Goal: Transaction & Acquisition: Purchase product/service

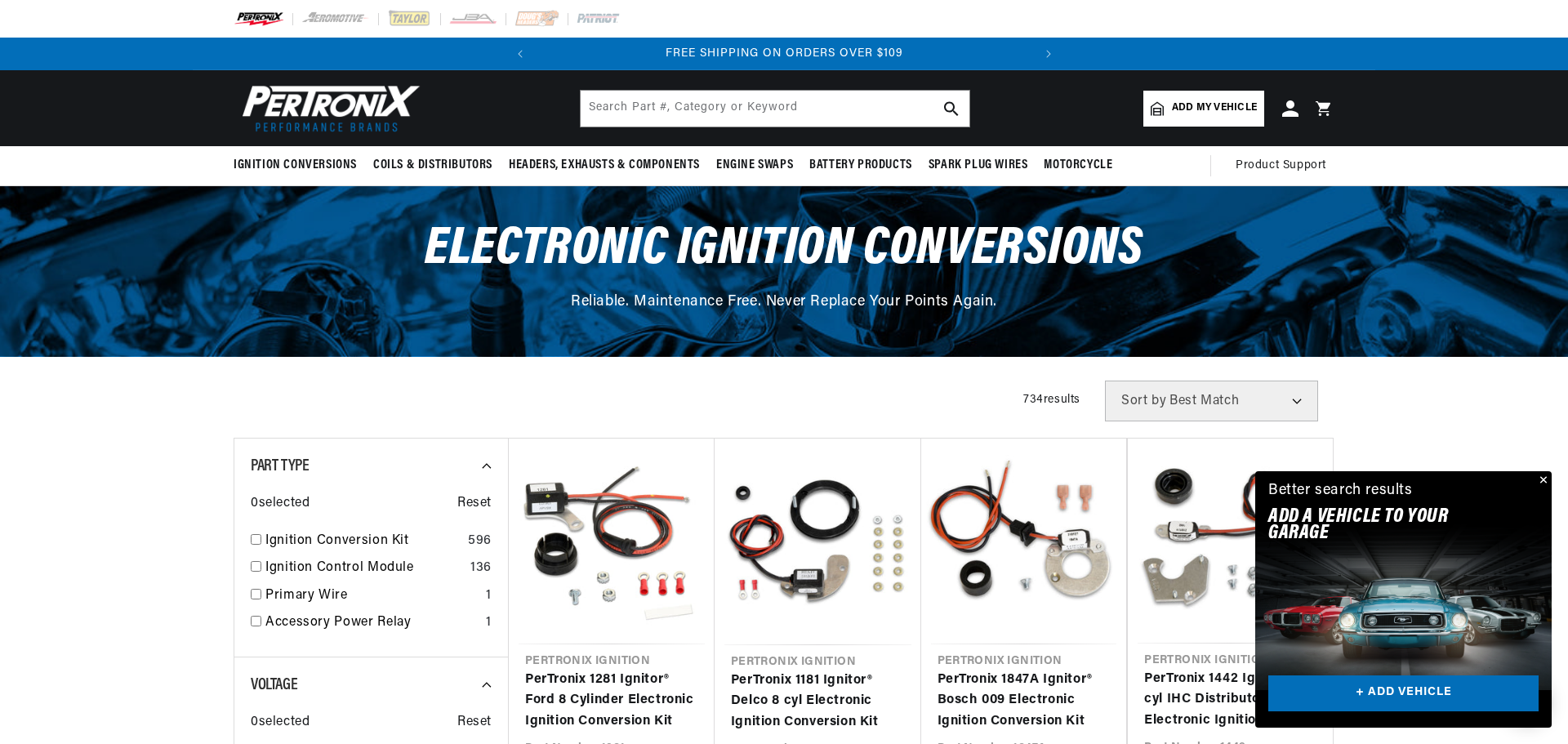
click at [1546, 411] on div "Close dialog NEED HELP? Make finding the right part easy. Adding your vehicle t…" at bounding box center [784, 372] width 1568 height 744
click at [710, 125] on input "text" at bounding box center [774, 108] width 389 height 36
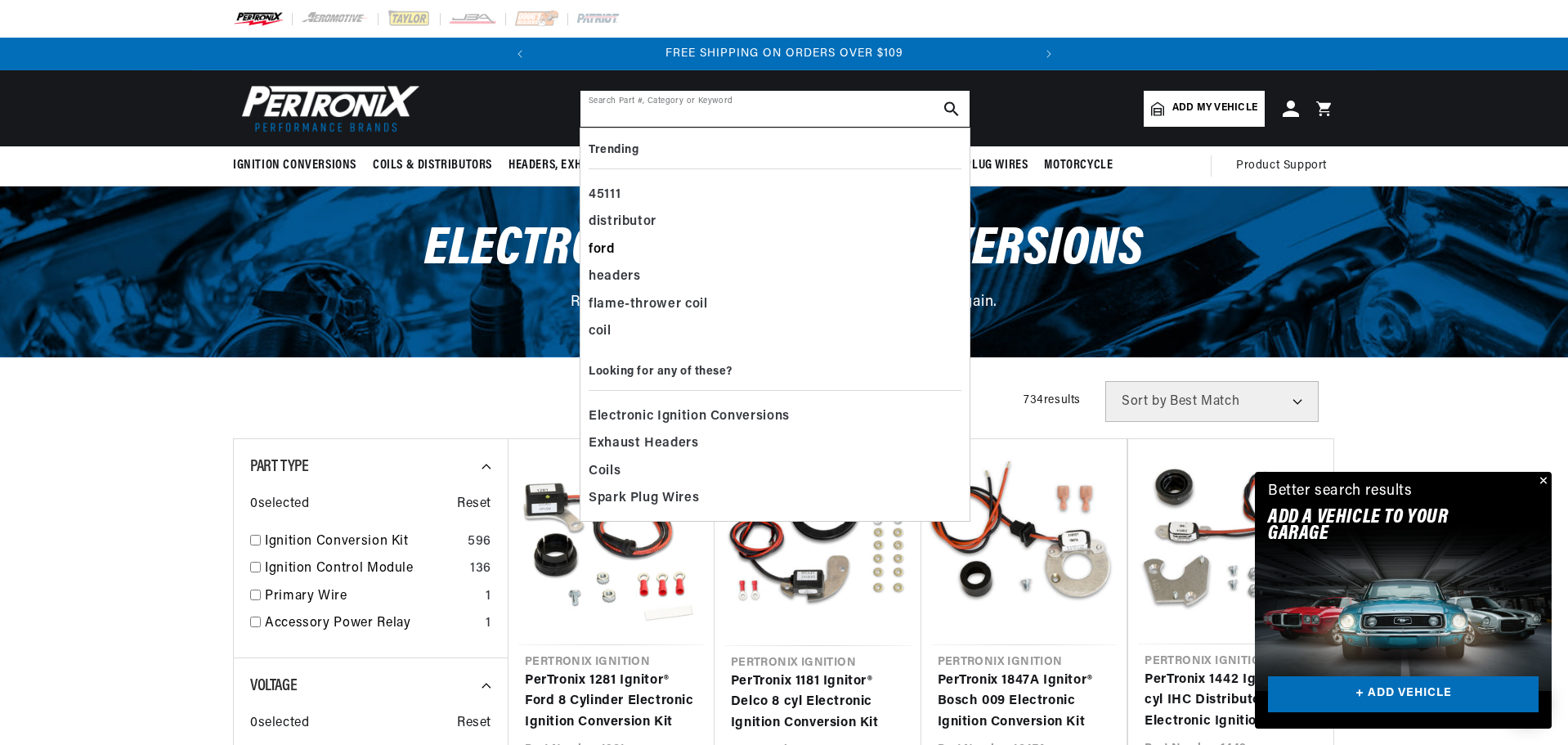
scroll to position [0, 620]
click at [588, 264] on div "ford" at bounding box center [774, 250] width 373 height 28
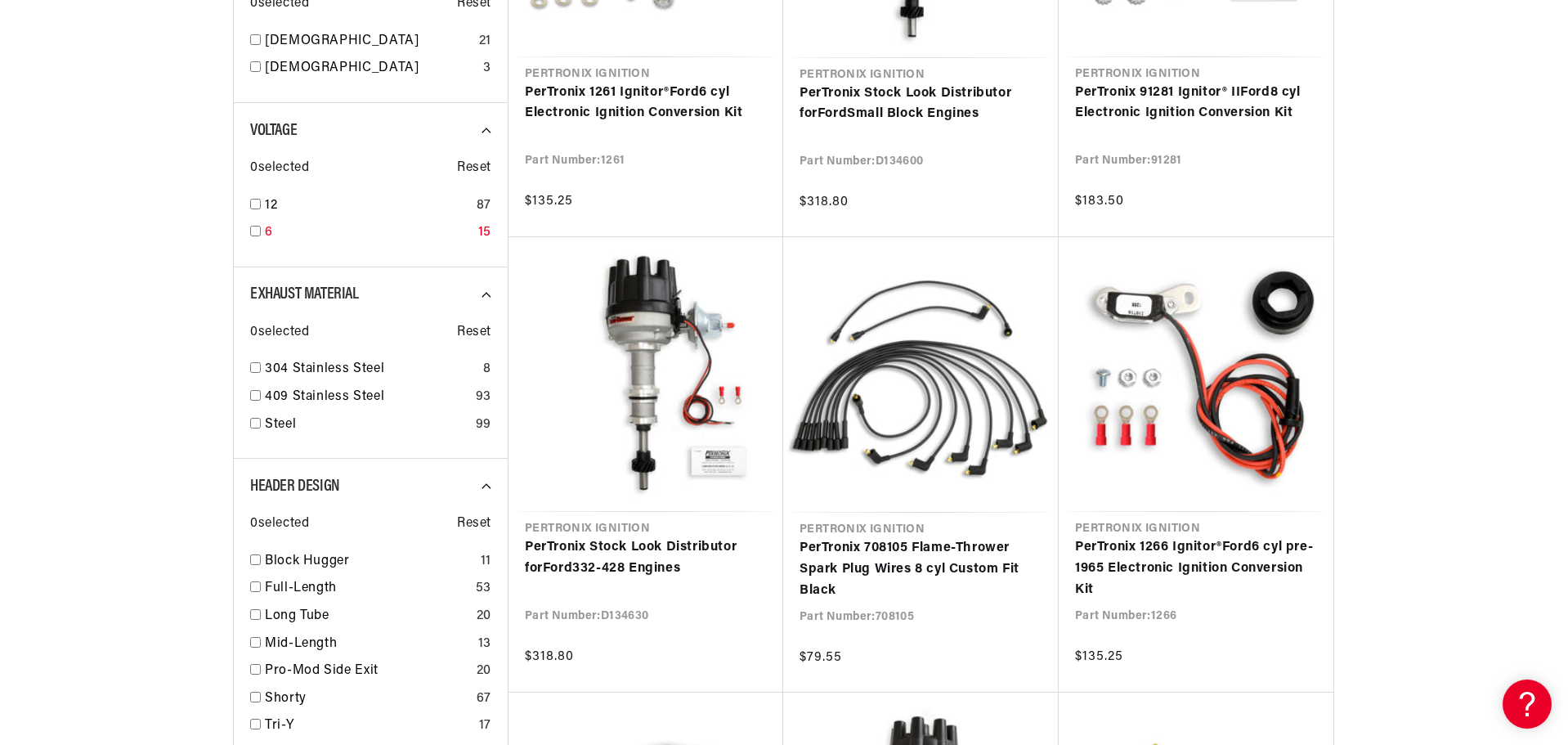
click at [250, 236] on input "checkbox" at bounding box center [255, 231] width 11 height 11
checkbox input "false"
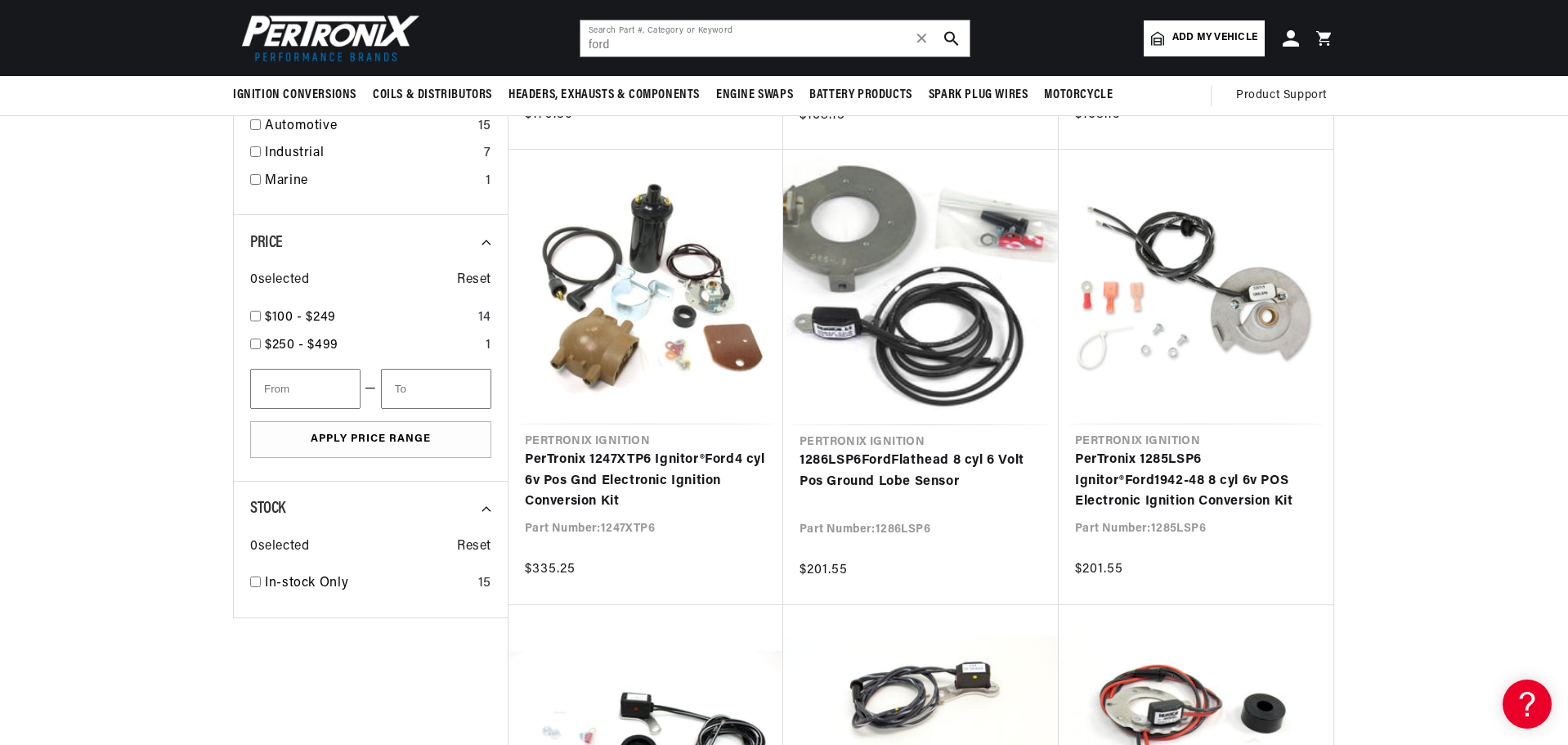
scroll to position [0, 620]
click at [250, 116] on div "Agricultural 4" at bounding box center [370, 103] width 241 height 28
checkbox input "true"
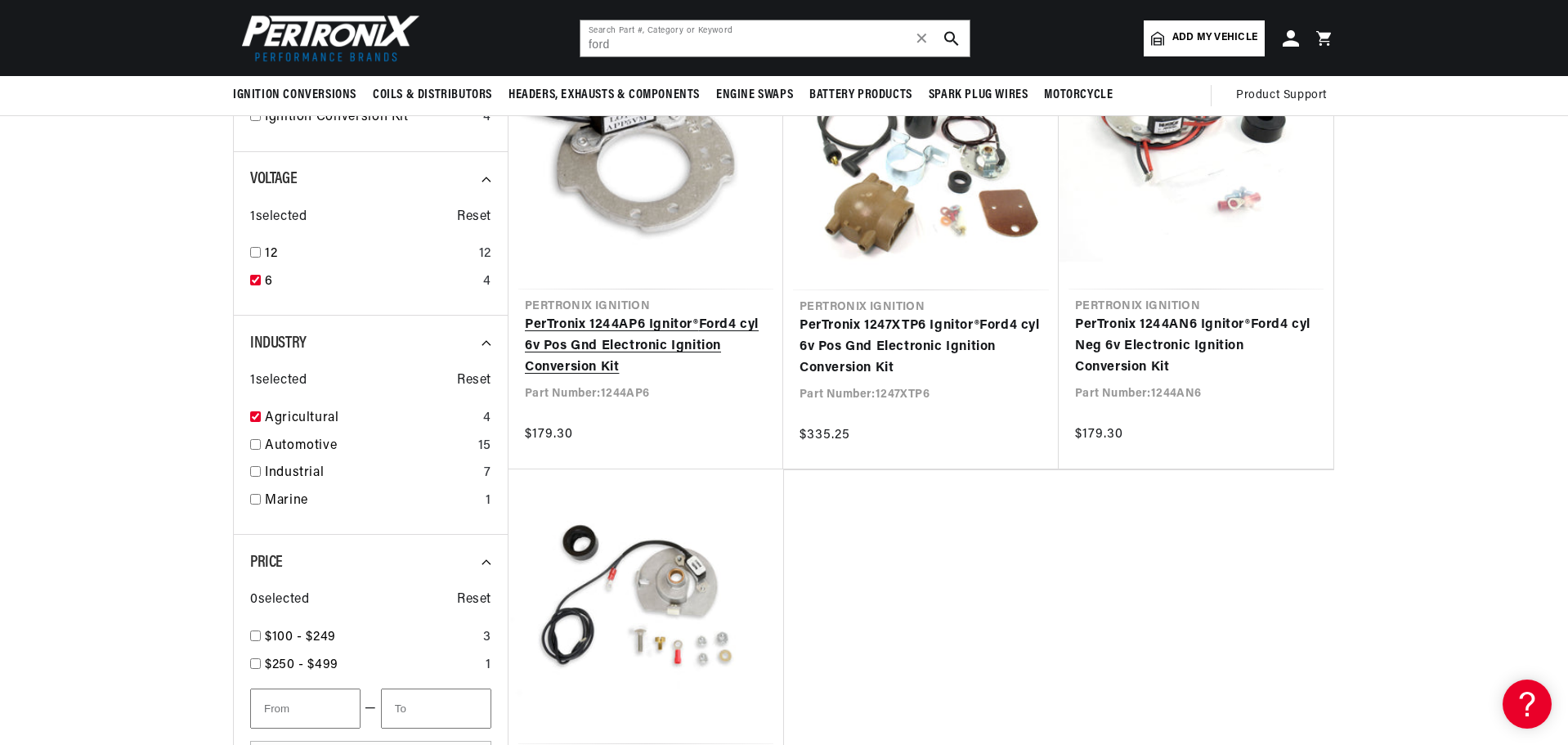
scroll to position [246, 0]
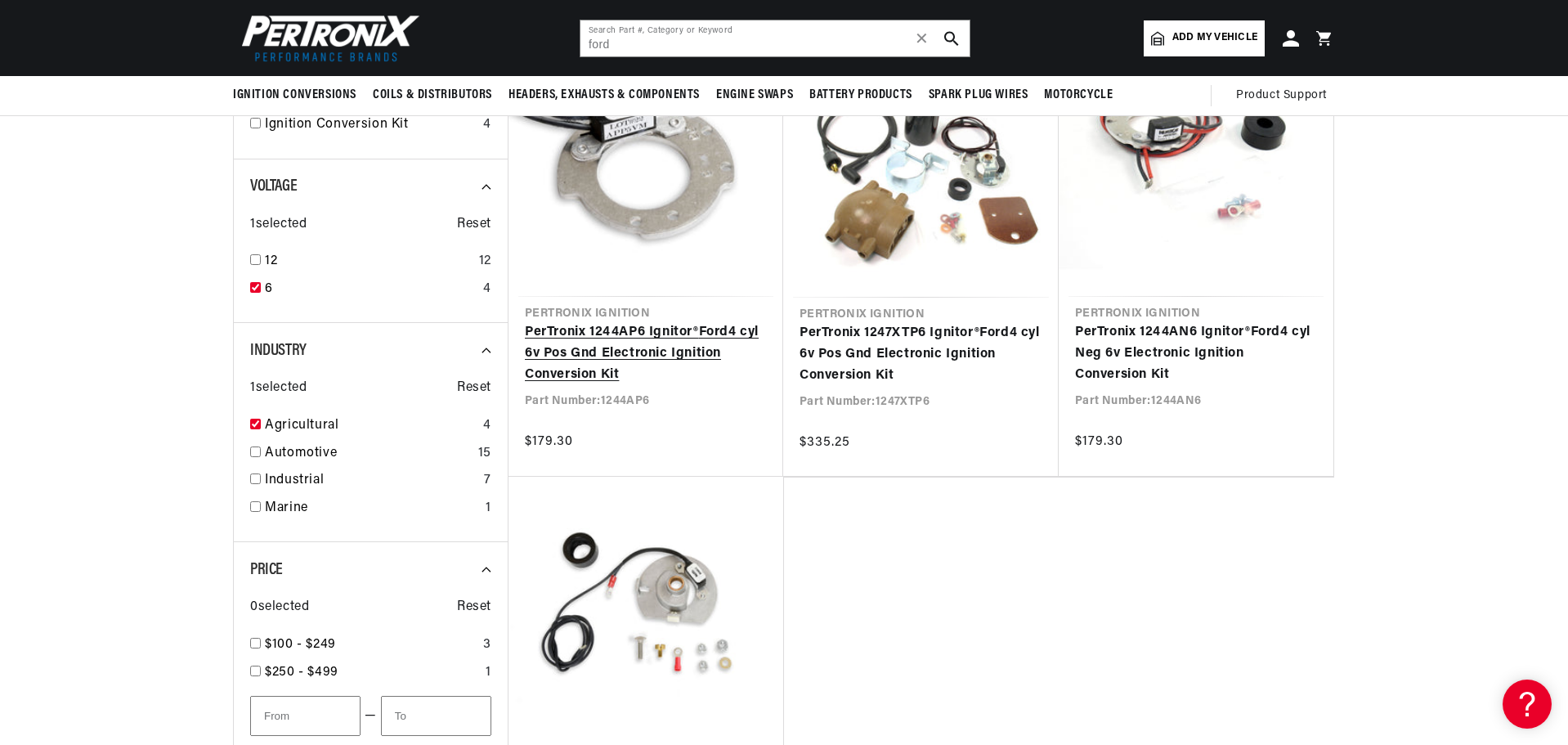
click at [634, 322] on link "PerTronix 1244AP6 Ignitor® Ford 4 cyl 6v Pos Gnd Electronic Ignition Conversion…" at bounding box center [645, 354] width 242 height 63
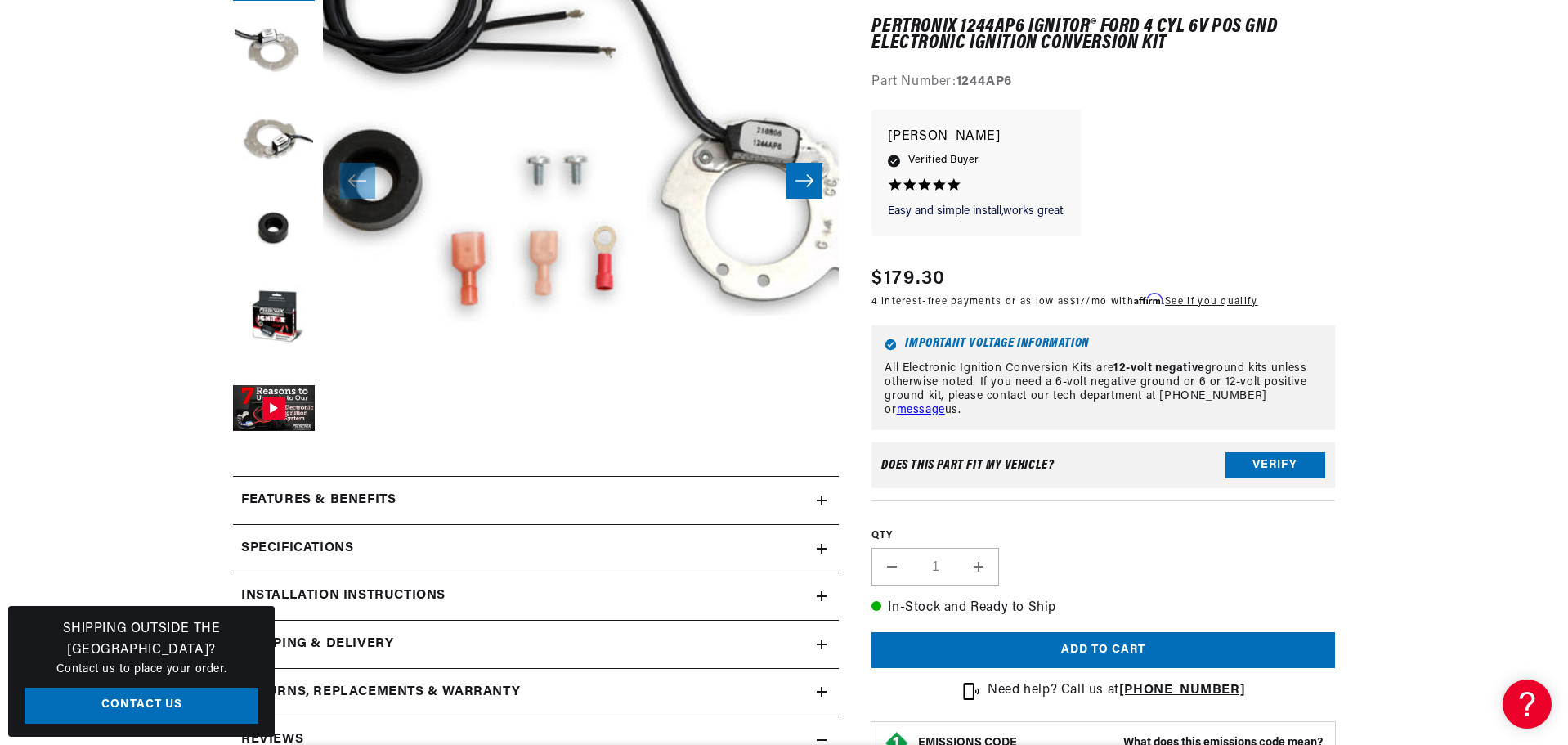
scroll to position [0, 620]
click at [233, 271] on button "Load image 4 in gallery view" at bounding box center [274, 229] width 82 height 82
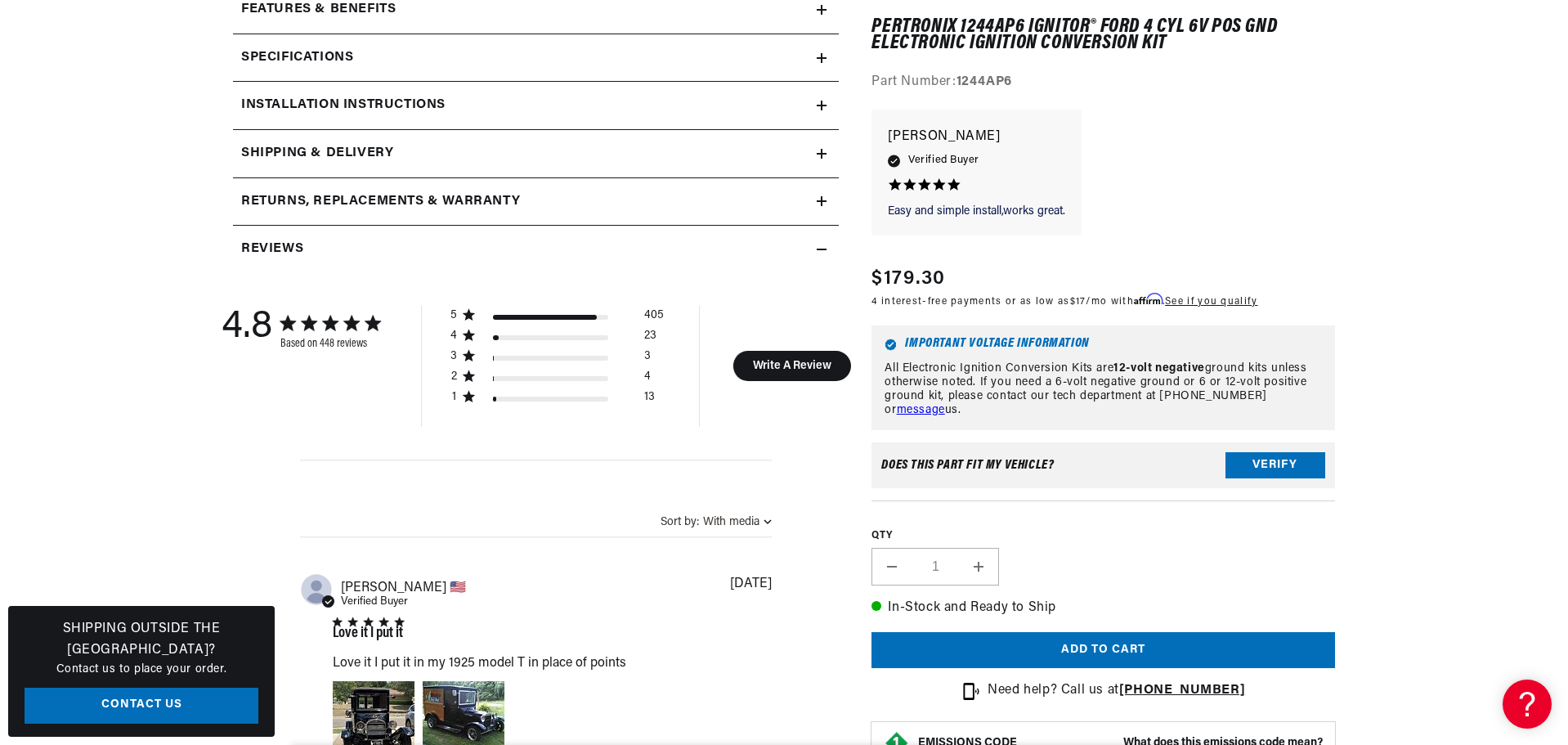
click at [831, 82] on summary "Specifications" at bounding box center [536, 58] width 606 height 47
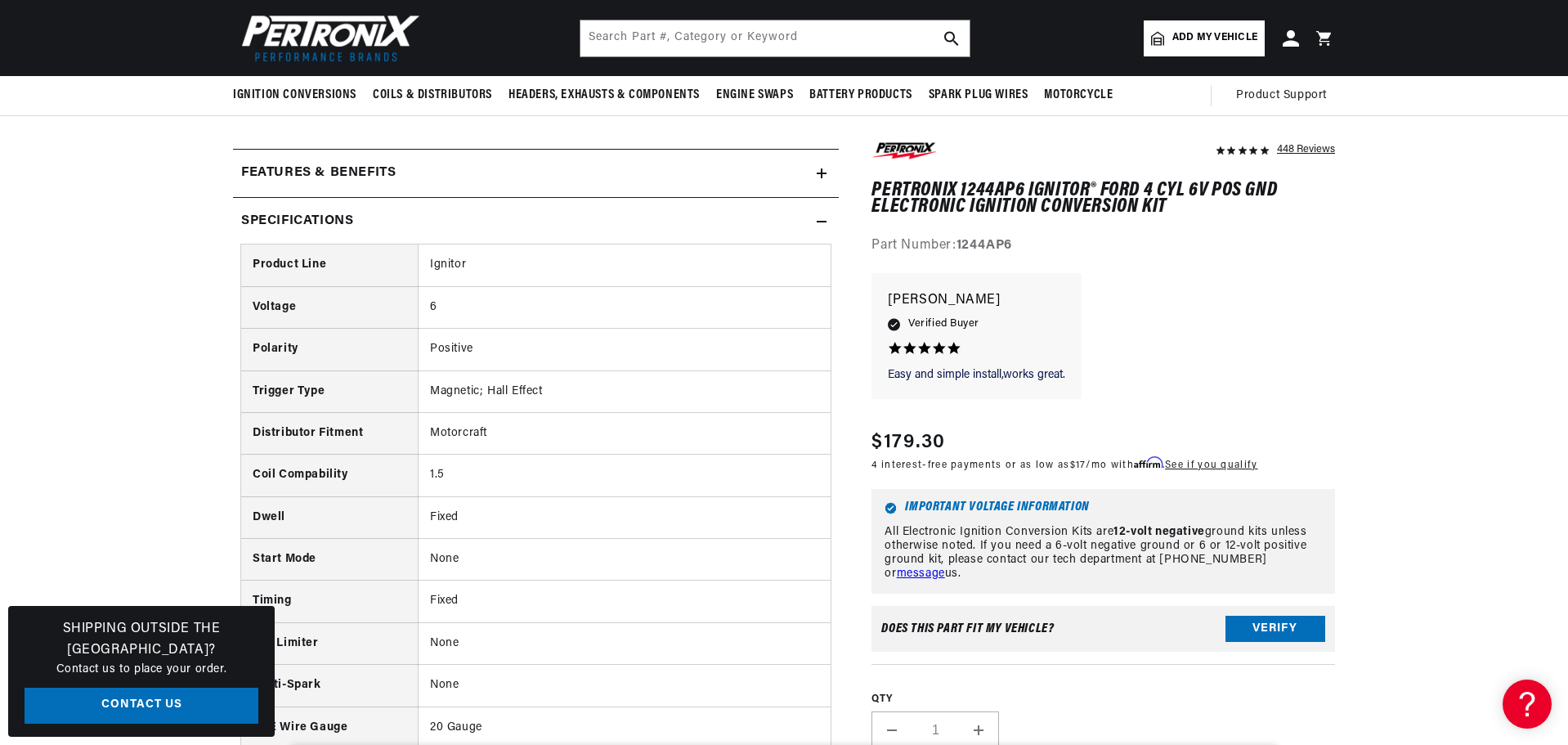
scroll to position [23, 2003]
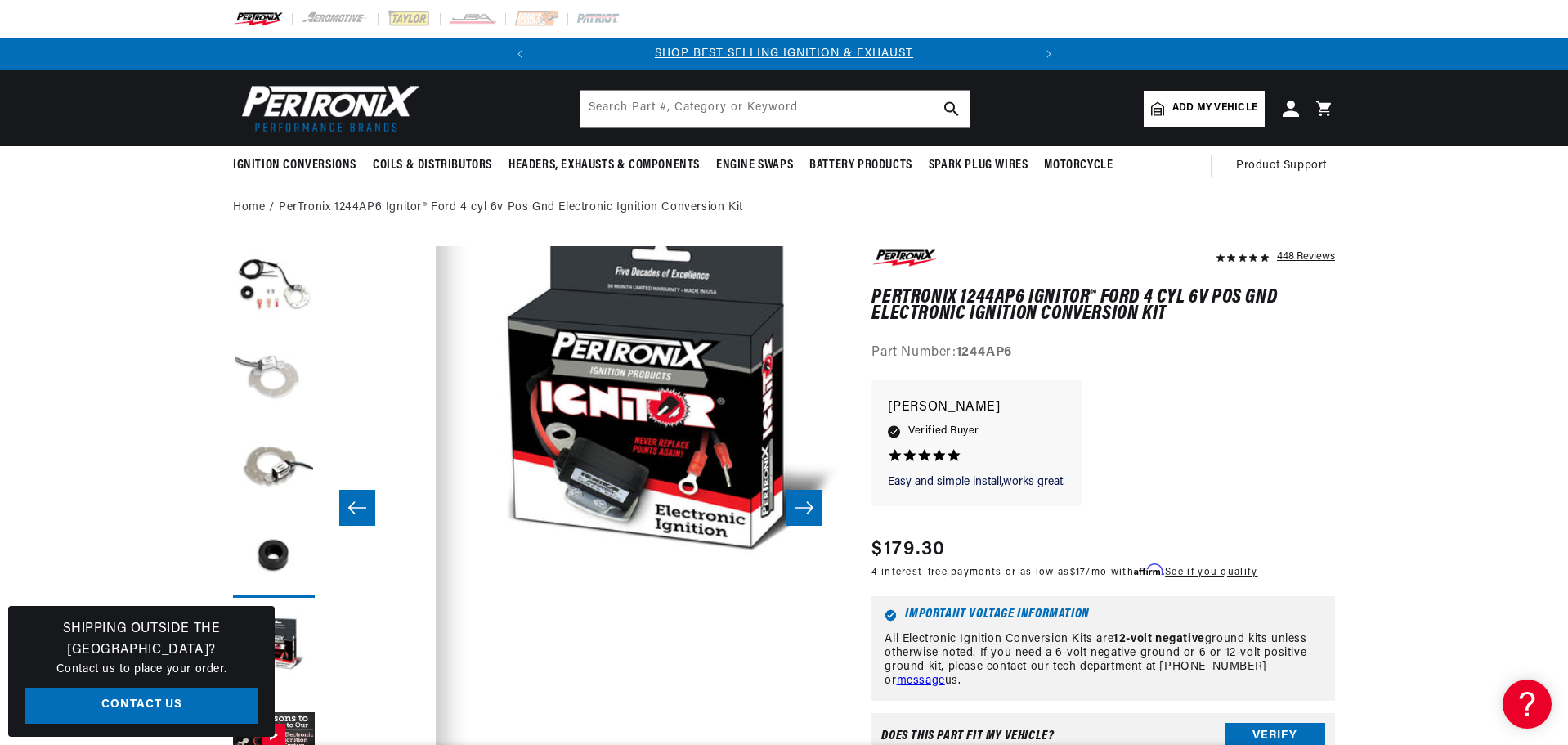
click at [233, 418] on button "Load image 2 in gallery view" at bounding box center [274, 376] width 82 height 82
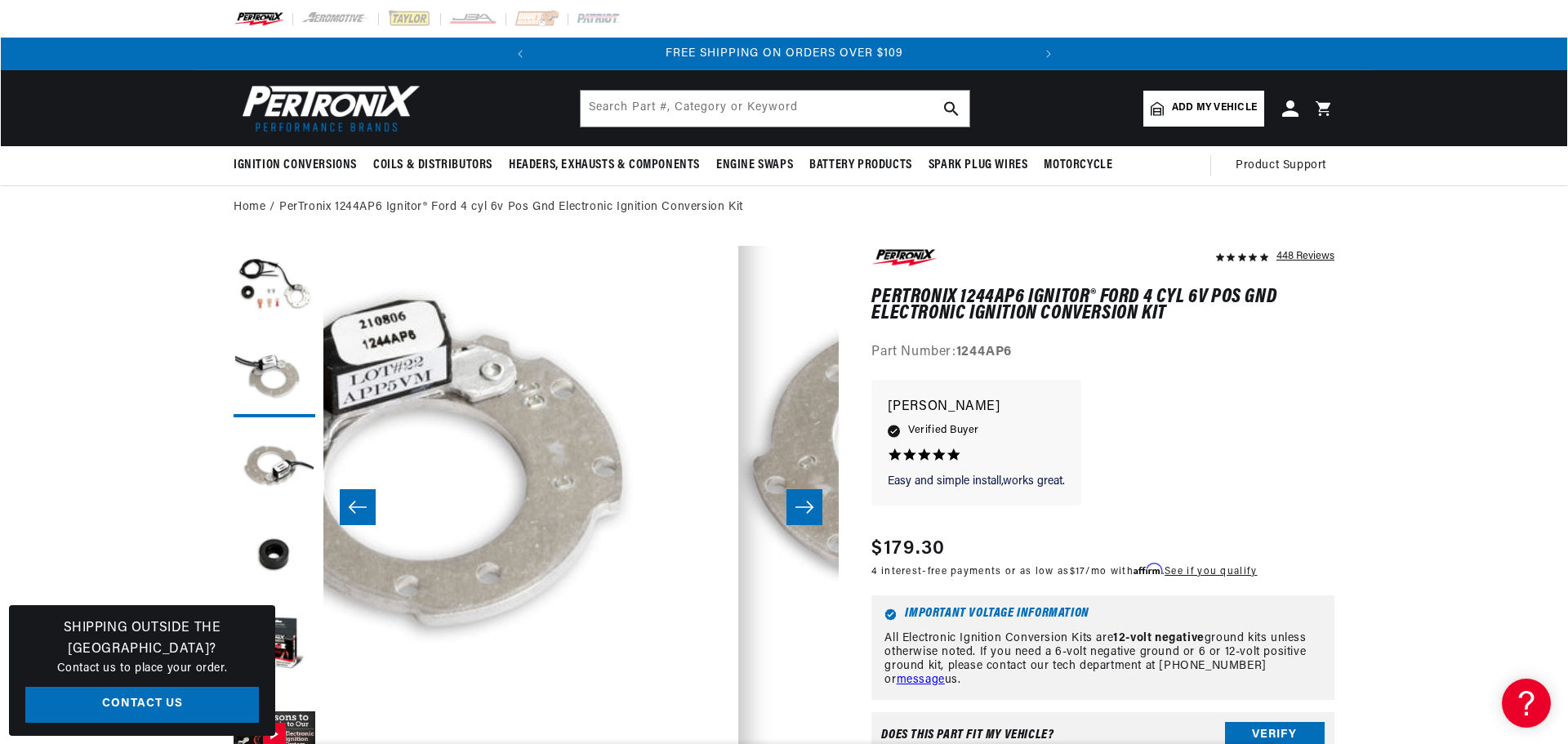
scroll to position [0, 619]
drag, startPoint x: 729, startPoint y: 492, endPoint x: 809, endPoint y: 382, distance: 136.0
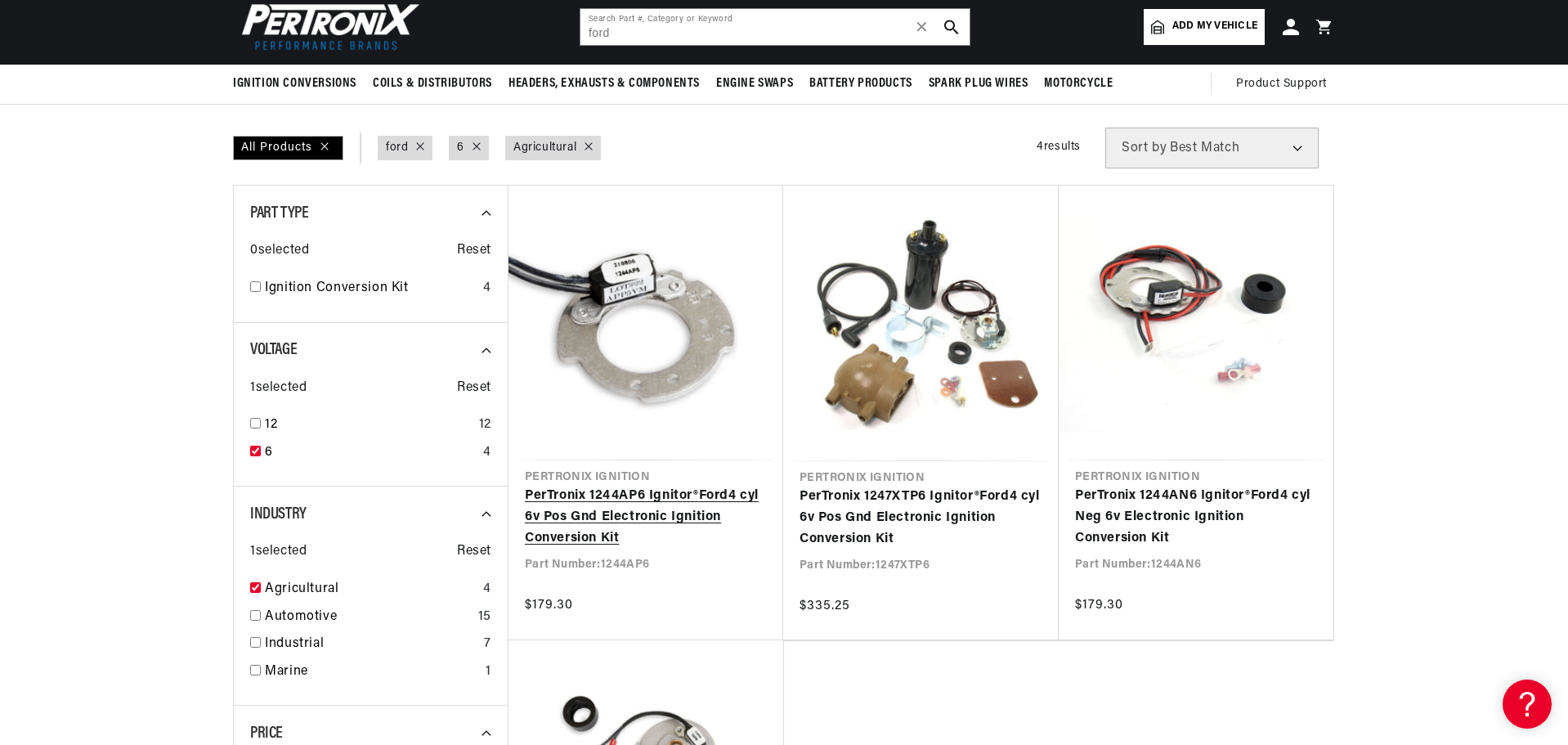
scroll to position [163, 0]
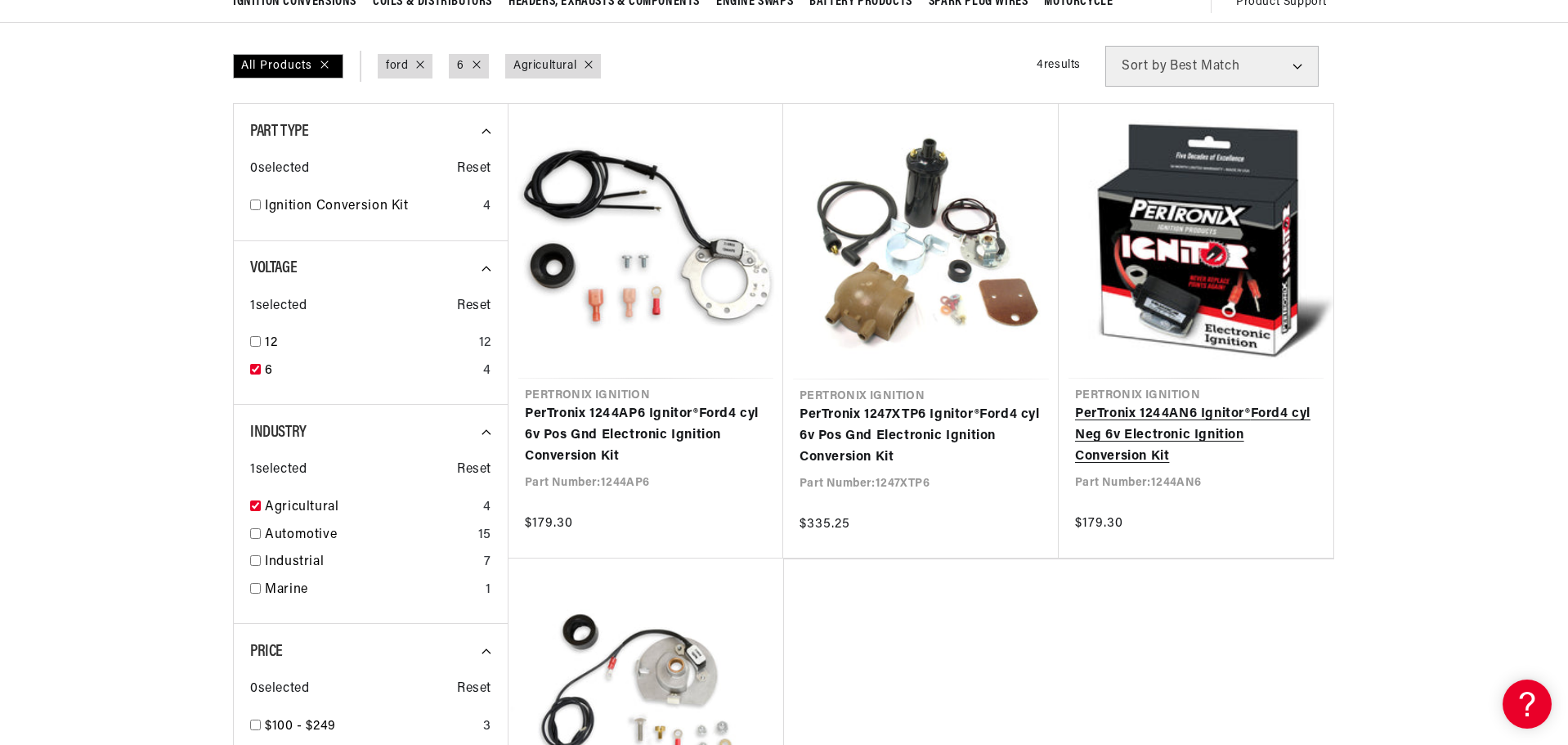
click at [1288, 467] on link "PerTronix 1244AN6 Ignitor® Ford 4 cyl Neg 6v Electronic Ignition Conversion Kit" at bounding box center [1196, 436] width 242 height 63
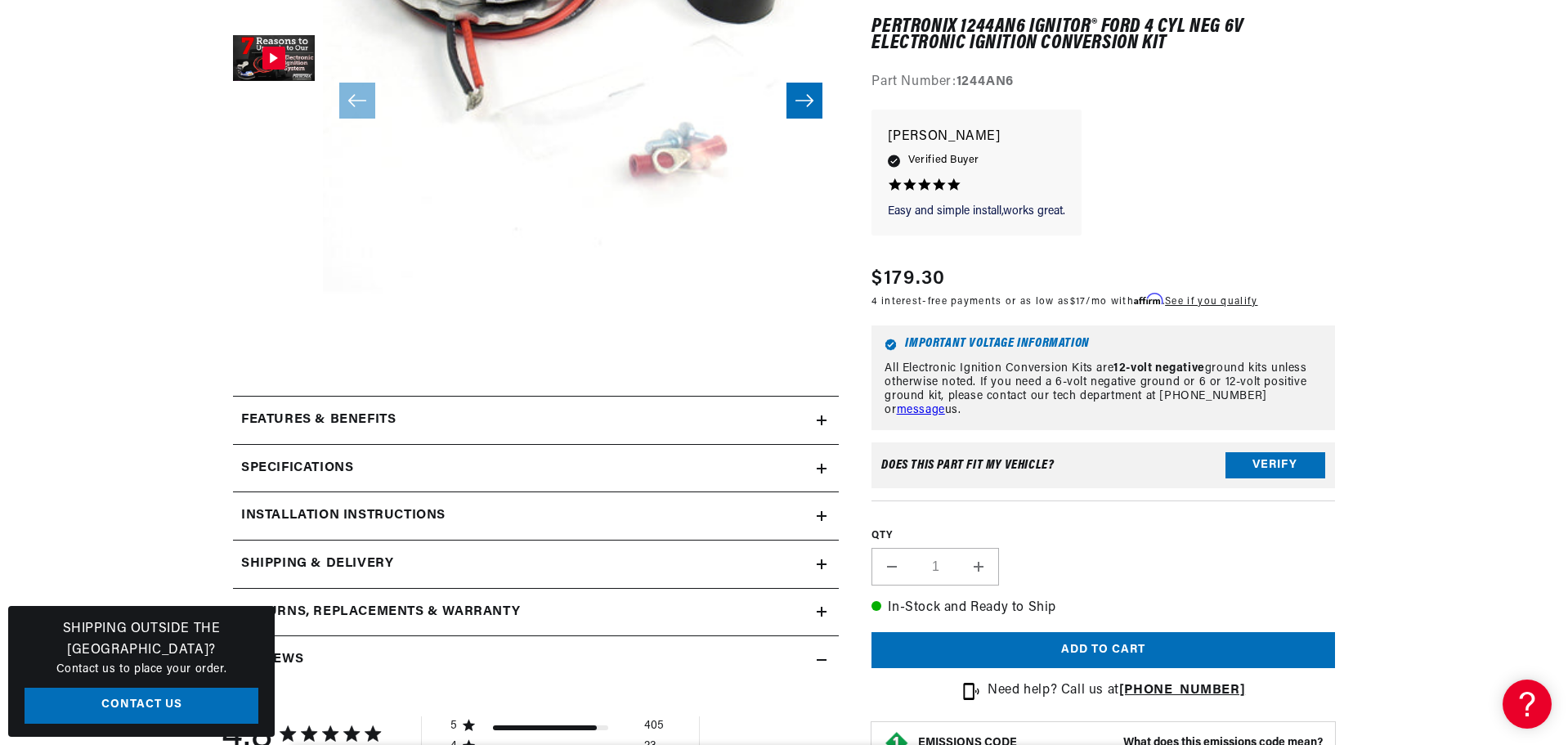
scroll to position [409, 0]
click at [1325, 479] on button "Verify" at bounding box center [1275, 466] width 100 height 26
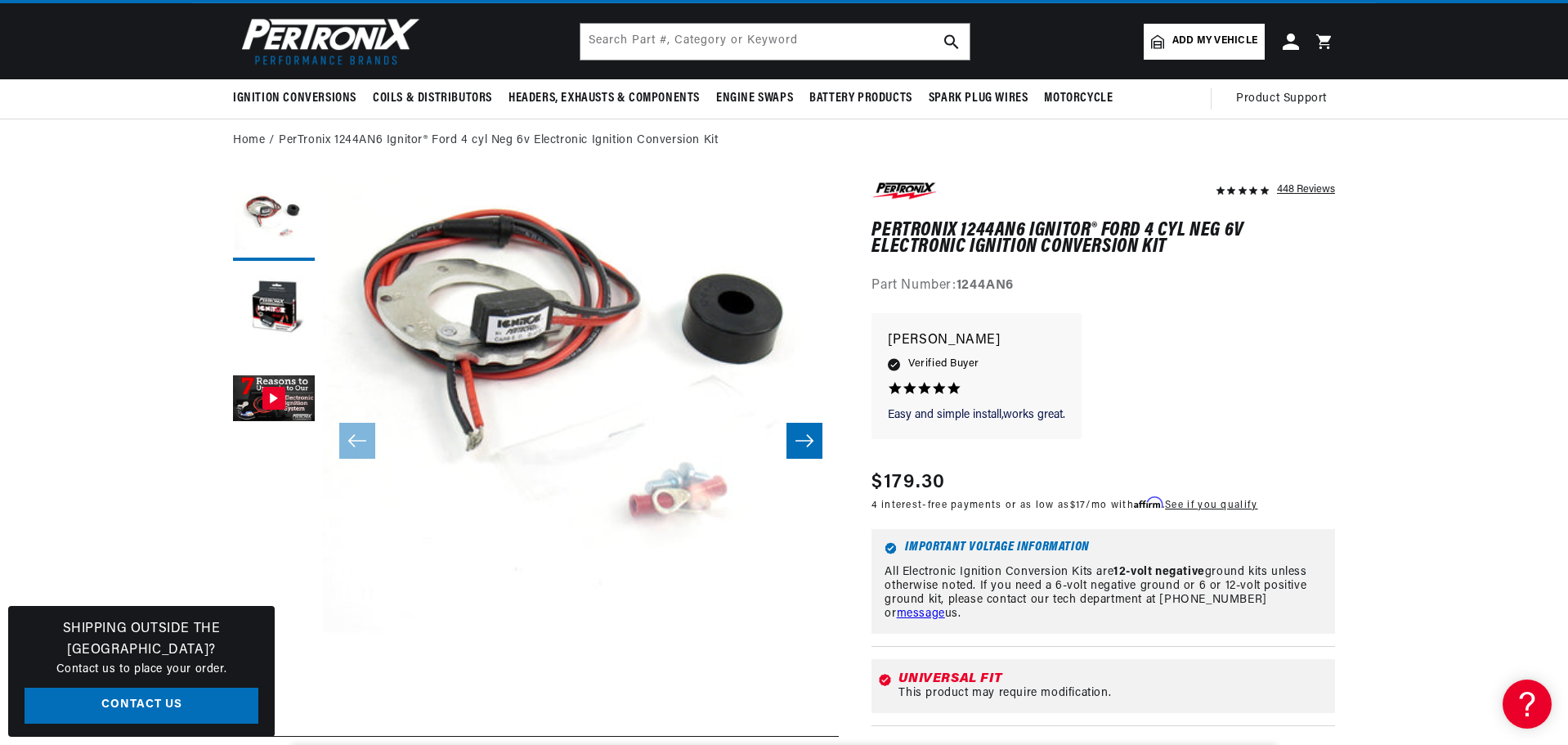
scroll to position [0, 0]
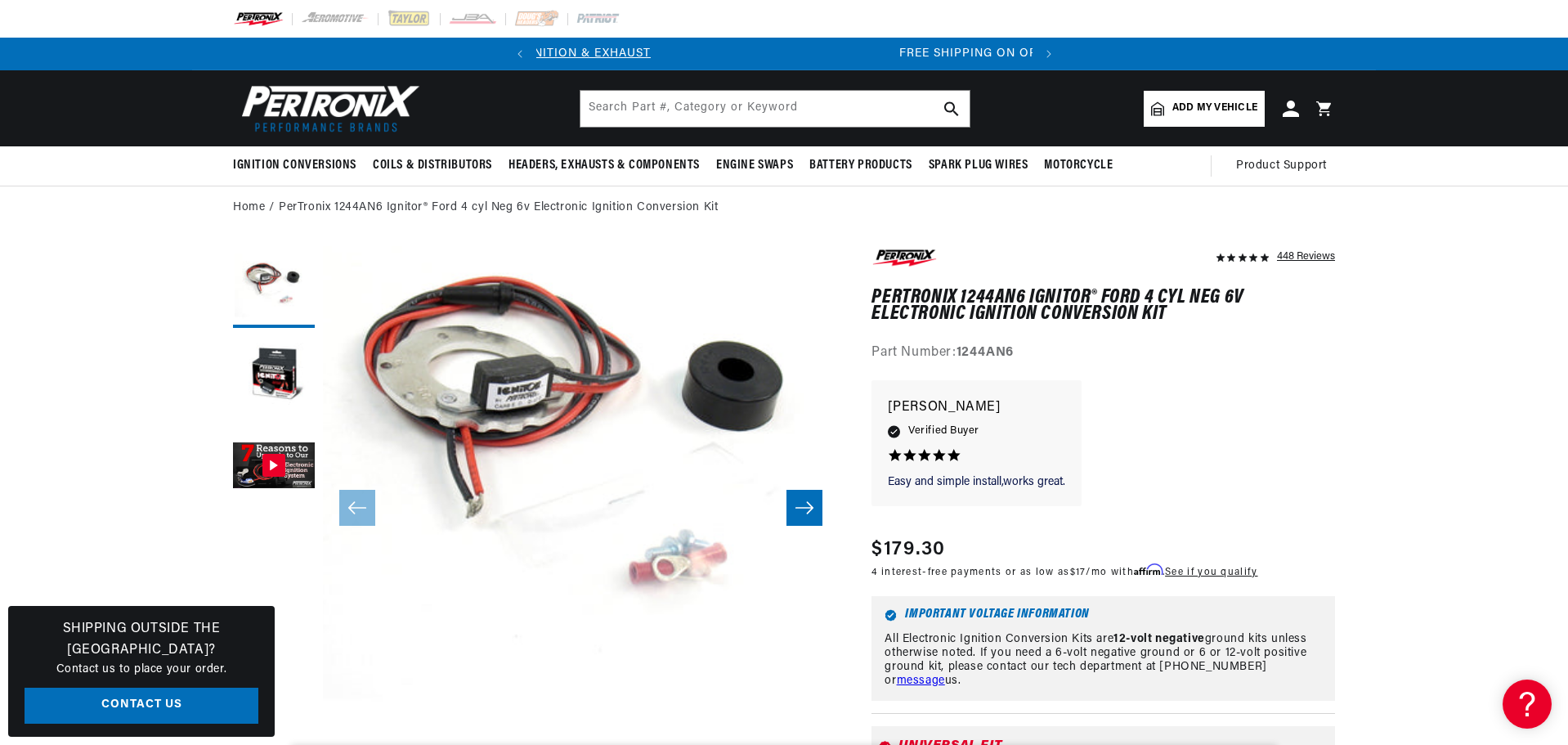
click at [1258, 116] on span "Add my vehicle" at bounding box center [1215, 109] width 85 height 16
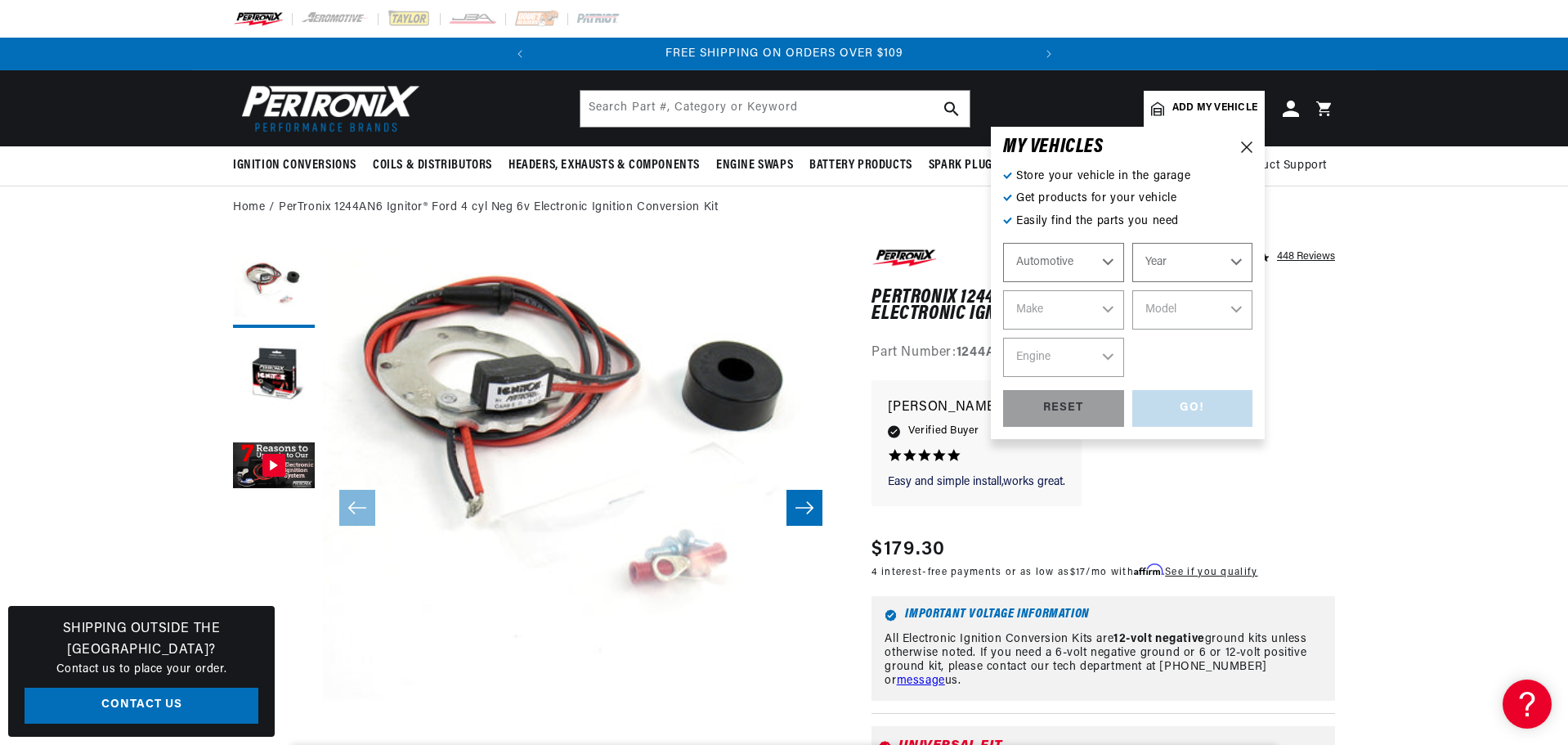
scroll to position [0, 620]
click at [1124, 283] on select "Automotive Agricultural Industrial Marine Motorcycle" at bounding box center [1064, 262] width 121 height 39
click at [1124, 264] on select "Automotive Agricultural Industrial Marine Motorcycle" at bounding box center [1064, 262] width 121 height 39
select select "Agricultural"
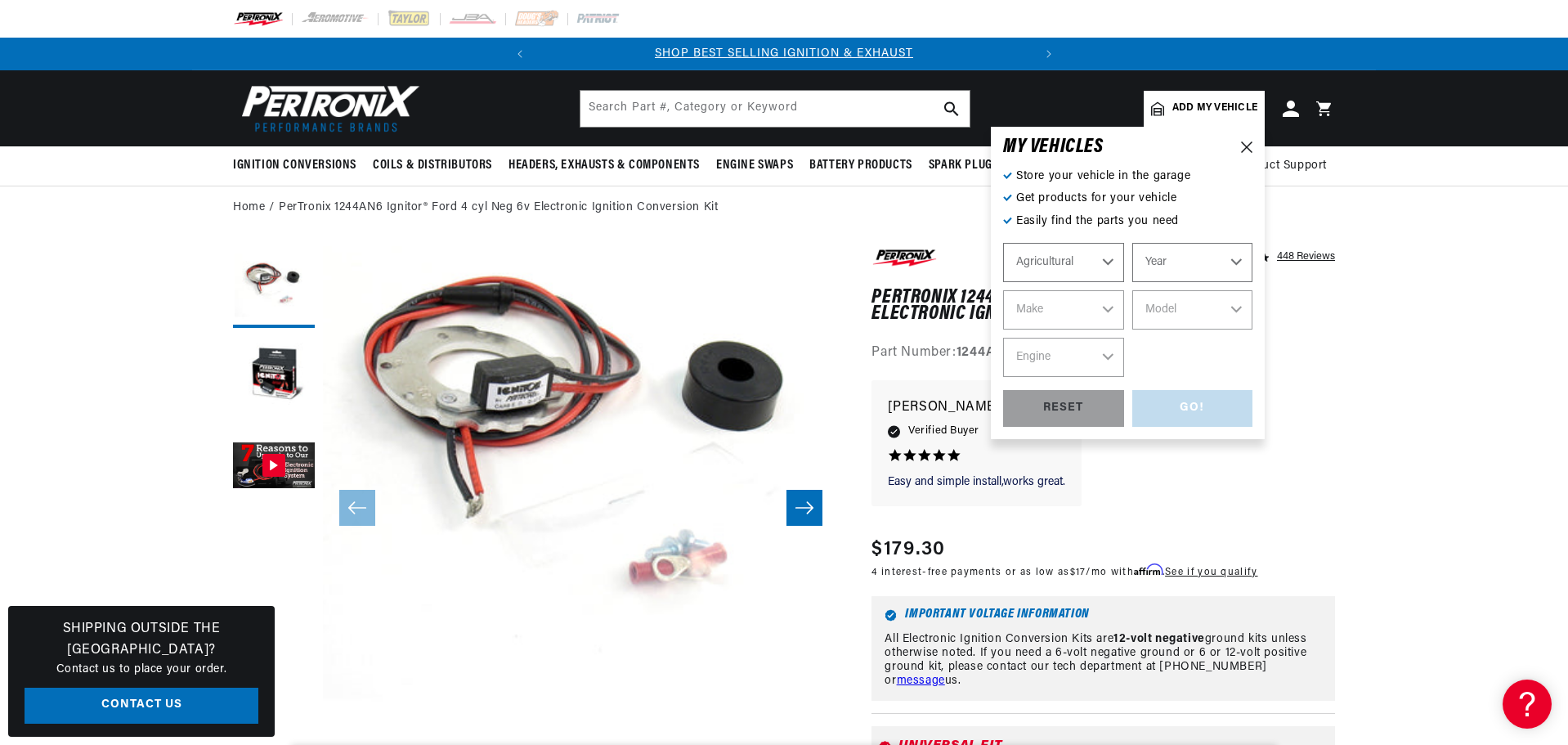
click at [1253, 283] on select "Year 1970 1965 1964 1960 1959 1958 1957 1939 1938 1937" at bounding box center [1193, 262] width 121 height 39
select select "1965"
click at [1253, 264] on select "Year 1970 1965 1964 1960 1959 1958 1957 1939 1938 1937" at bounding box center [1193, 262] width 121 height 39
select select "1965"
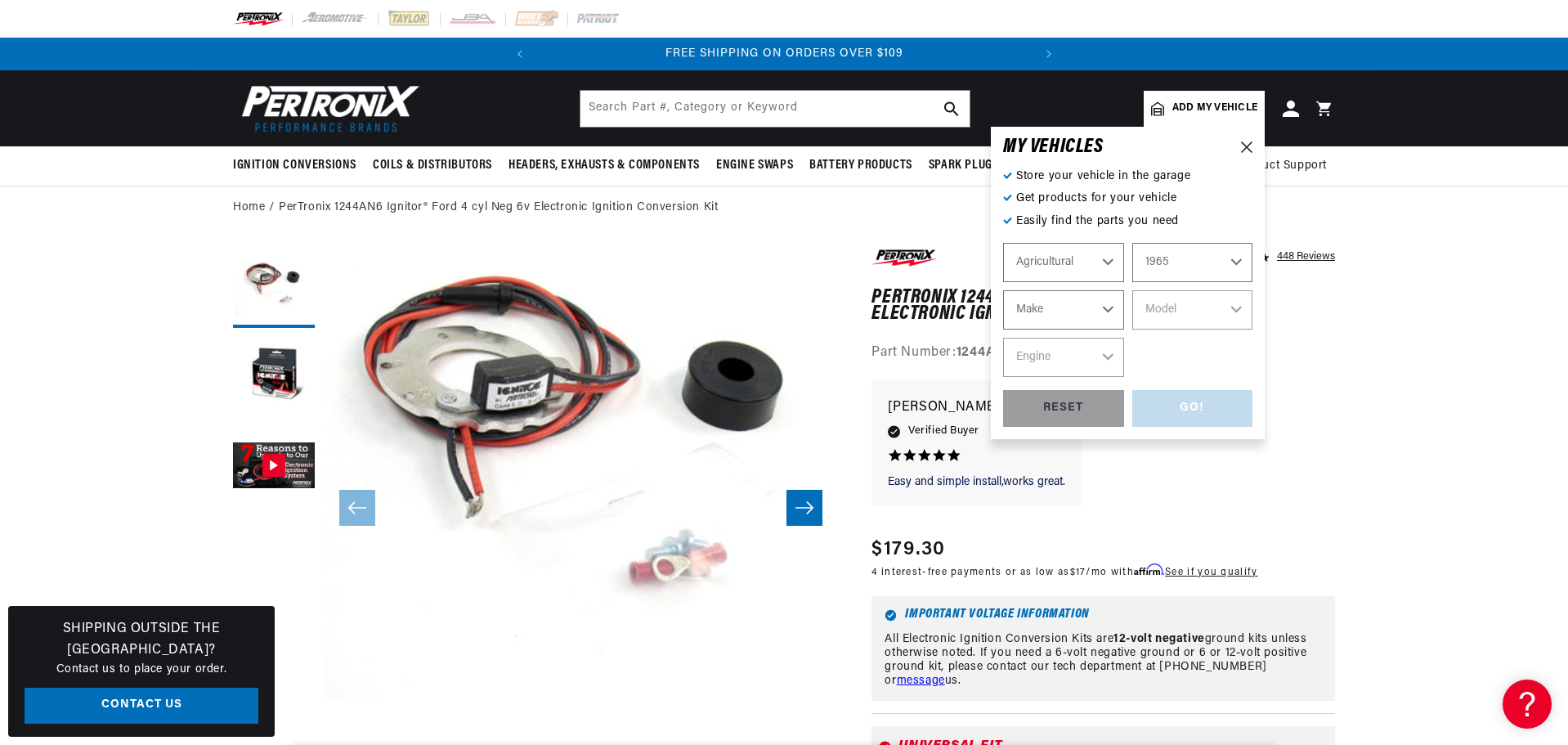
click at [1124, 330] on select "Make Ford" at bounding box center [1064, 310] width 121 height 39
select select "Ford"
click at [1124, 324] on select "Make Ford" at bounding box center [1064, 310] width 121 height 39
select select "Ford"
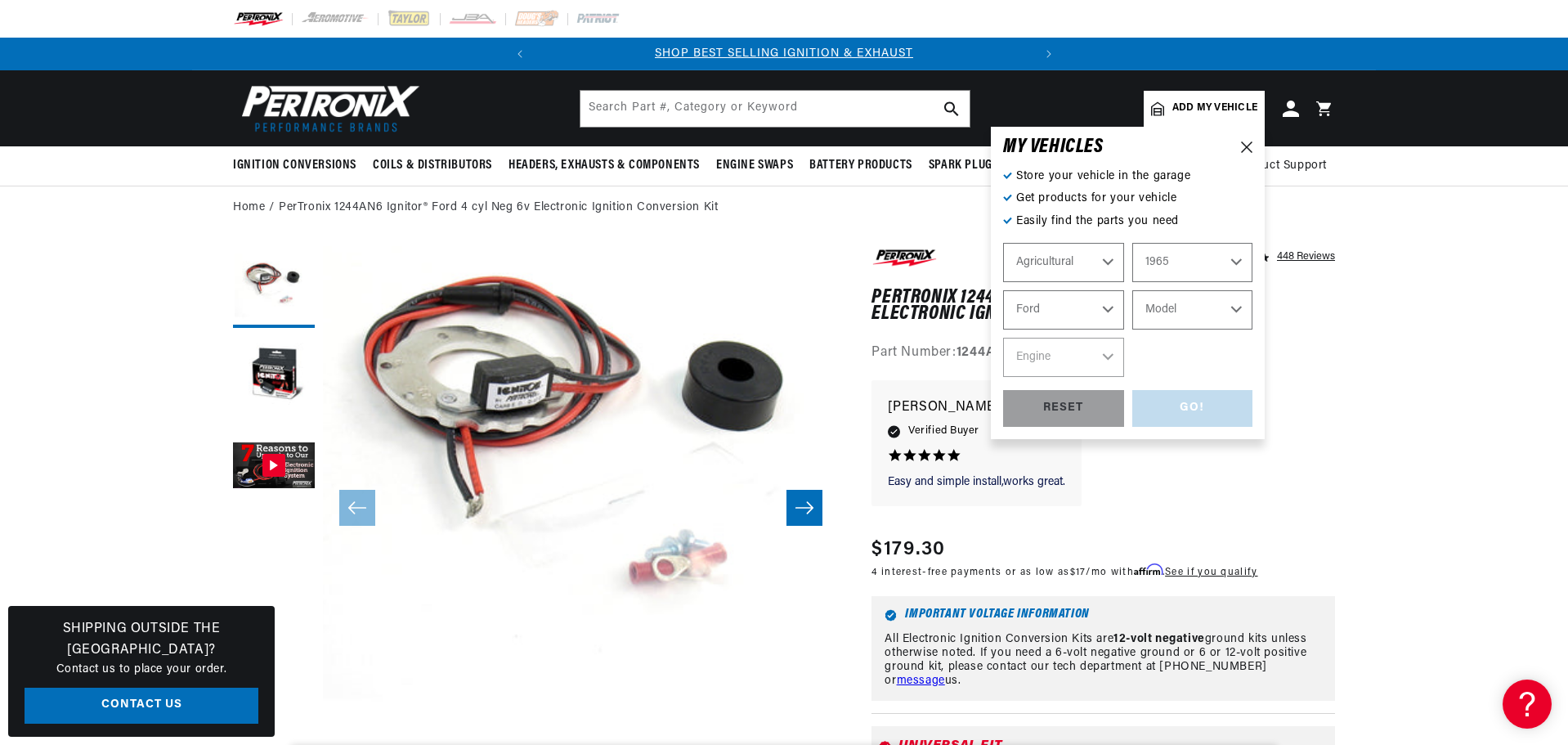
click at [1253, 330] on select "Model 5000 5000 Super 5100 5200 6000 6600" at bounding box center [1193, 310] width 121 height 39
select select "5000"
click at [1253, 324] on select "Model 5000 5000 Super 5100 5200 6000 6600" at bounding box center [1193, 310] width 121 height 39
select select "5000"
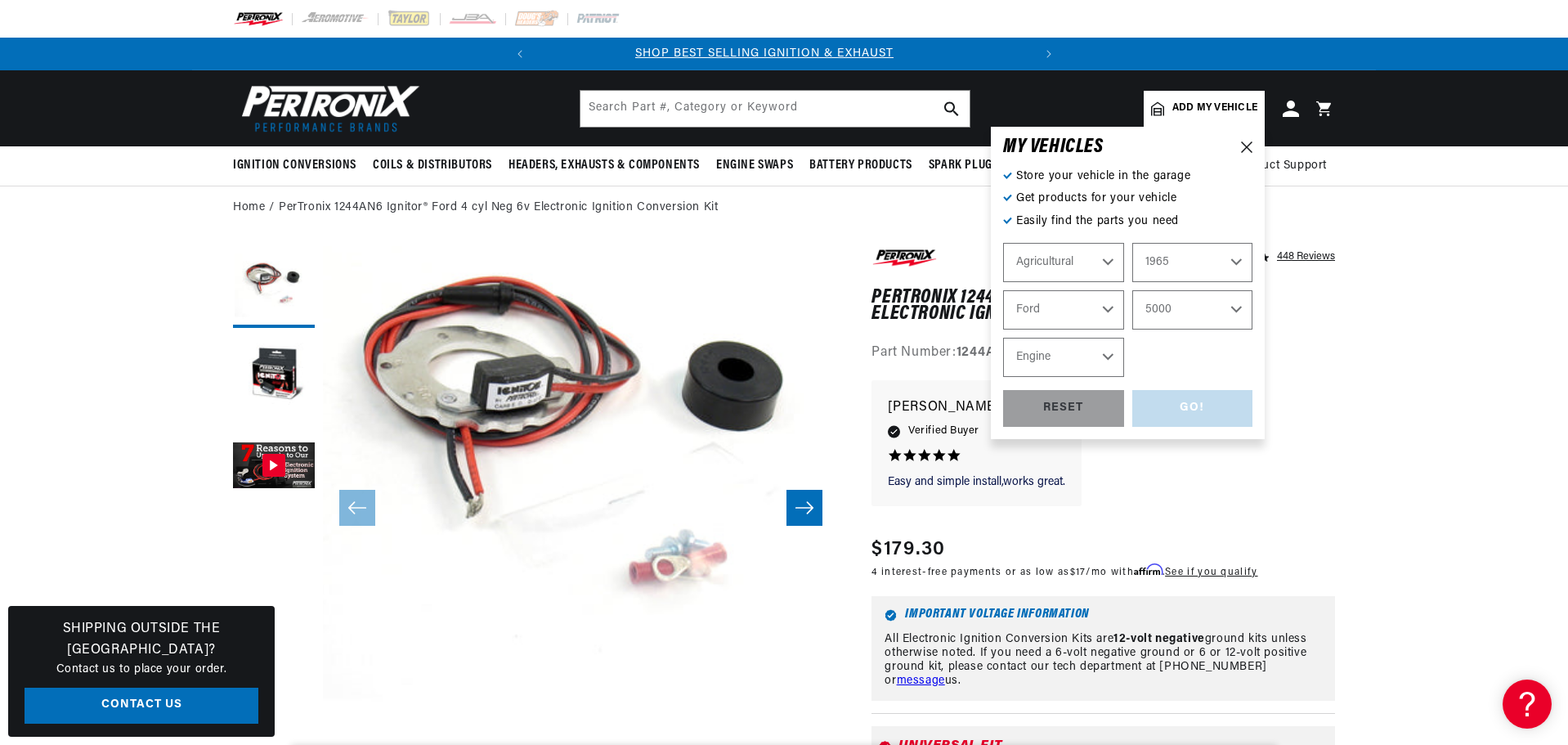
scroll to position [0, 0]
click at [1124, 377] on select "Engine 4" at bounding box center [1064, 357] width 121 height 39
select select "4"
click at [1124, 377] on select "Engine 4" at bounding box center [1064, 357] width 121 height 39
select select "4"
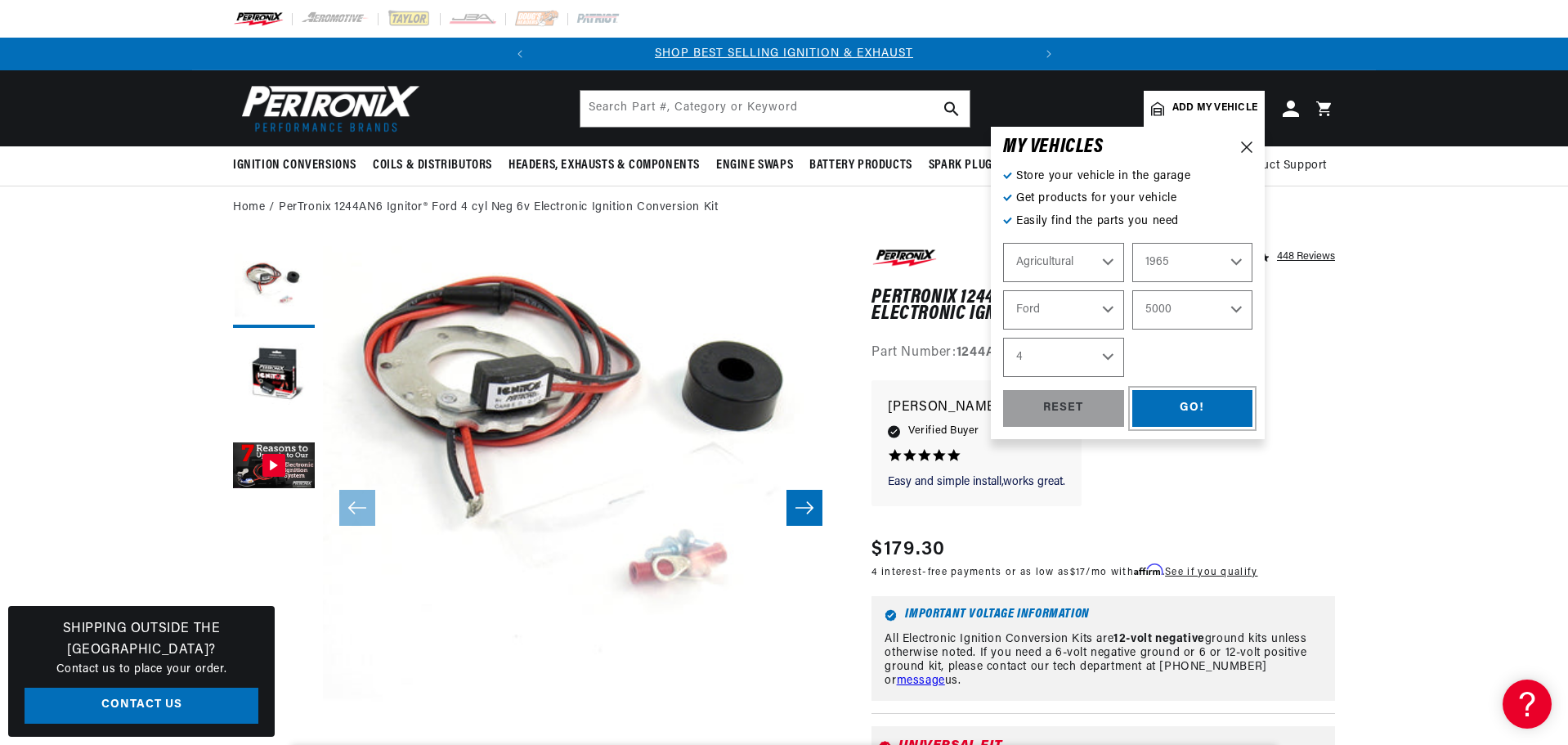
click at [1253, 427] on div "GO!" at bounding box center [1193, 409] width 121 height 37
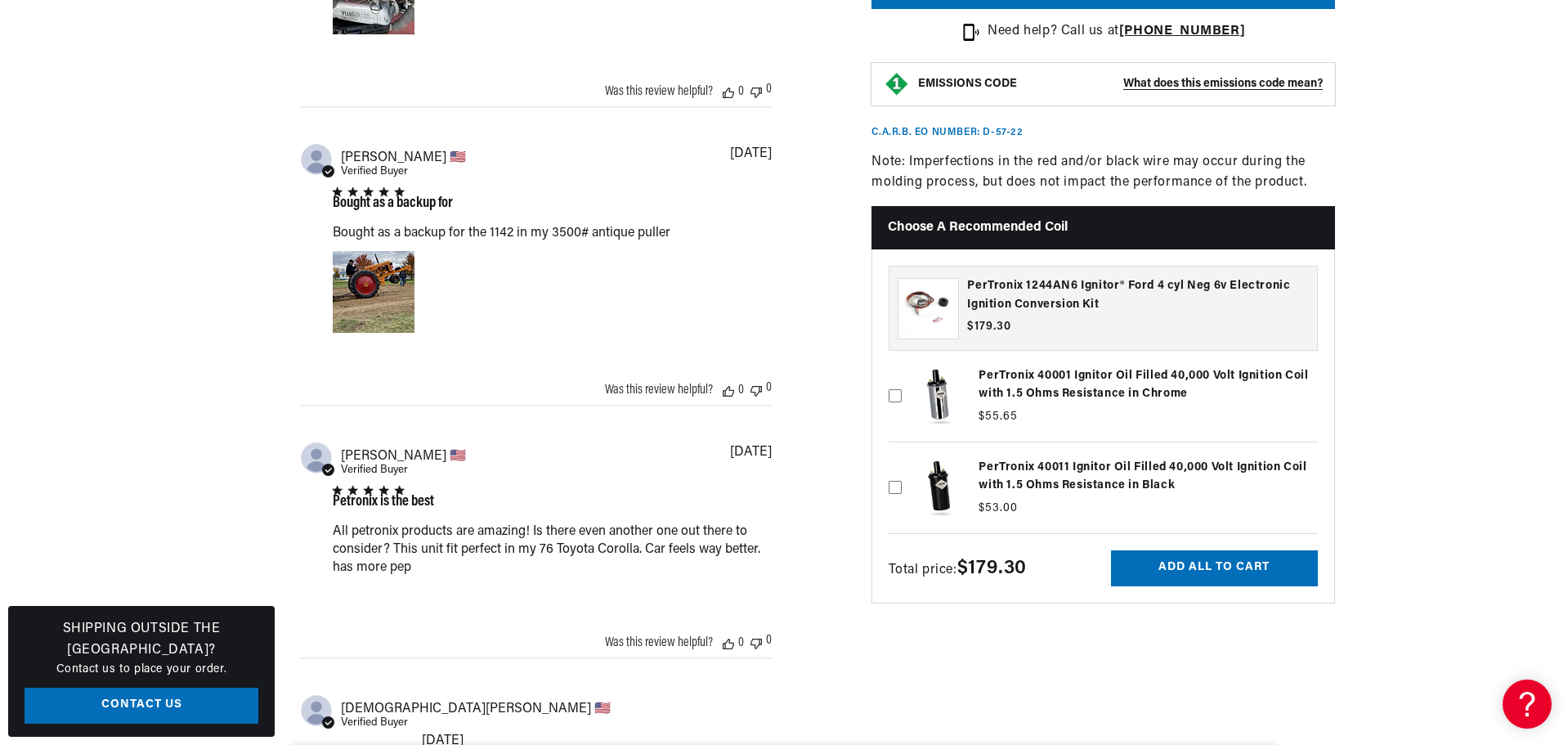
click at [1070, 314] on h3 "PerTronix 1244AN6 Ignitor® Ford 4 cyl Neg 6v Electronic Ignition Conversion Kit" at bounding box center [1138, 296] width 342 height 37
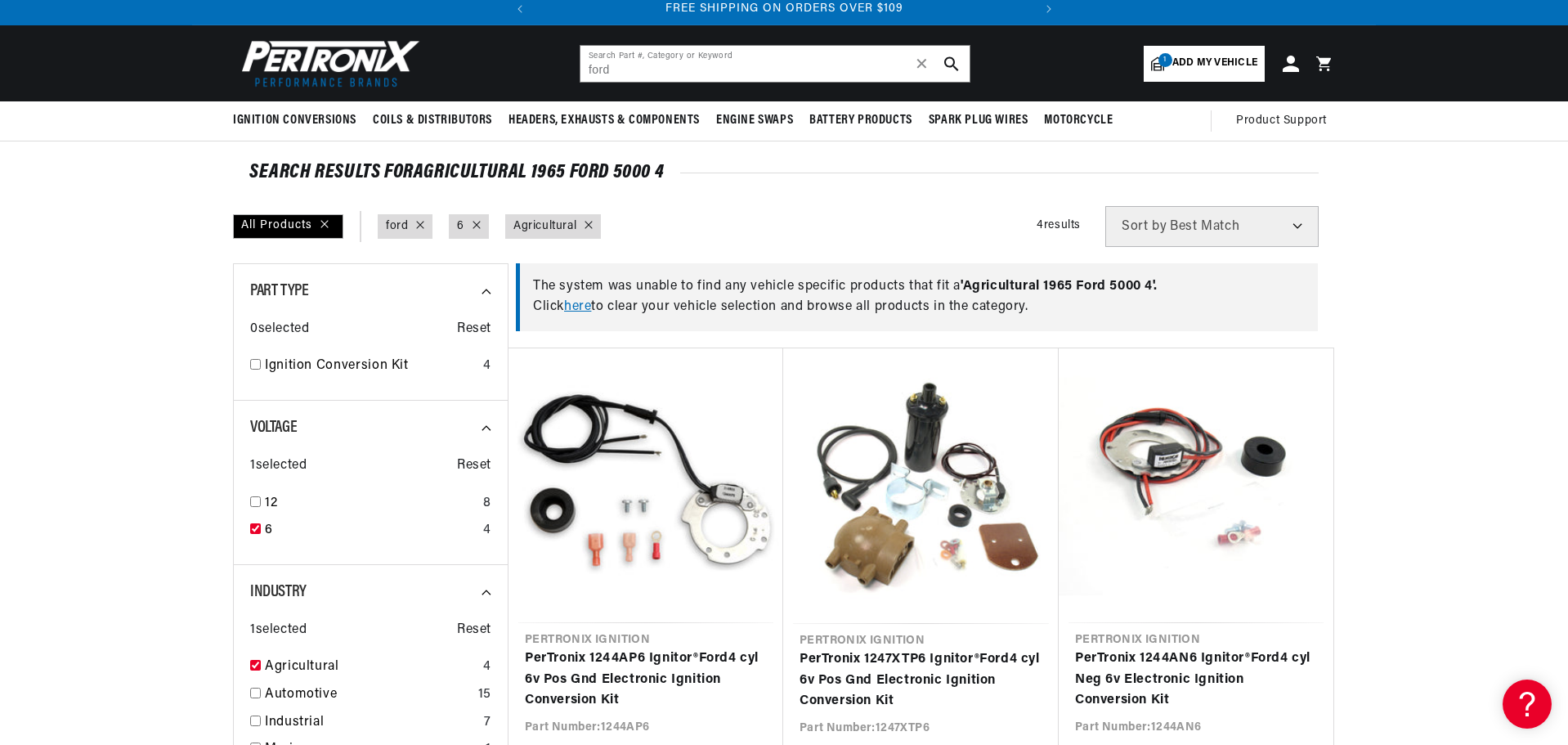
scroll to position [82, 0]
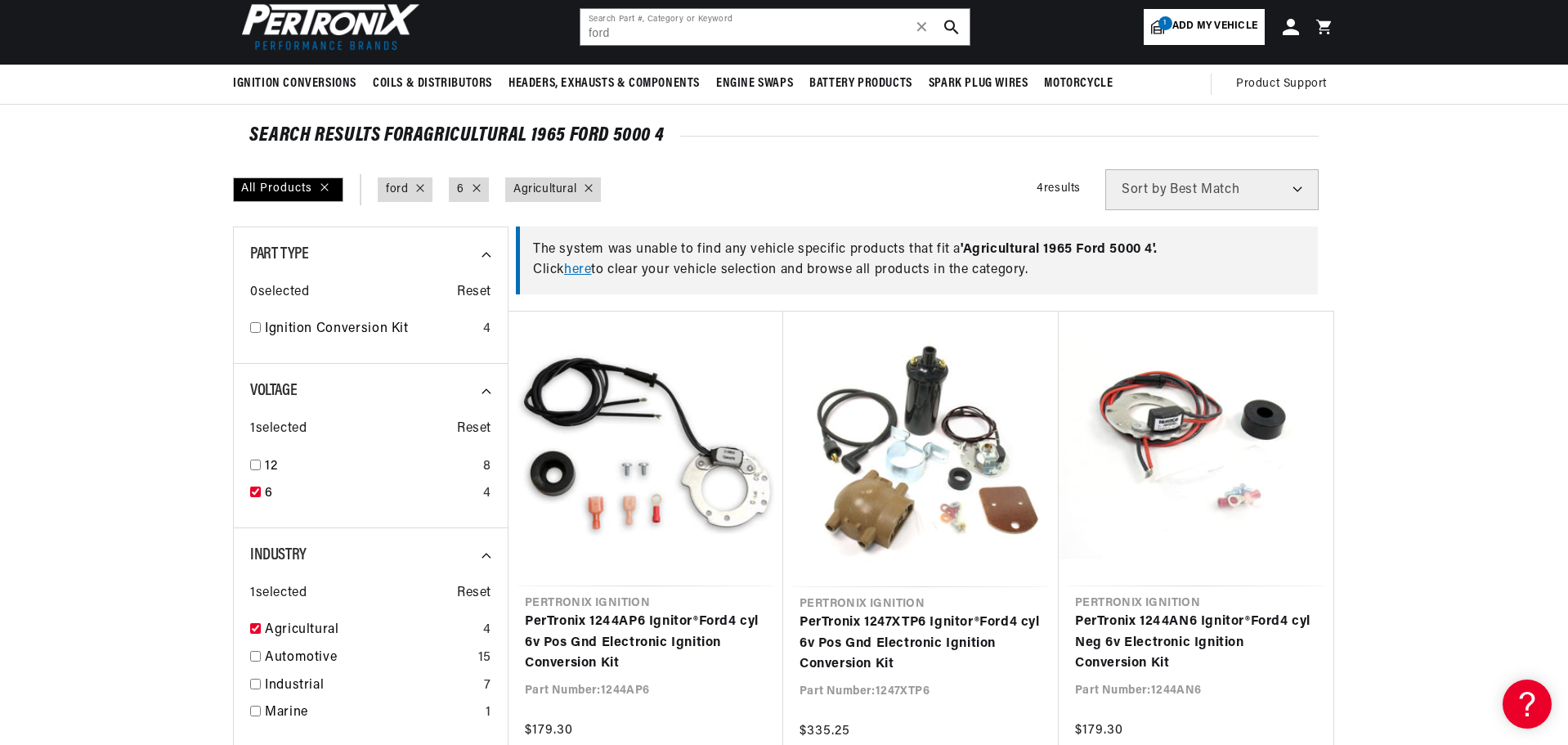
click at [1258, 34] on span "Add my vehicle" at bounding box center [1215, 26] width 85 height 16
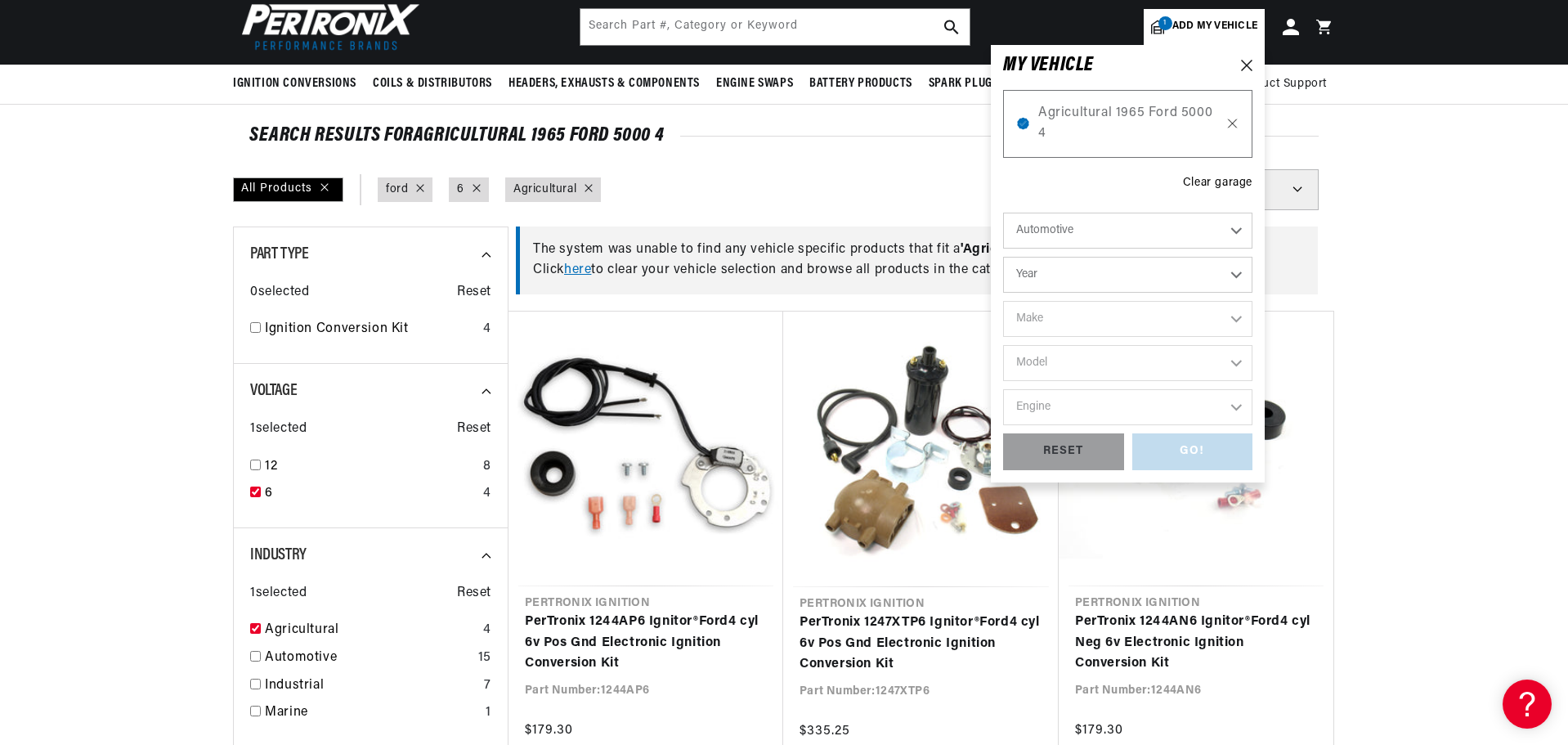
scroll to position [0, 0]
click at [1239, 130] on icon at bounding box center [1232, 123] width 14 height 13
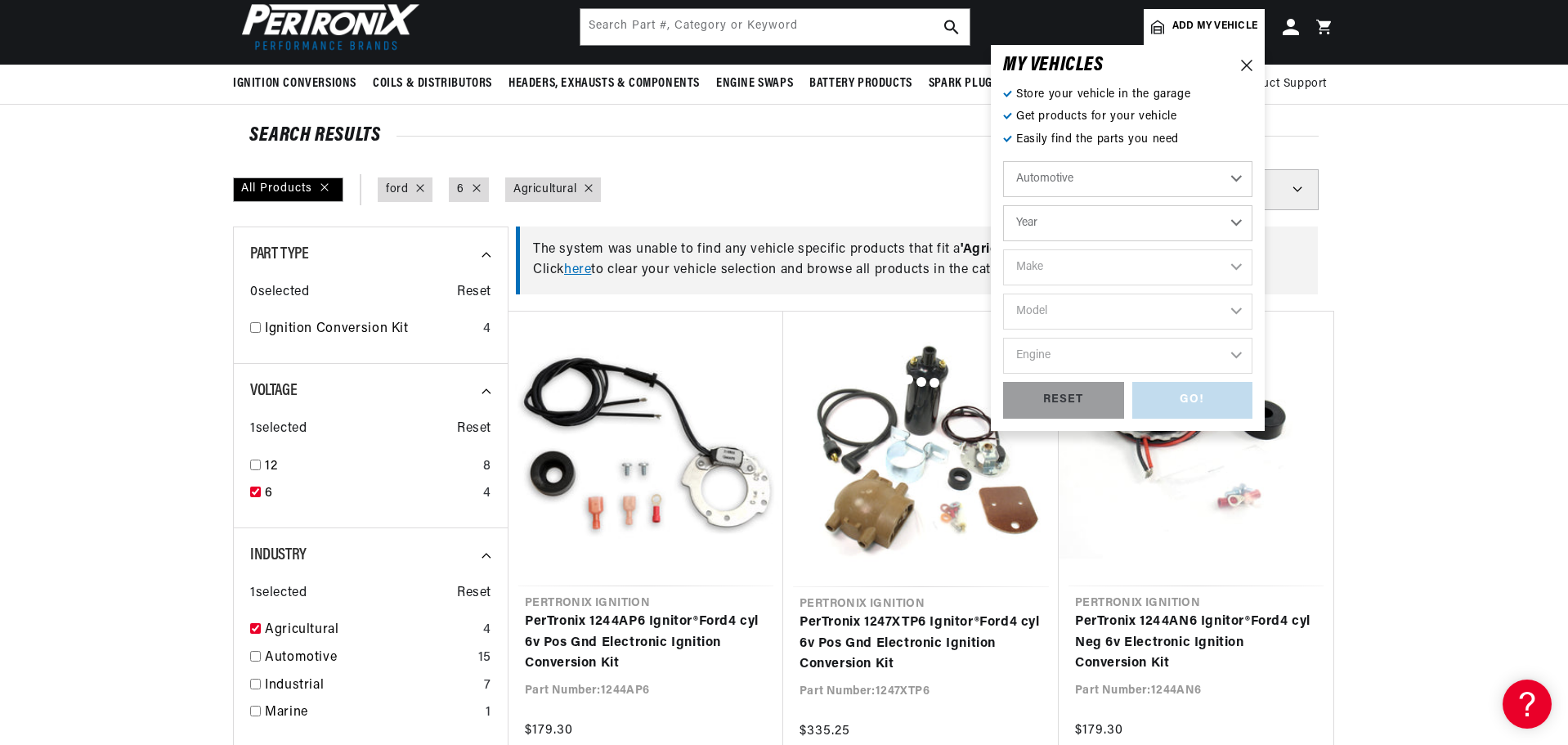
type input "ford"
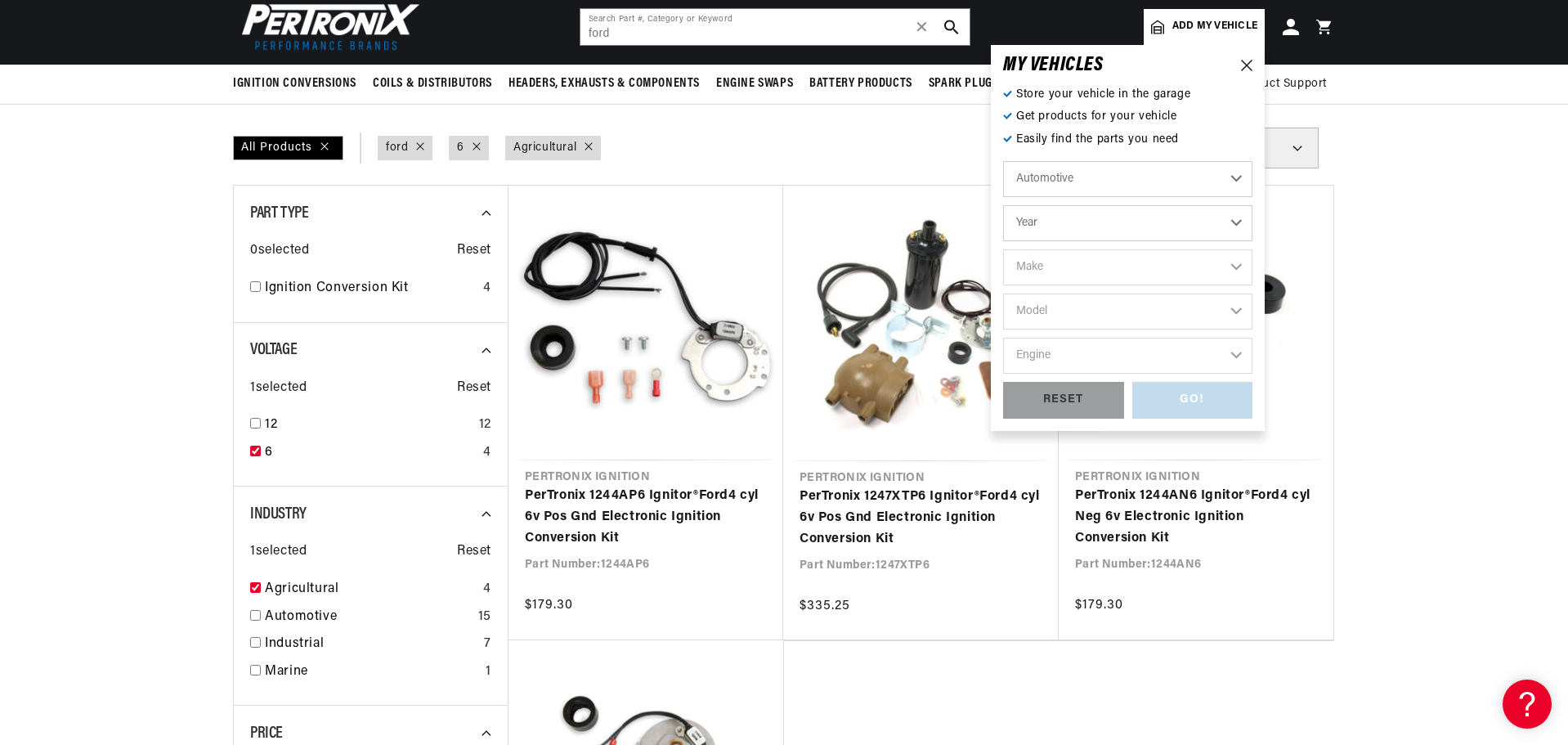
click at [1252, 197] on select "Automotive Agricultural Industrial Marine Motorcycle" at bounding box center [1128, 179] width 249 height 36
click at [1125, 183] on select "Automotive Agricultural Industrial Marine Motorcycle" at bounding box center [1128, 179] width 249 height 36
select select "Automotive"
select select "Agricultural"
click at [1252, 240] on select "Year 1970 1965 1964 1960 1959 1958 1957 1939 1938 1937" at bounding box center [1128, 223] width 249 height 36
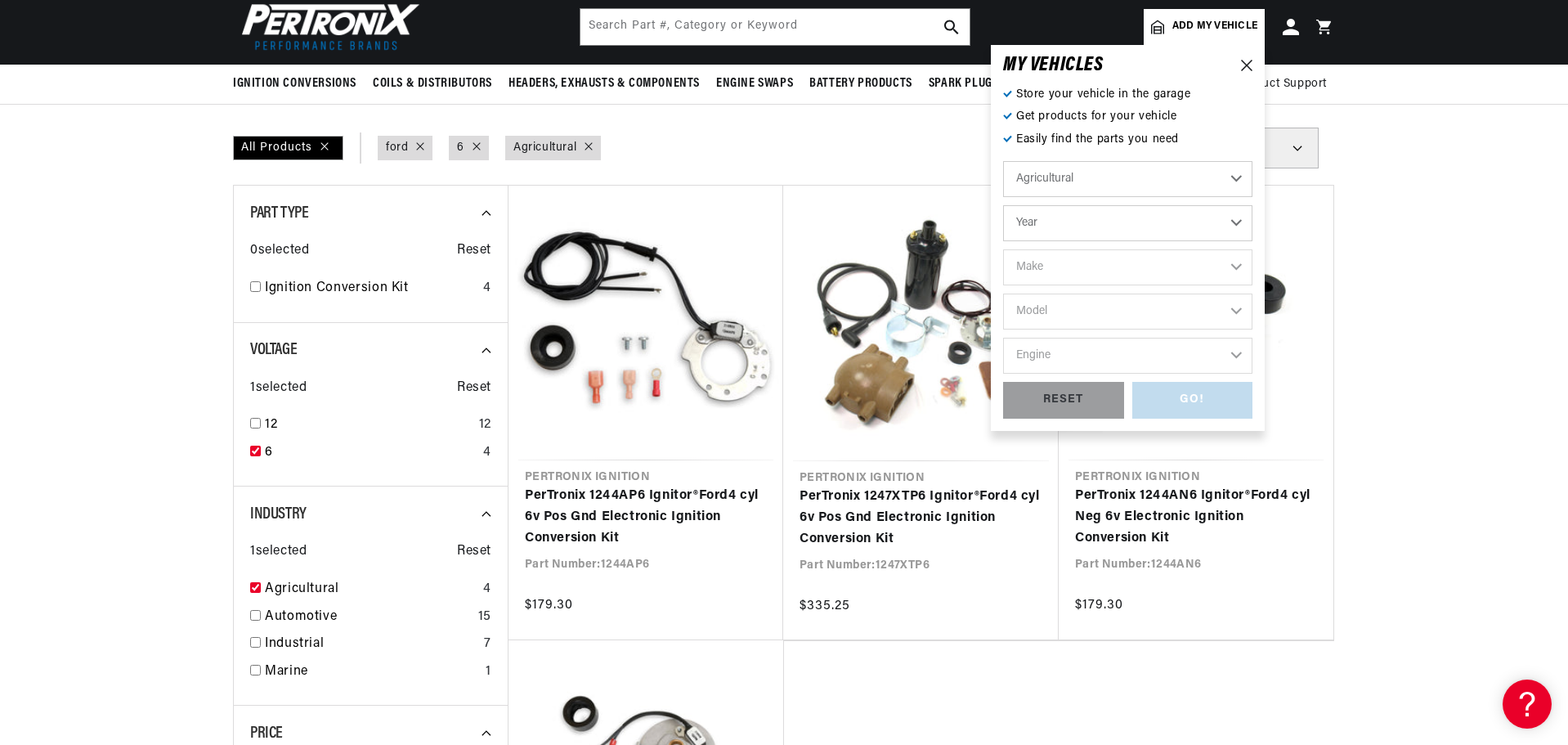
scroll to position [0, 620]
select select "1965"
click at [1125, 226] on select "Year 1970 1965 1964 1960 1959 1958 1957 1939 1938 1937" at bounding box center [1128, 223] width 249 height 36
select select "1965"
click at [1252, 285] on select "Make Ford" at bounding box center [1128, 267] width 249 height 36
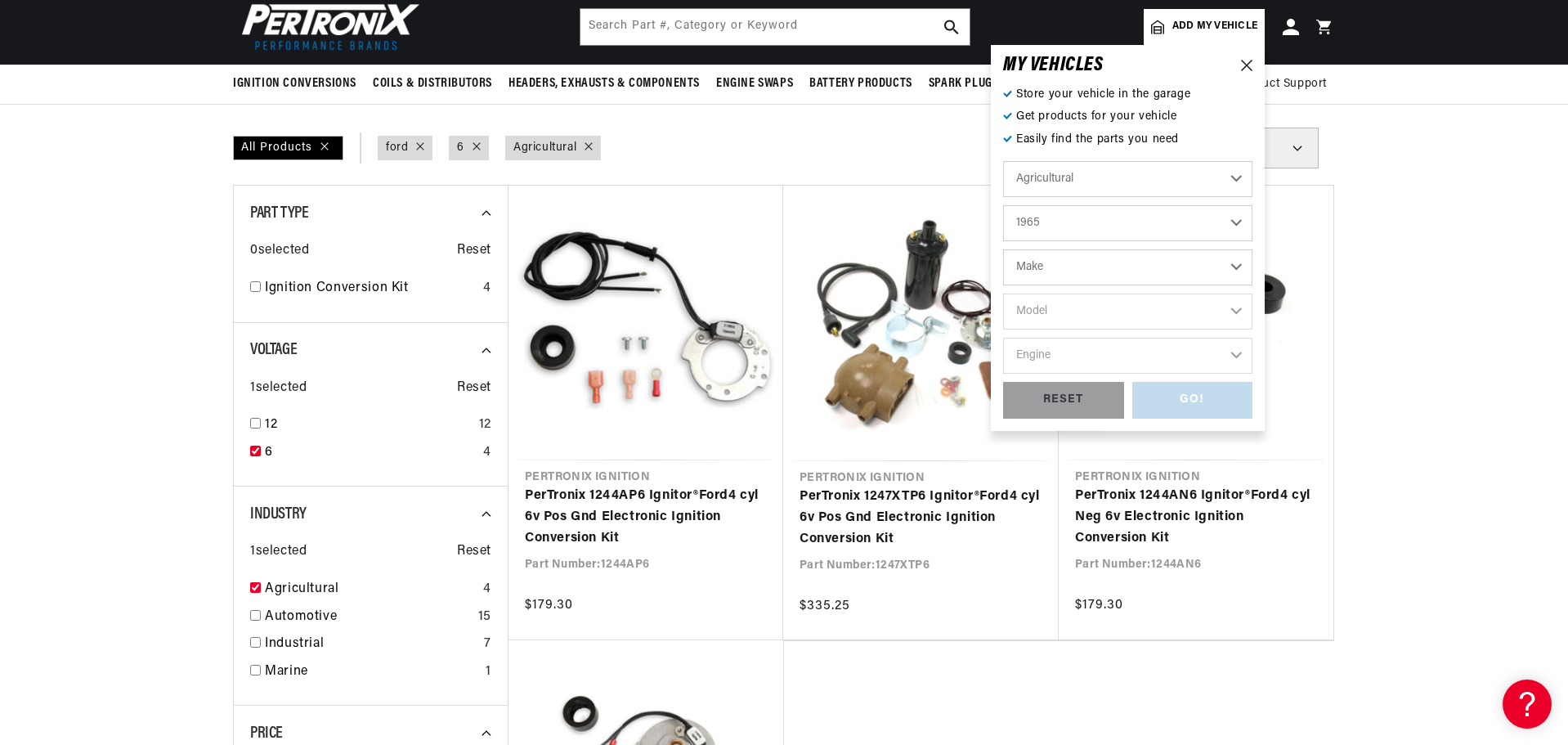
select select "Ford"
click at [1125, 271] on select "Make Ford" at bounding box center [1128, 267] width 249 height 36
select select "Ford"
click at [1252, 329] on select "Model 5000 5000 Super 5100 5200 6000 6600" at bounding box center [1128, 312] width 249 height 36
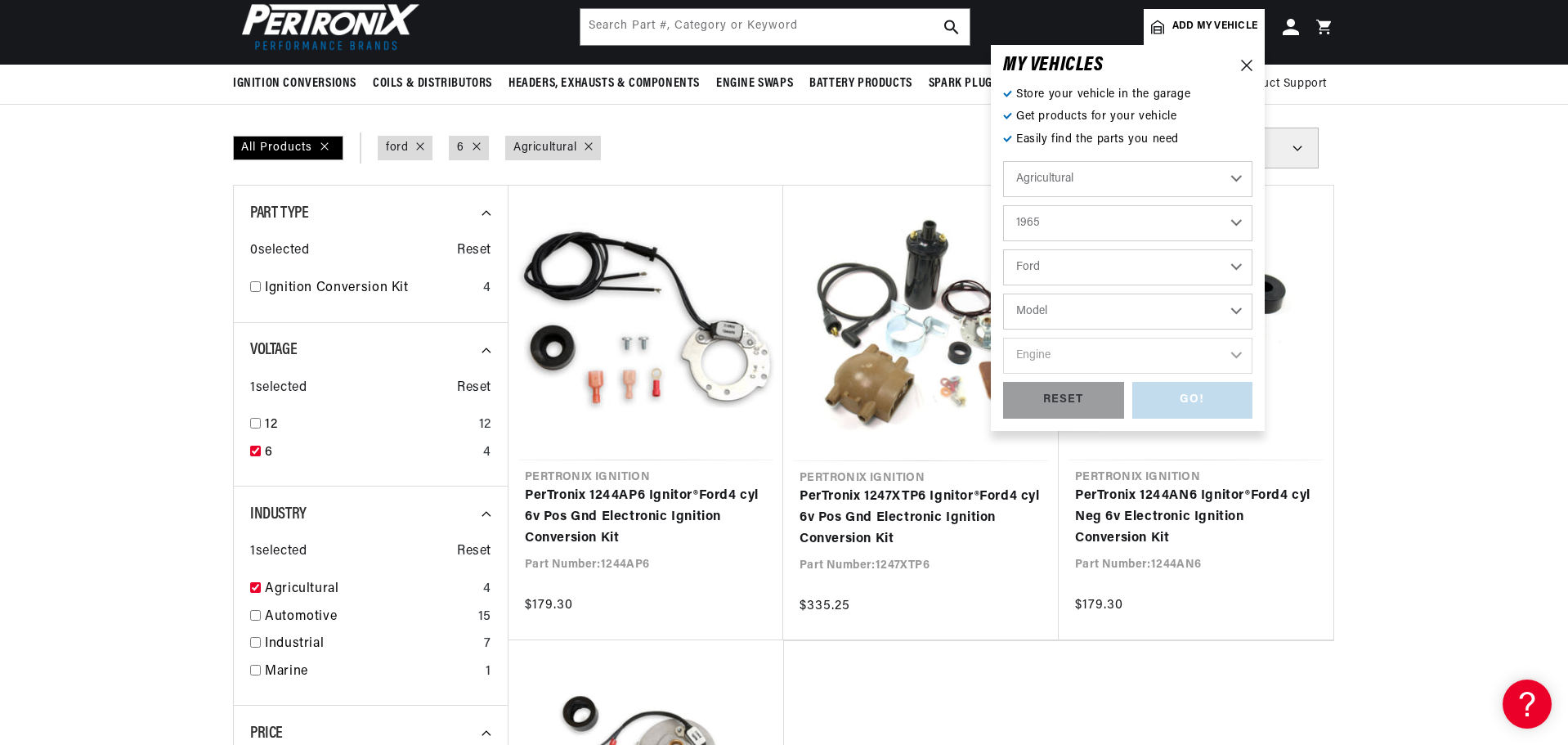
click at [1252, 279] on select "Ford" at bounding box center [1128, 267] width 249 height 36
click at [1124, 419] on div "RESET" at bounding box center [1064, 400] width 121 height 37
select select "Automotive"
select select "Year"
select select "Make"
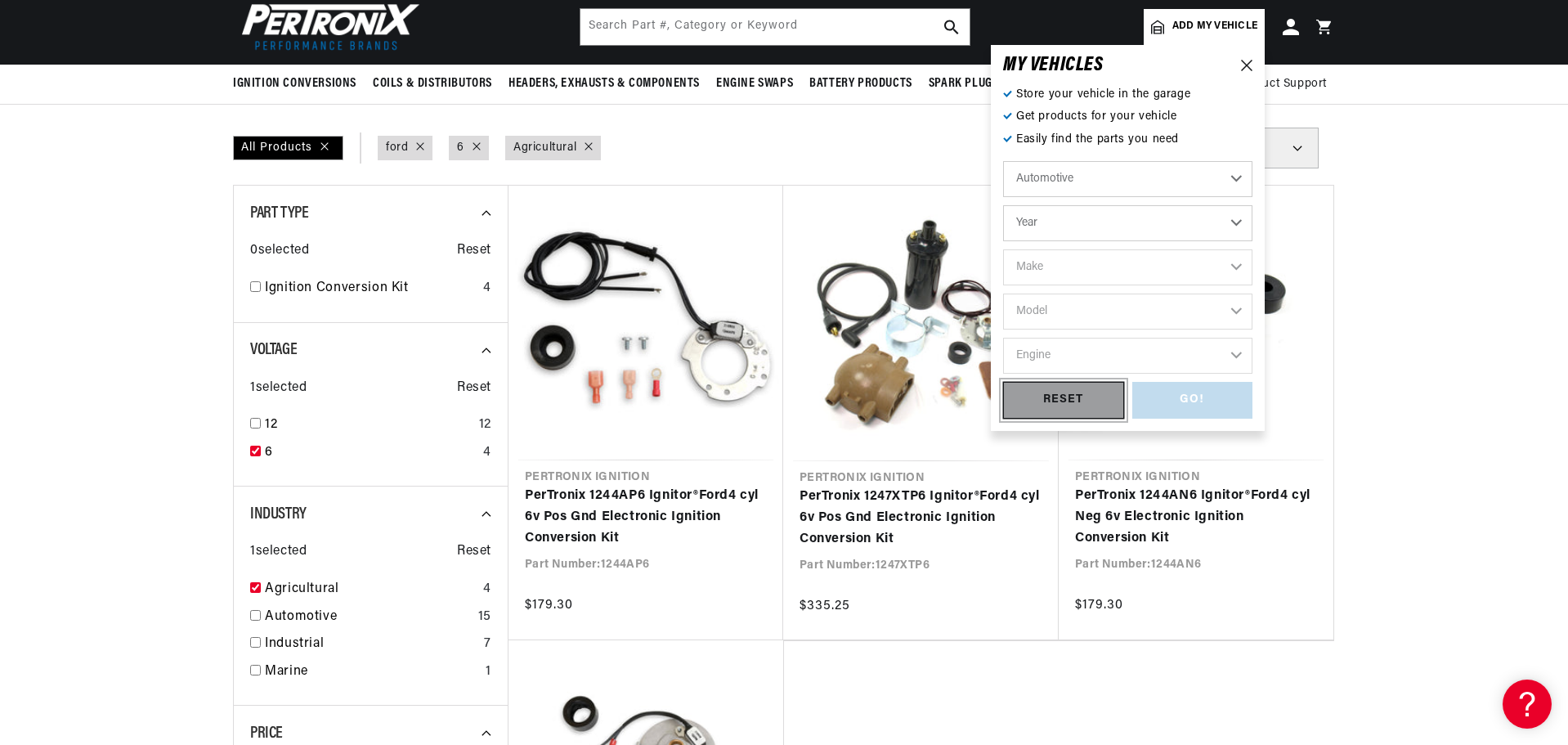
click at [1124, 419] on div "RESET" at bounding box center [1064, 400] width 121 height 37
click at [1252, 71] on icon at bounding box center [1246, 65] width 11 height 11
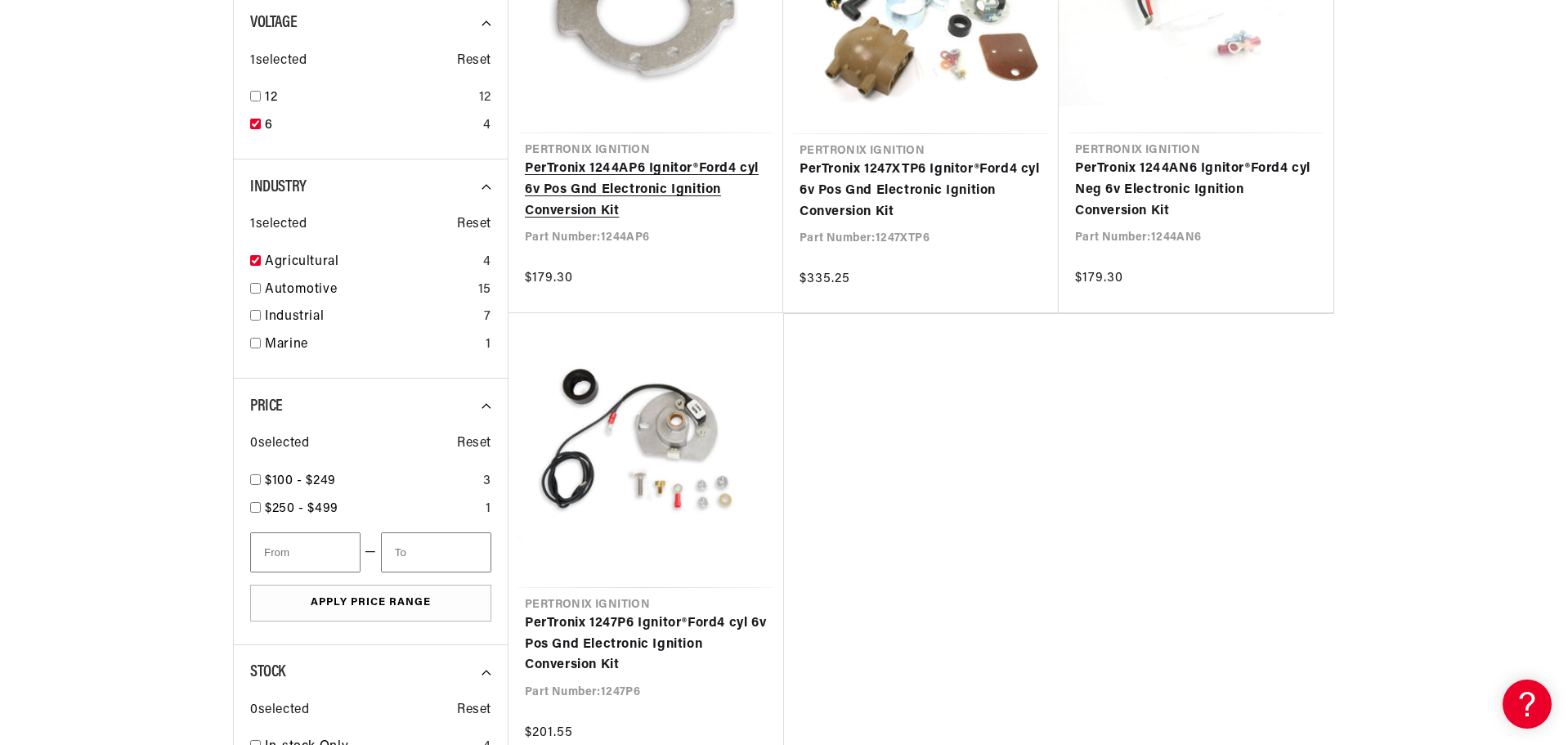
scroll to position [0, 0]
click at [562, 222] on link "PerTronix 1244AP6 Ignitor® Ford 4 cyl 6v Pos Gnd Electronic Ignition Conversion…" at bounding box center [645, 190] width 242 height 63
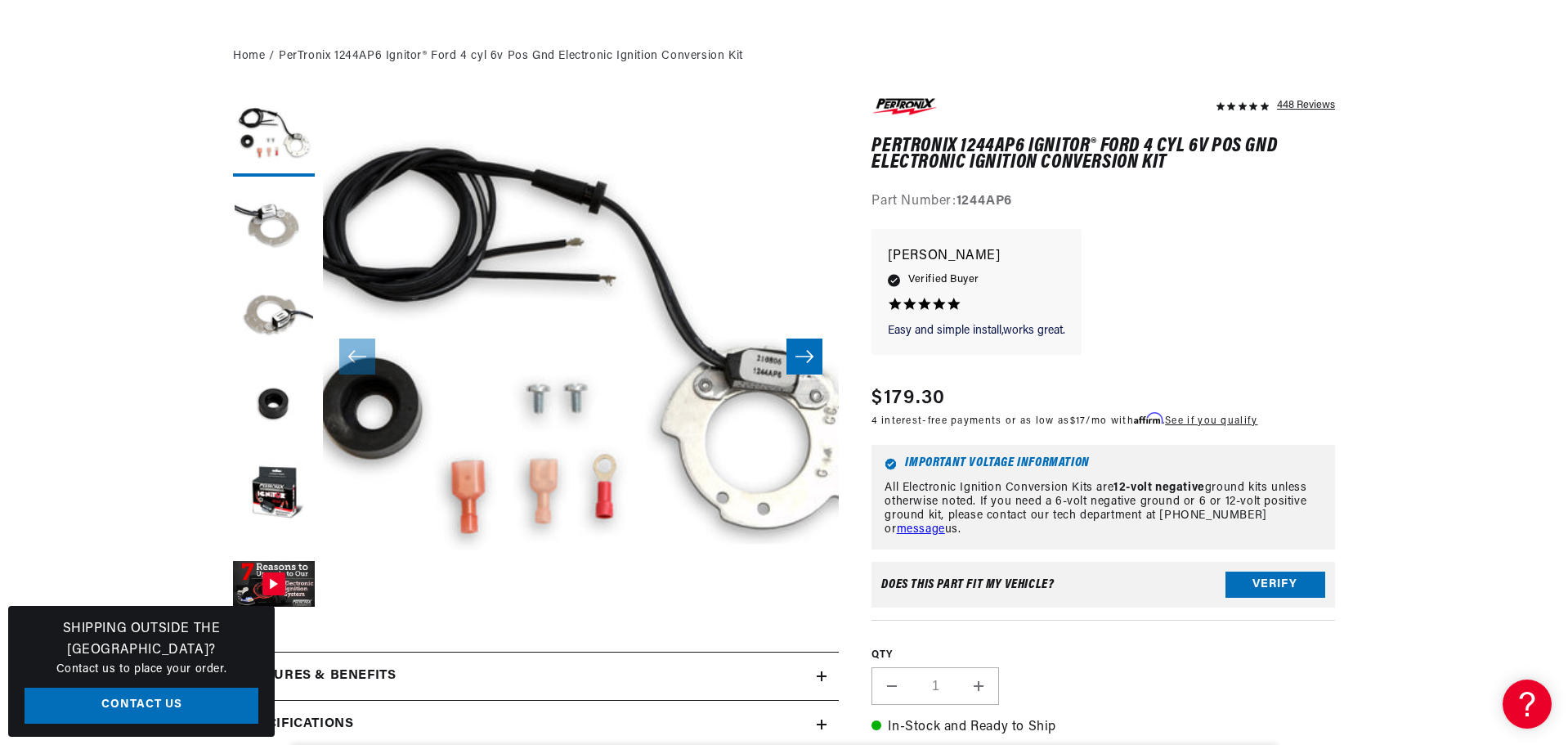
scroll to position [327, 0]
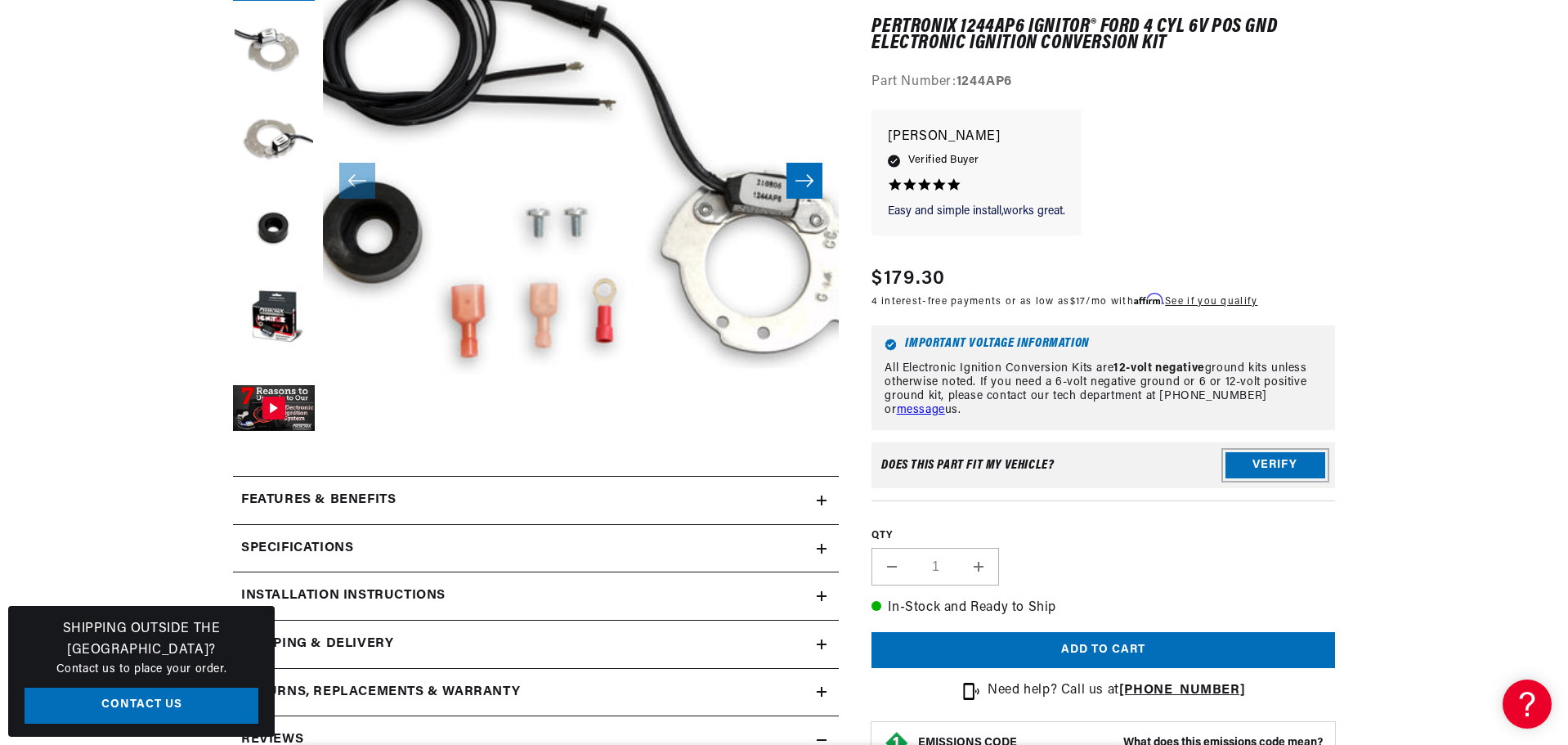
click at [1325, 479] on button "Verify" at bounding box center [1275, 466] width 100 height 26
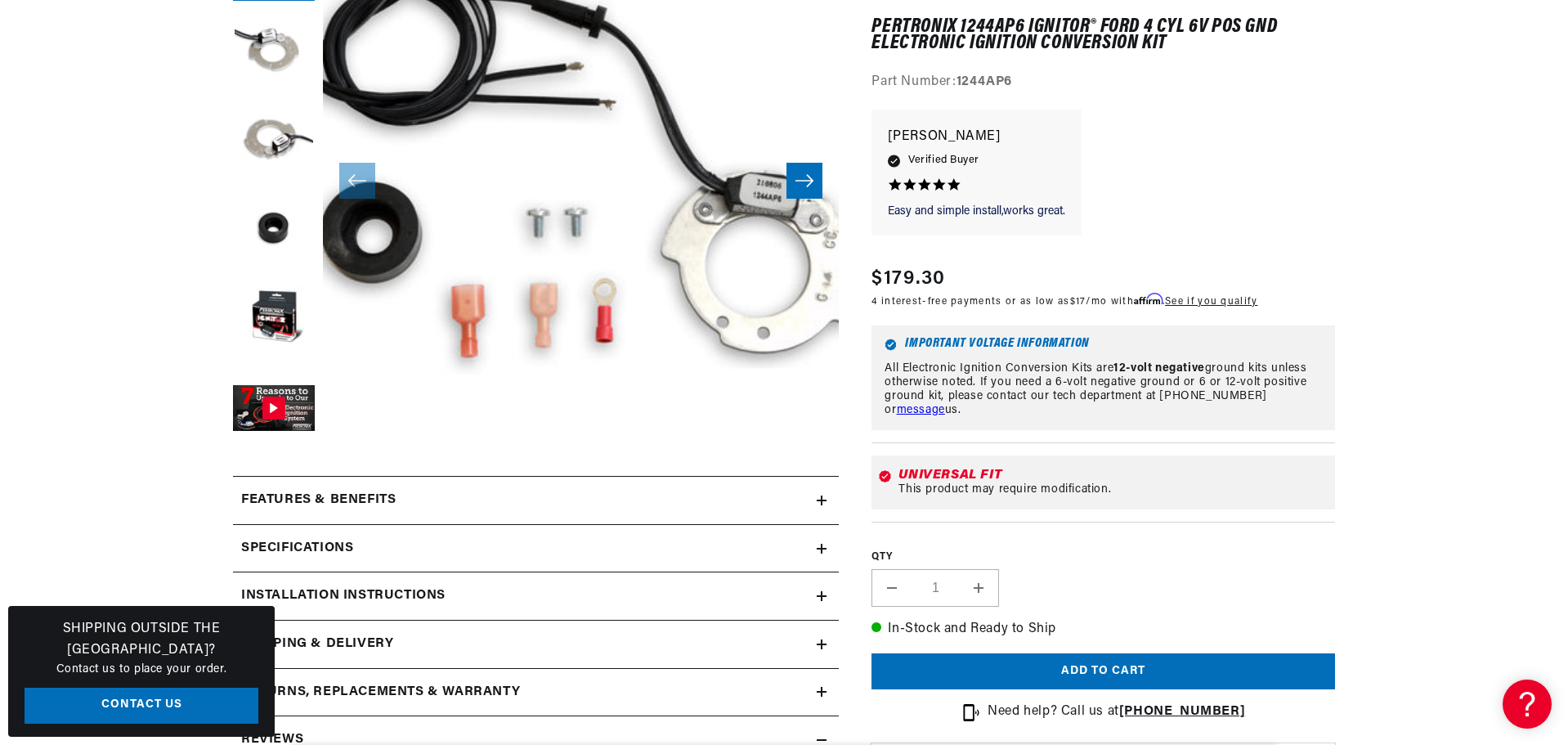
scroll to position [0, 620]
click at [1335, 511] on div "Universal Fit This product may require modification." at bounding box center [1103, 484] width 464 height 54
click at [271, 487] on button "Open media 1 in modal" at bounding box center [271, 487] width 0 height 0
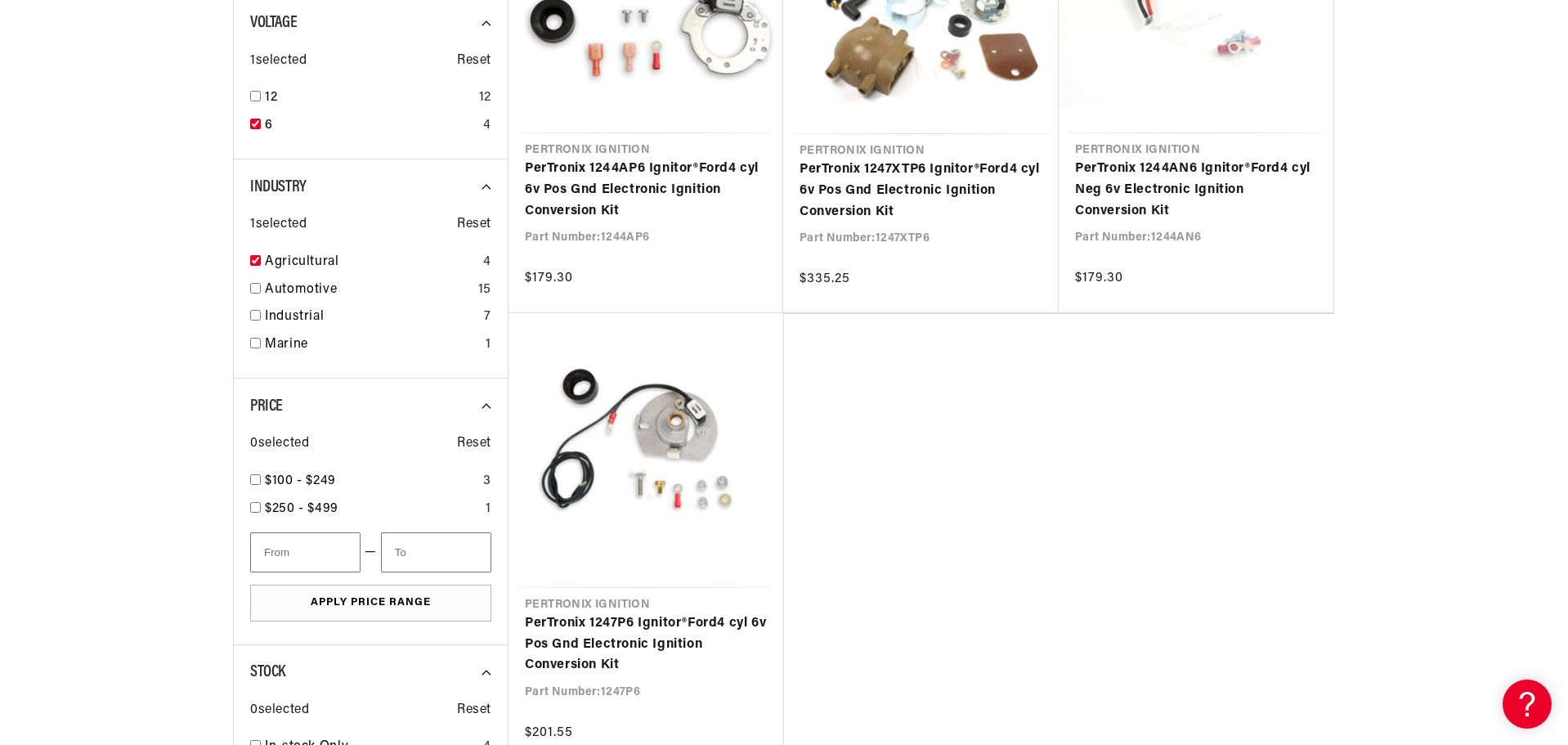
scroll to position [655, 0]
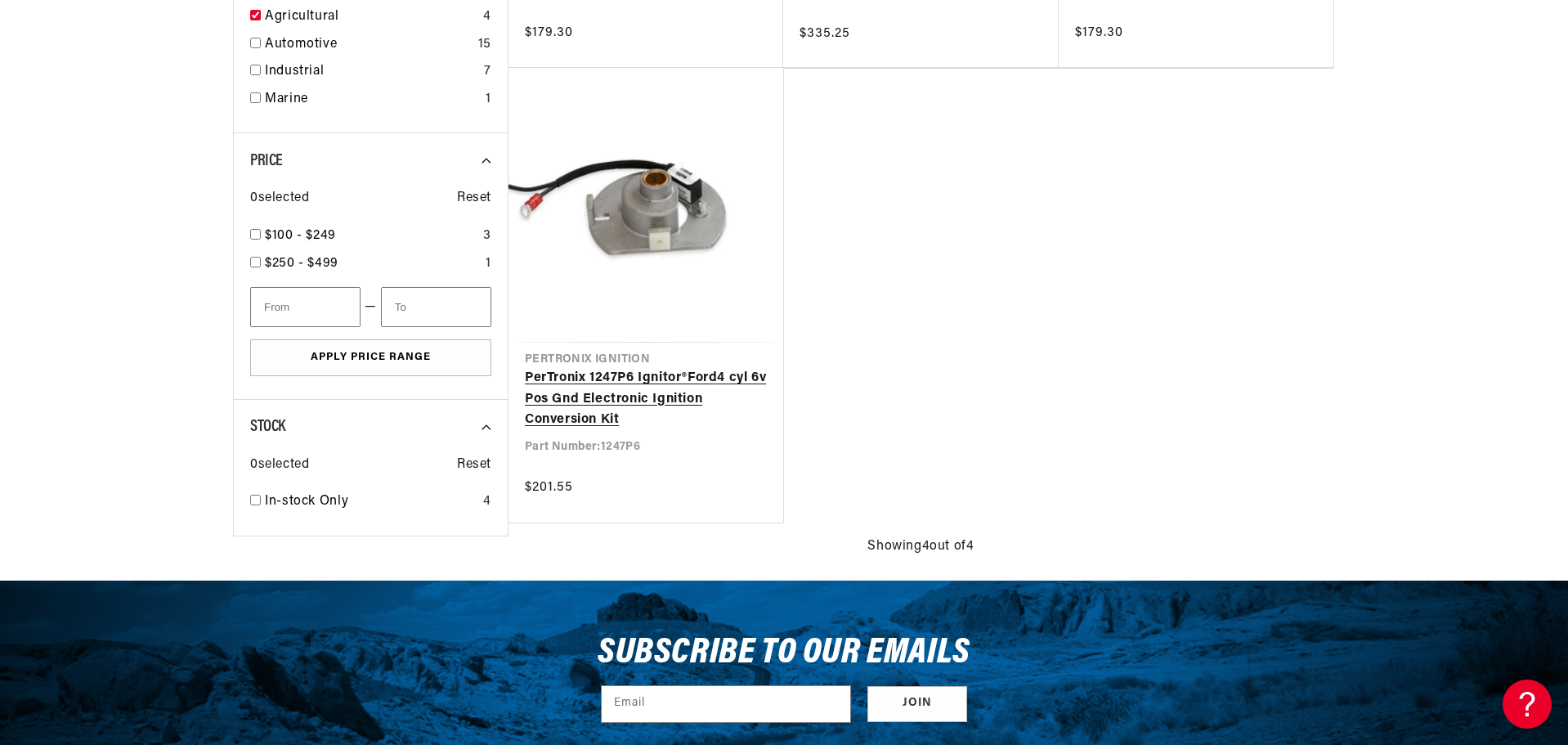
click at [609, 377] on link "PerTronix 1247P6 Ignitor® Ford 4 cyl 6v Pos Gnd Electronic Ignition Conversion …" at bounding box center [645, 399] width 242 height 63
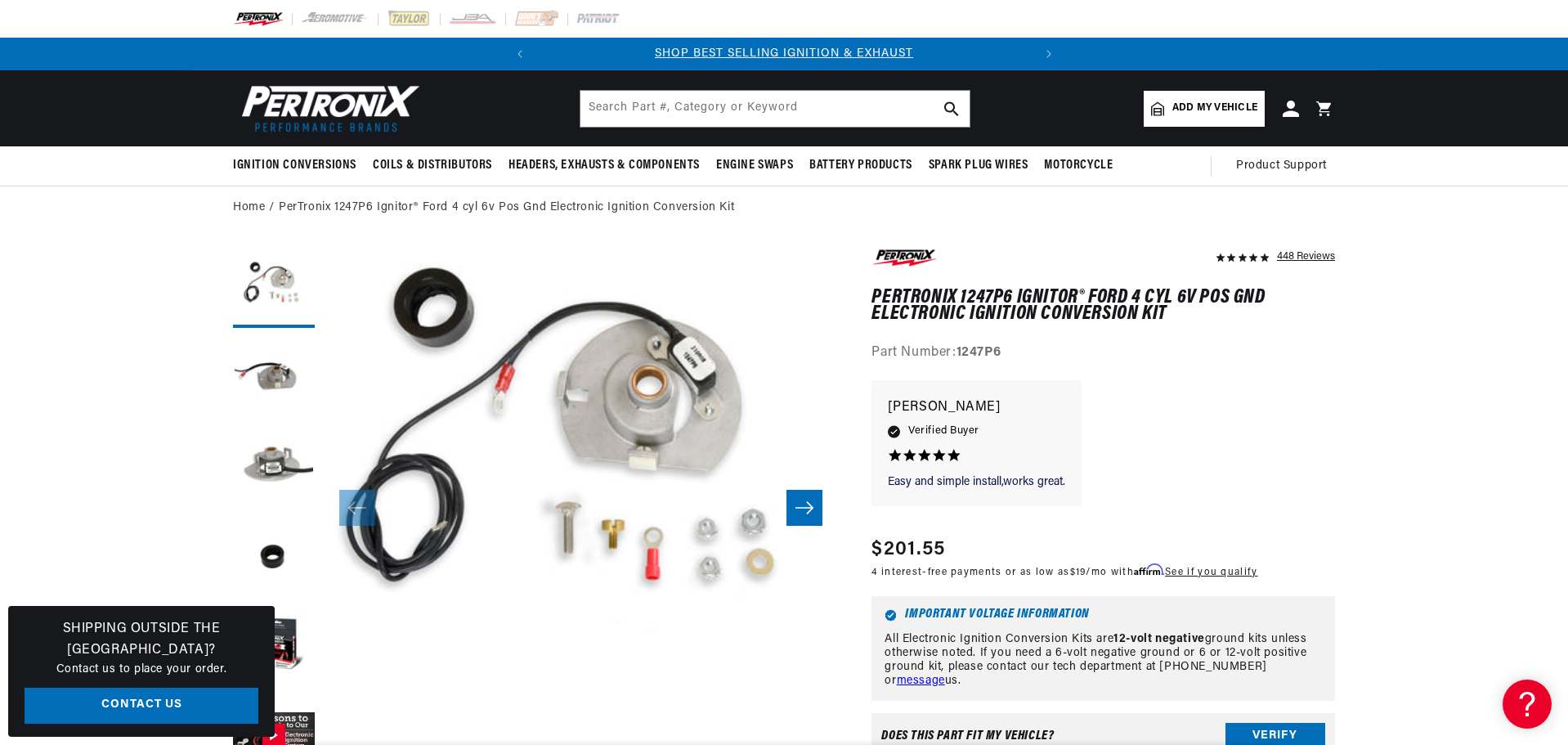
scroll to position [409, 0]
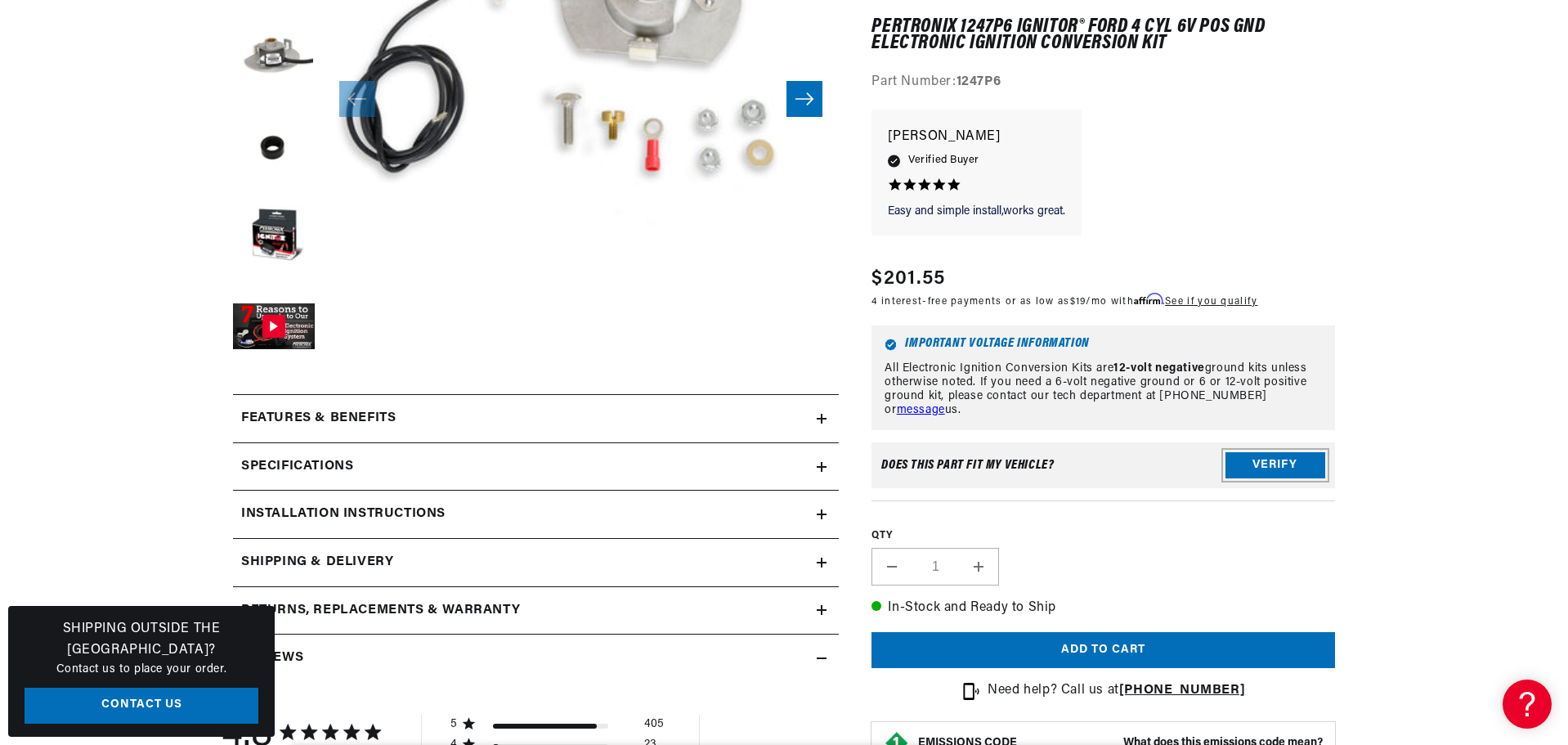
click at [1325, 479] on button "Verify" at bounding box center [1275, 466] width 100 height 26
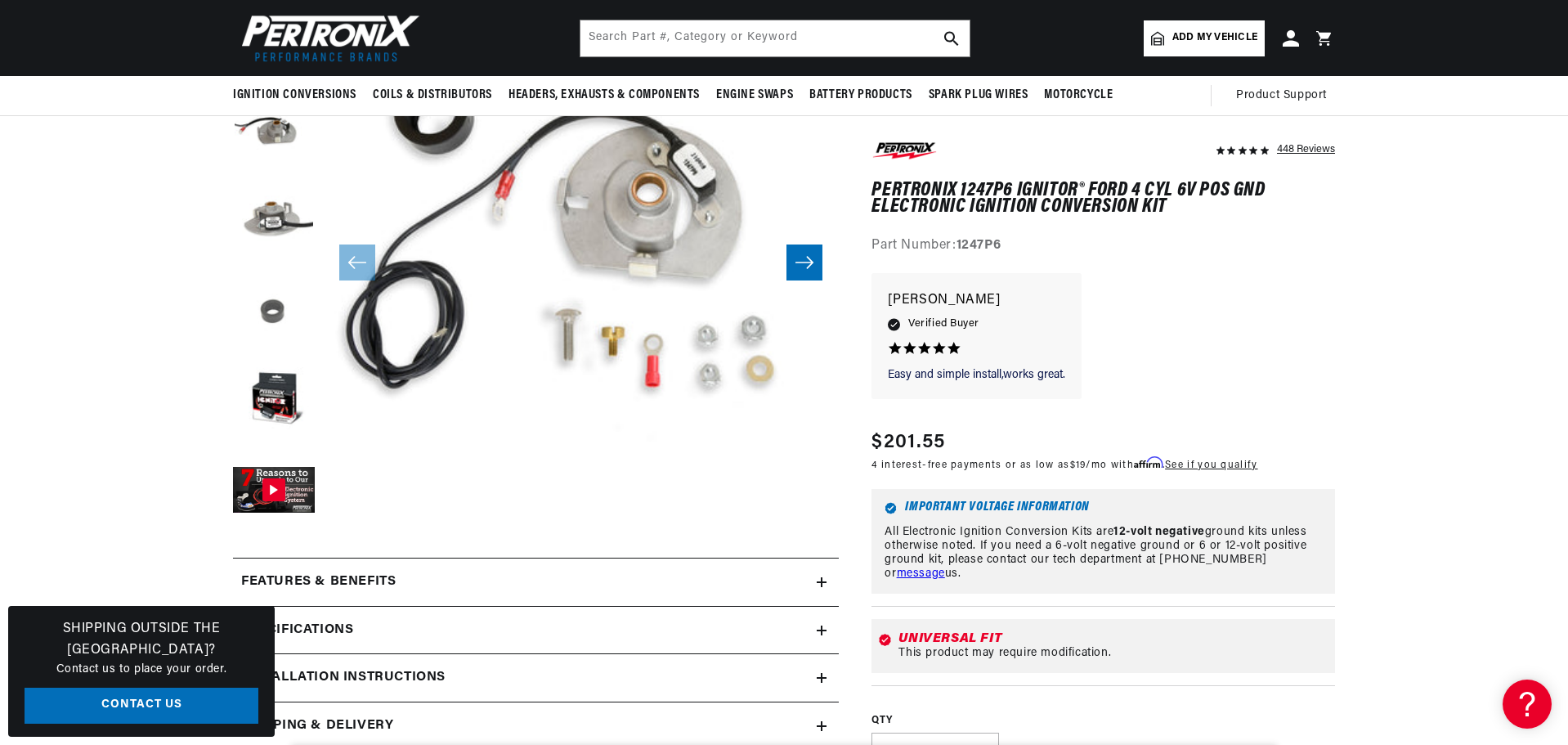
scroll to position [0, 0]
click at [233, 347] on button "Load image 4 in gallery view" at bounding box center [274, 312] width 82 height 82
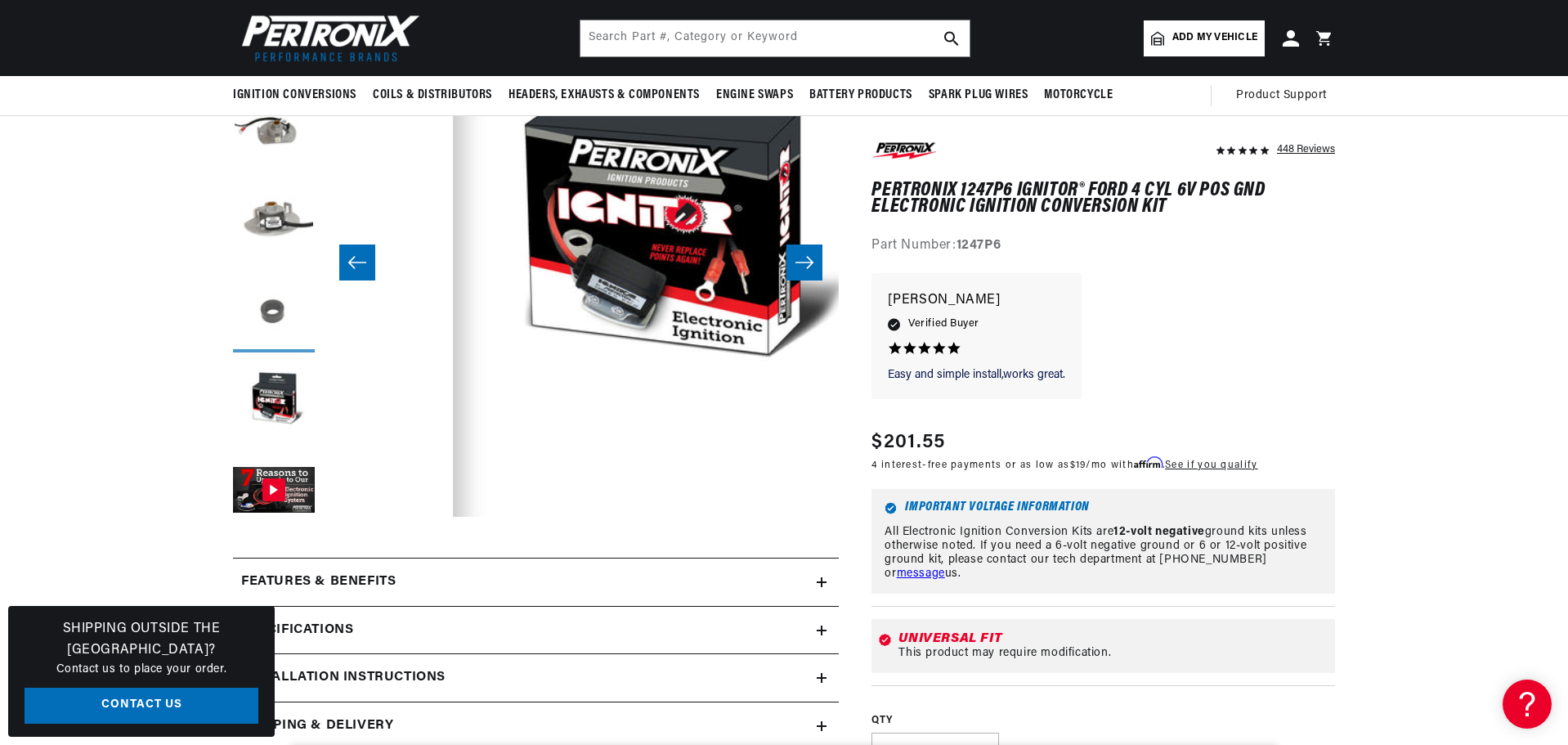
scroll to position [0, 2003]
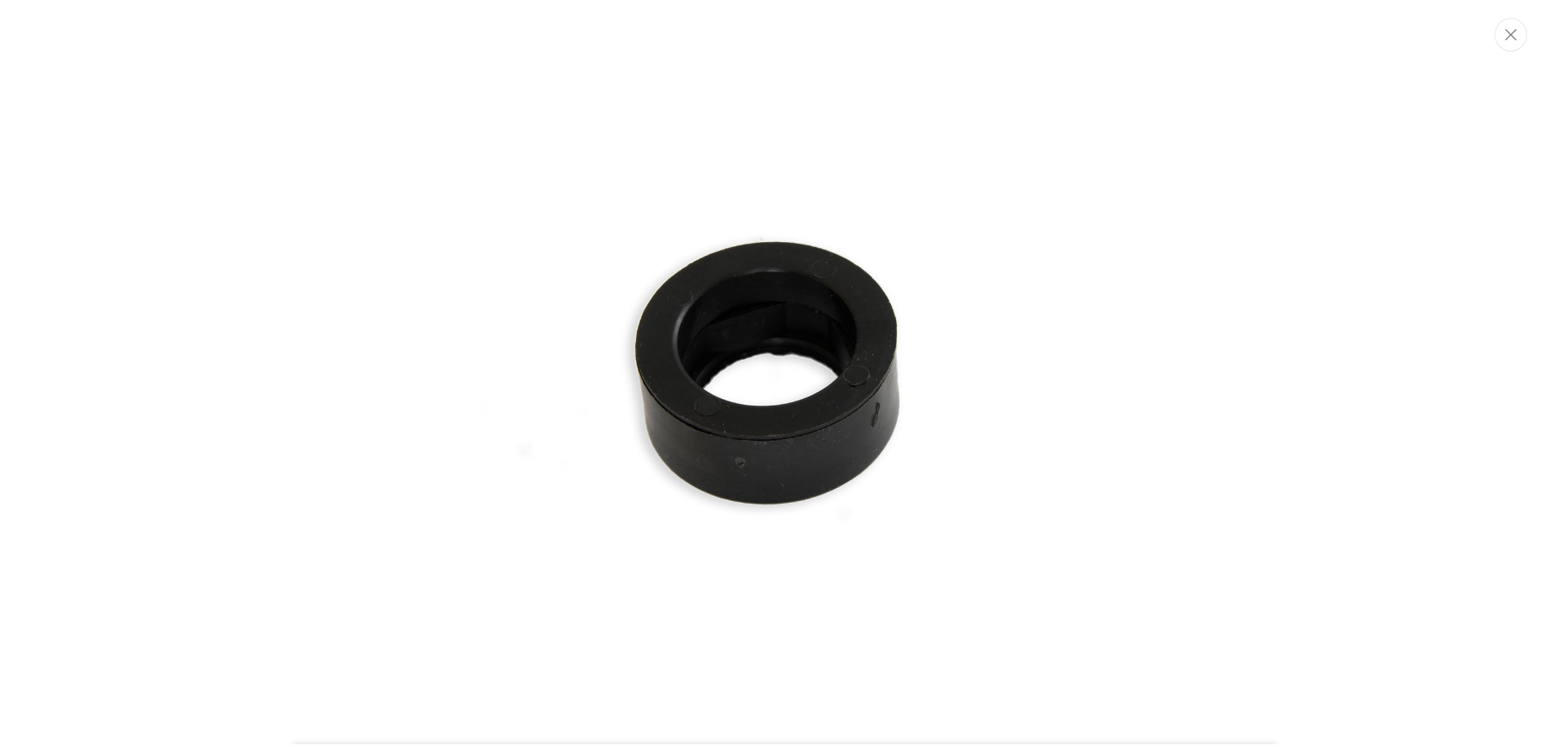
scroll to position [0, 620]
click at [726, 366] on img "Media gallery" at bounding box center [785, 359] width 883 height 884
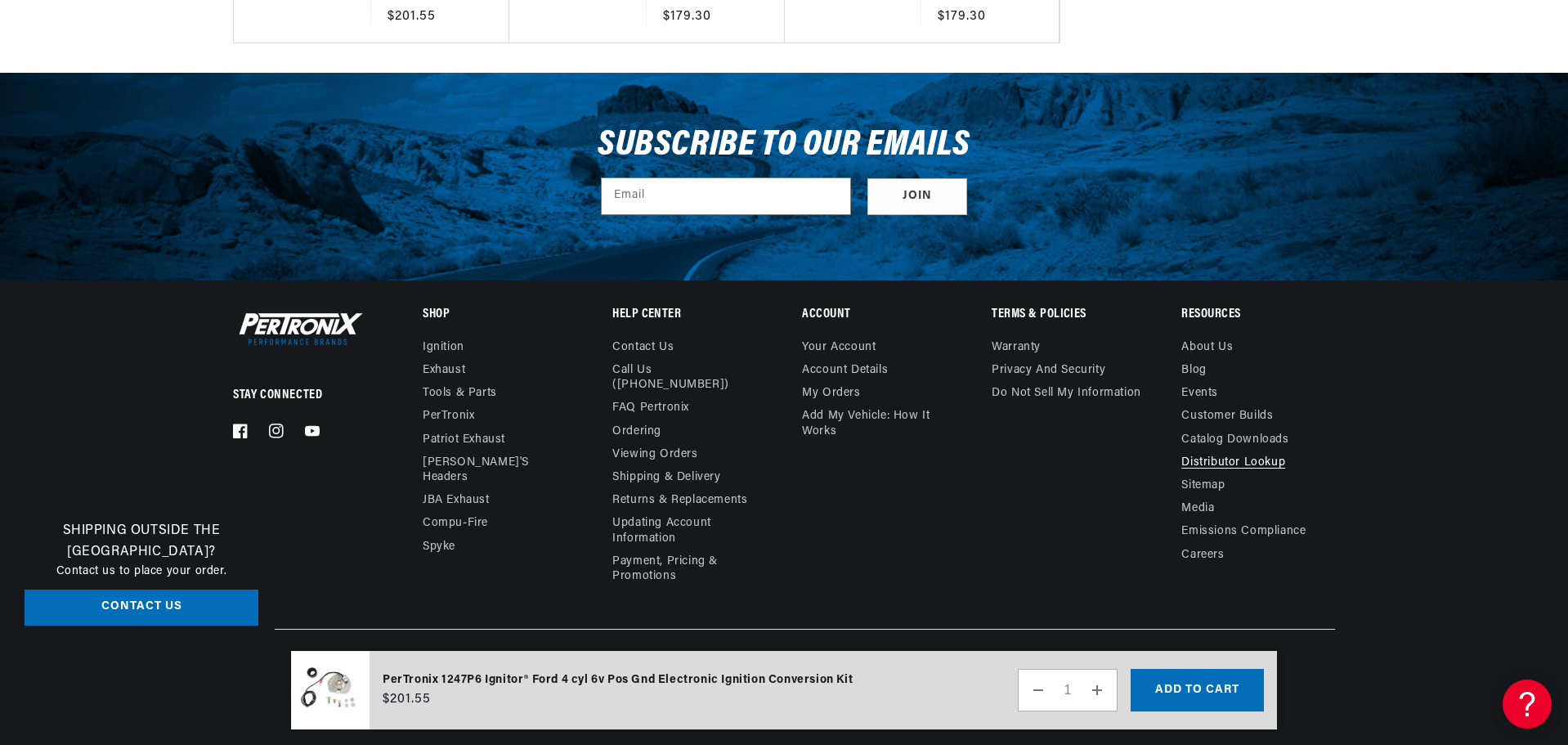
click at [1285, 453] on link "Distributor Lookup" at bounding box center [1233, 463] width 103 height 23
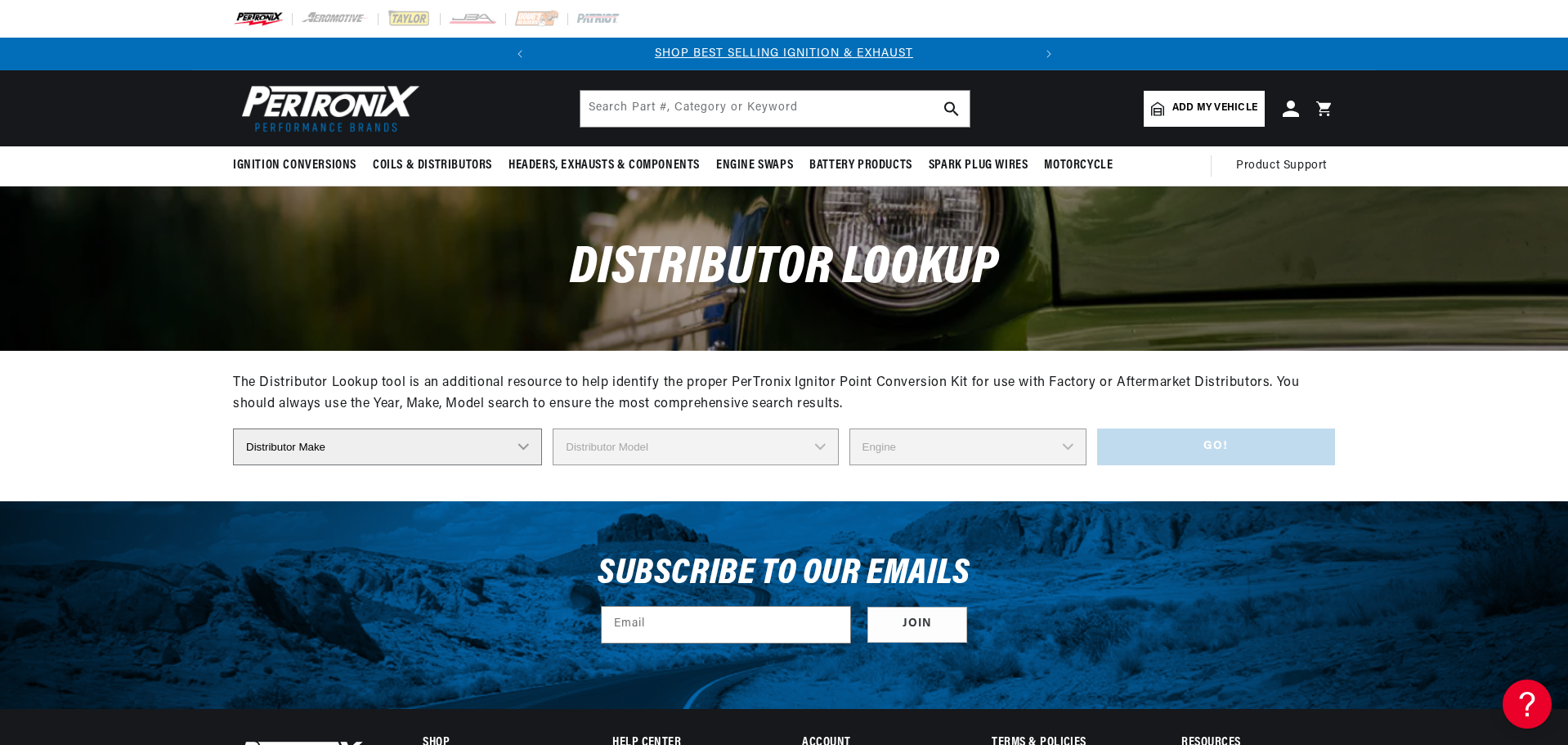
click at [467, 465] on select "Distributor Make Accel [PERSON_NAME] Autolite Bosch Century Chrysler Clark Colt…" at bounding box center [388, 447] width 309 height 37
click at [468, 465] on select "Distributor Make Accel [PERSON_NAME] Autolite Bosch Century Chrysler Clark Colt…" at bounding box center [388, 447] width 309 height 37
click at [467, 465] on select "Distributor Make Accel [PERSON_NAME] Autolite Bosch Century Chrysler Clark Colt…" at bounding box center [388, 447] width 309 height 37
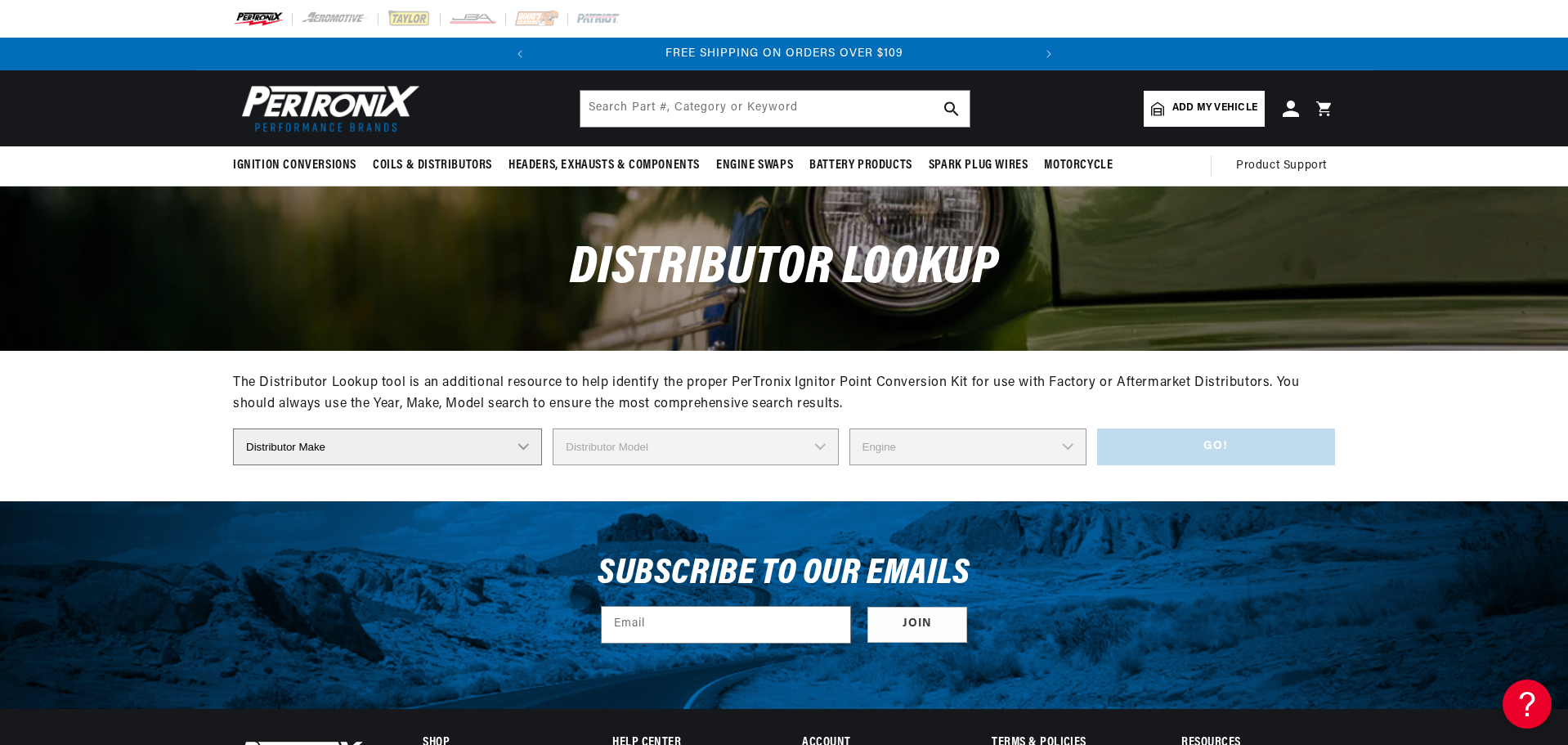
scroll to position [0, 620]
click at [233, 465] on select "Distributor Make Accel [PERSON_NAME] Autolite Bosch Century Chrysler Clark Colt…" at bounding box center [388, 447] width 309 height 37
click at [848, 465] on select "Distributor Model IAD-4005 IAD-4007 IAD-4008A IAD-4016A IAD-4017A IAD-4019A IAD…" at bounding box center [702, 447] width 323 height 37
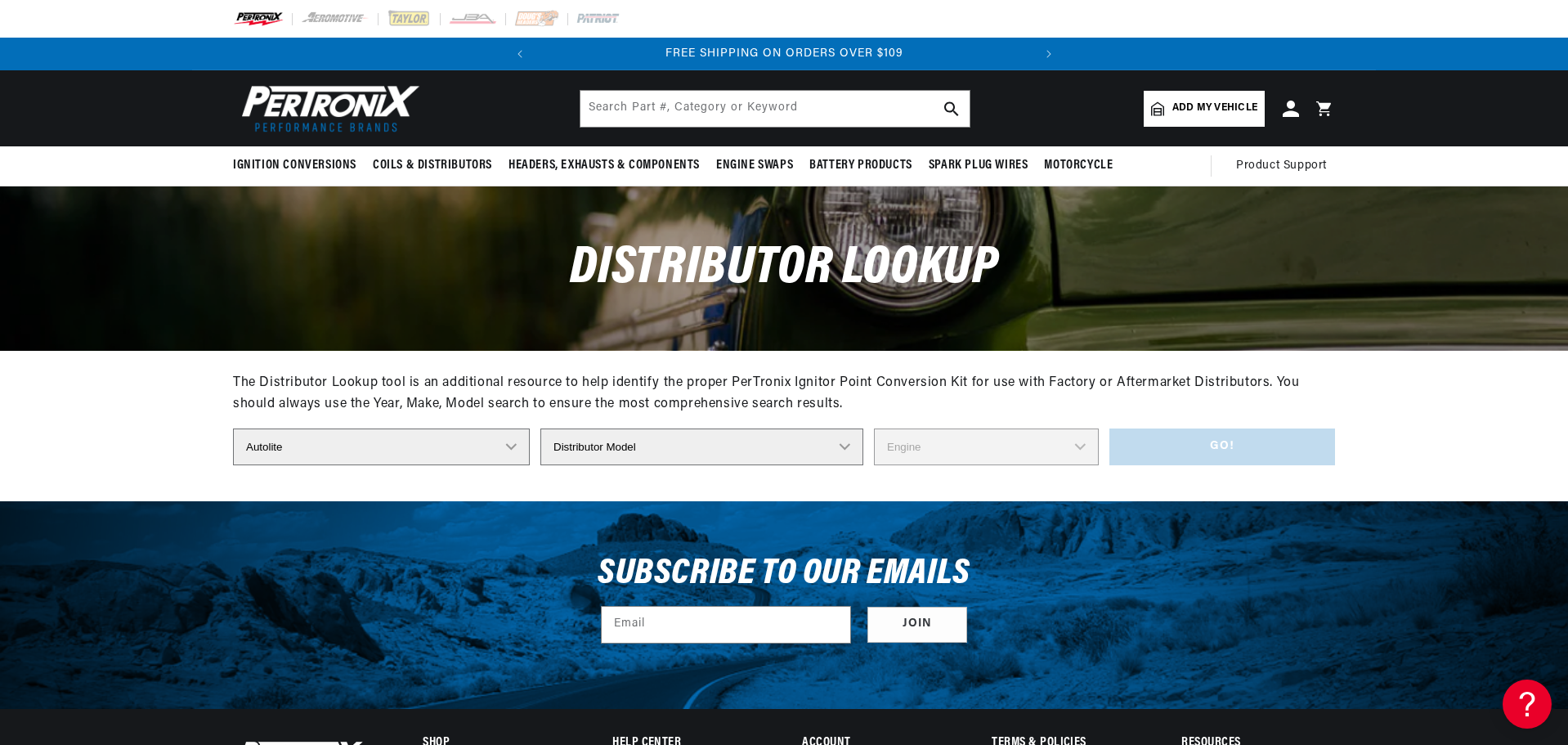
click at [410, 271] on div "Distributor Lookup" at bounding box center [784, 269] width 1184 height 163
click at [459, 465] on select "Distributor Make Accel [PERSON_NAME] Autolite Bosch Century Chrysler Clark Colt…" at bounding box center [381, 447] width 296 height 37
click at [233, 465] on select "Distributor Make Accel [PERSON_NAME] Autolite Bosch Century Chrysler Clark Colt…" at bounding box center [381, 447] width 296 height 37
click at [834, 465] on select "Distributor Model F162M-00232 F162M-00311 F162M-00315 F162M-00347 F162M-00412 F…" at bounding box center [695, 447] width 285 height 37
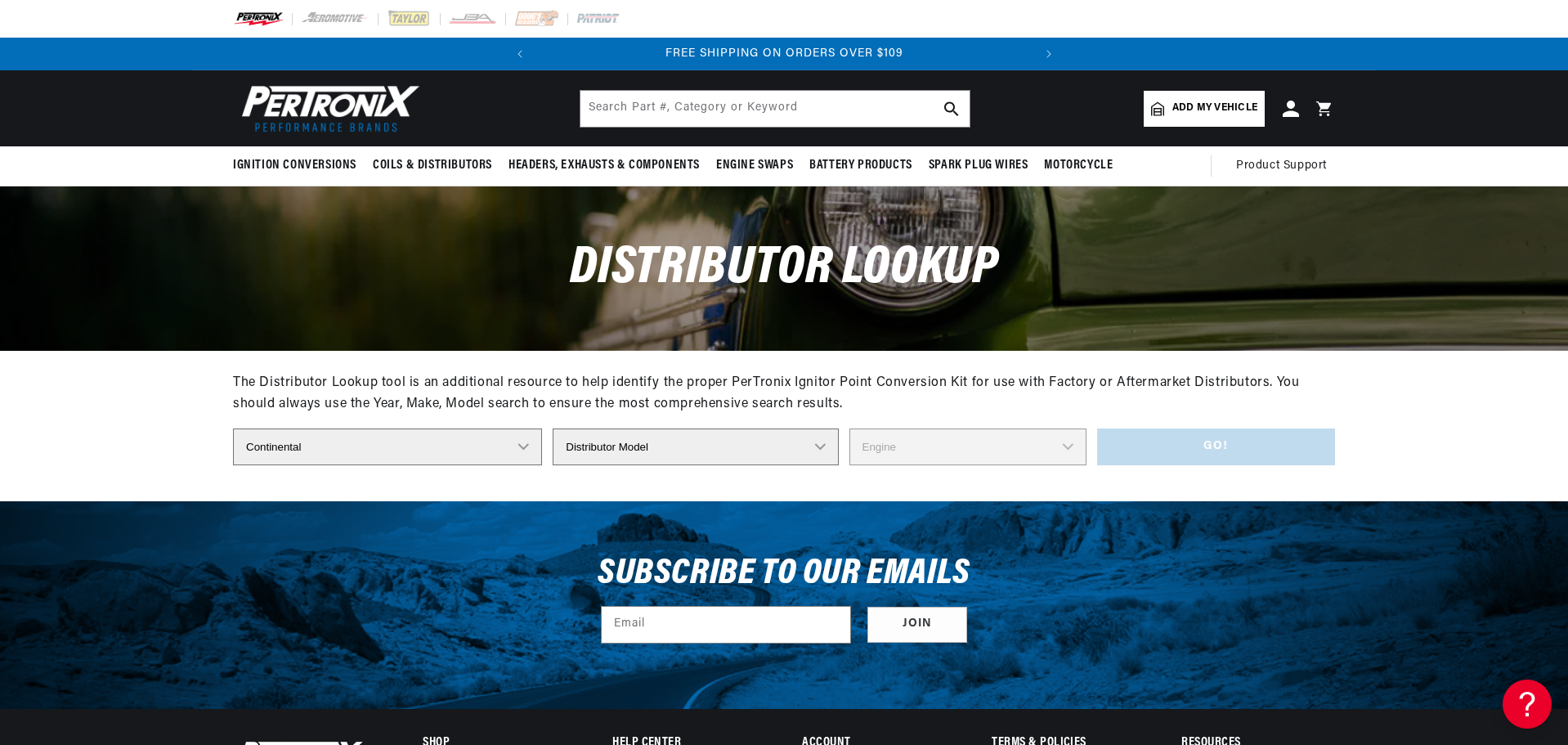
scroll to position [0, 620]
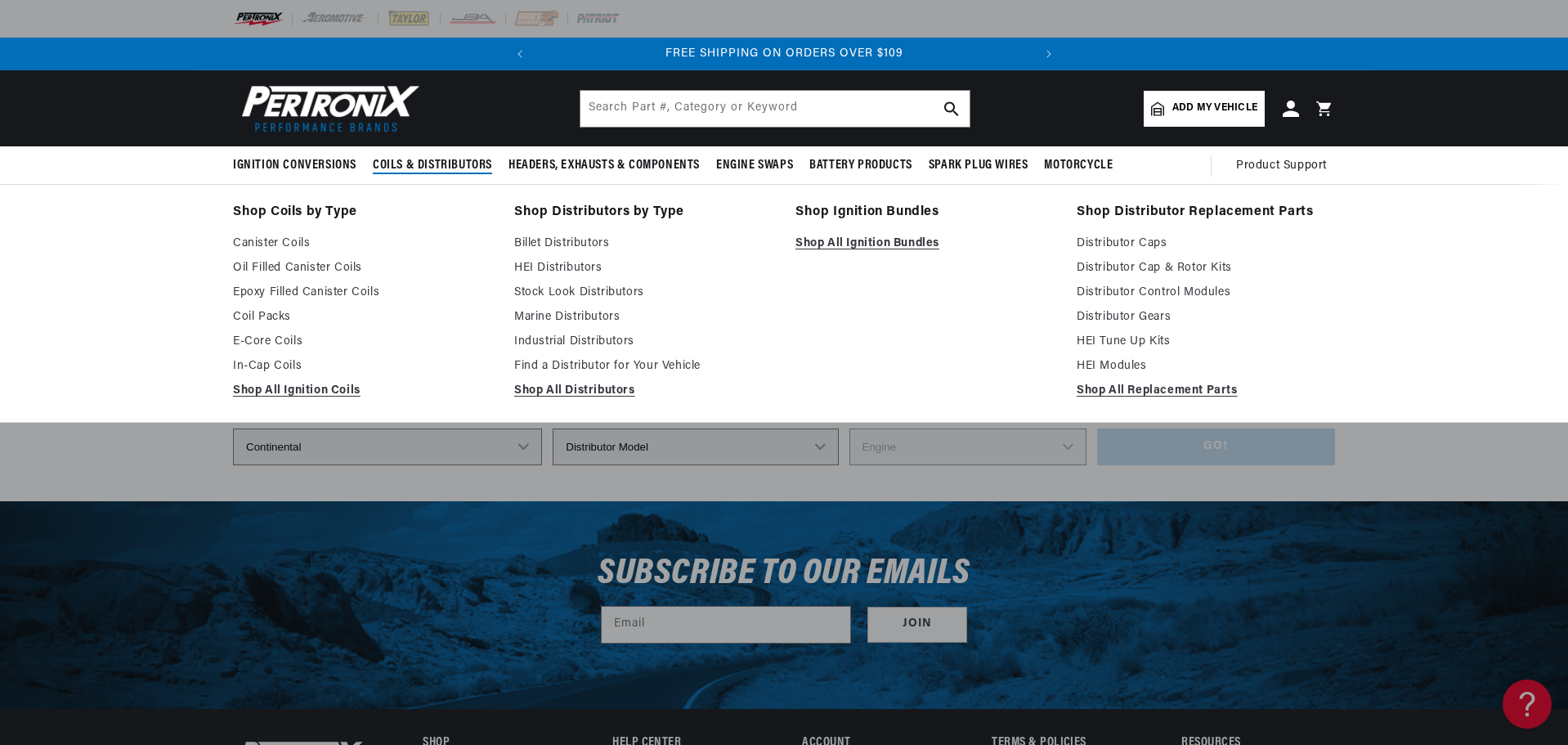
click at [951, 359] on li "Shop Ignition Bundles Shop All Ignition Bundles" at bounding box center [924, 303] width 259 height 204
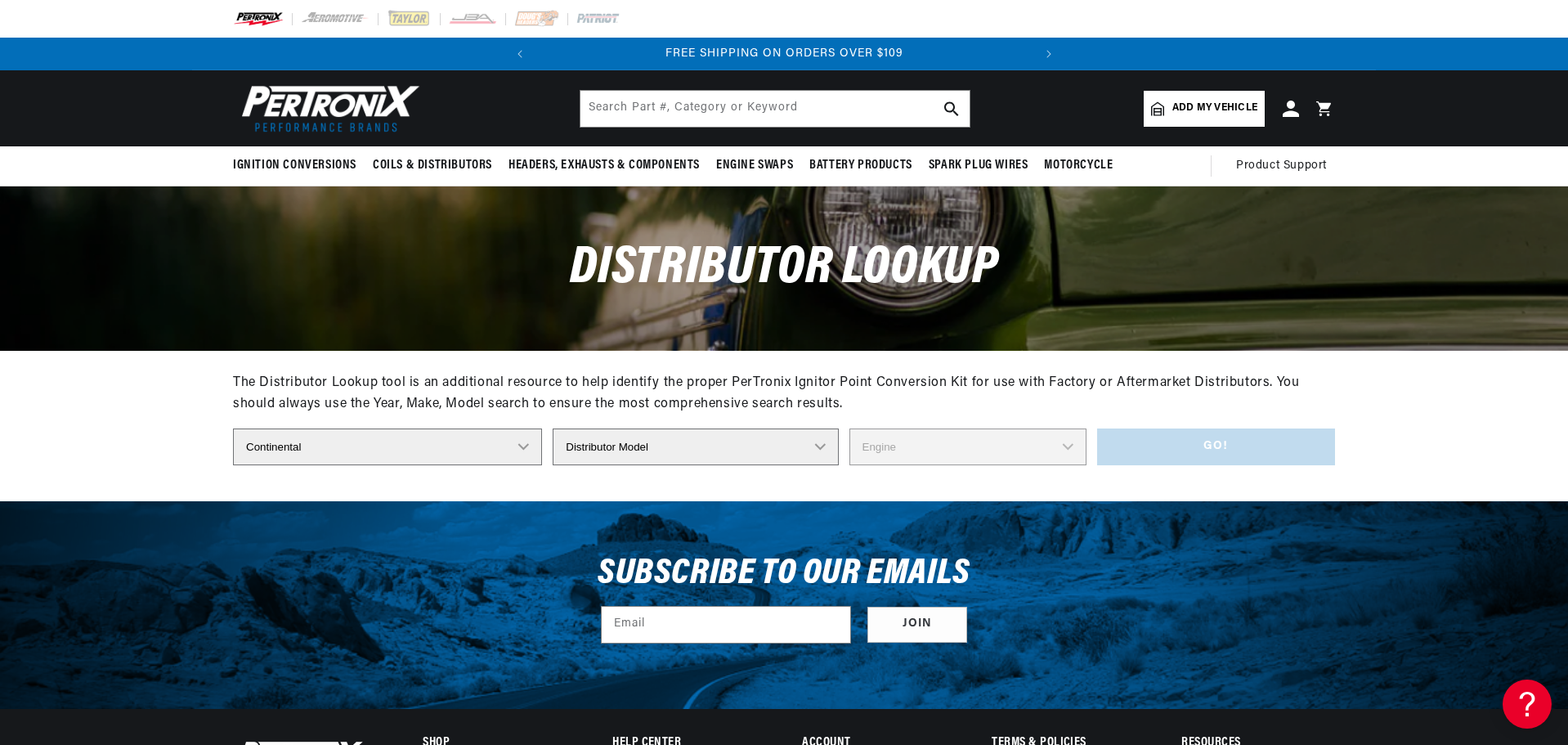
click at [465, 465] on select "Distributor Make Accel [PERSON_NAME] Autolite Bosch Century Chrysler Clark Colt…" at bounding box center [388, 447] width 309 height 37
select select "Ford"
click at [233, 465] on select "Distributor Make Accel [PERSON_NAME] Autolite Bosch Century Chrysler Clark Colt…" at bounding box center [388, 447] width 309 height 37
click at [839, 465] on select "Distributor Model 35513 311185 11A-12127 2N **Side Mount* 5GA-12127 701 DA 1EC …" at bounding box center [701, 447] width 314 height 37
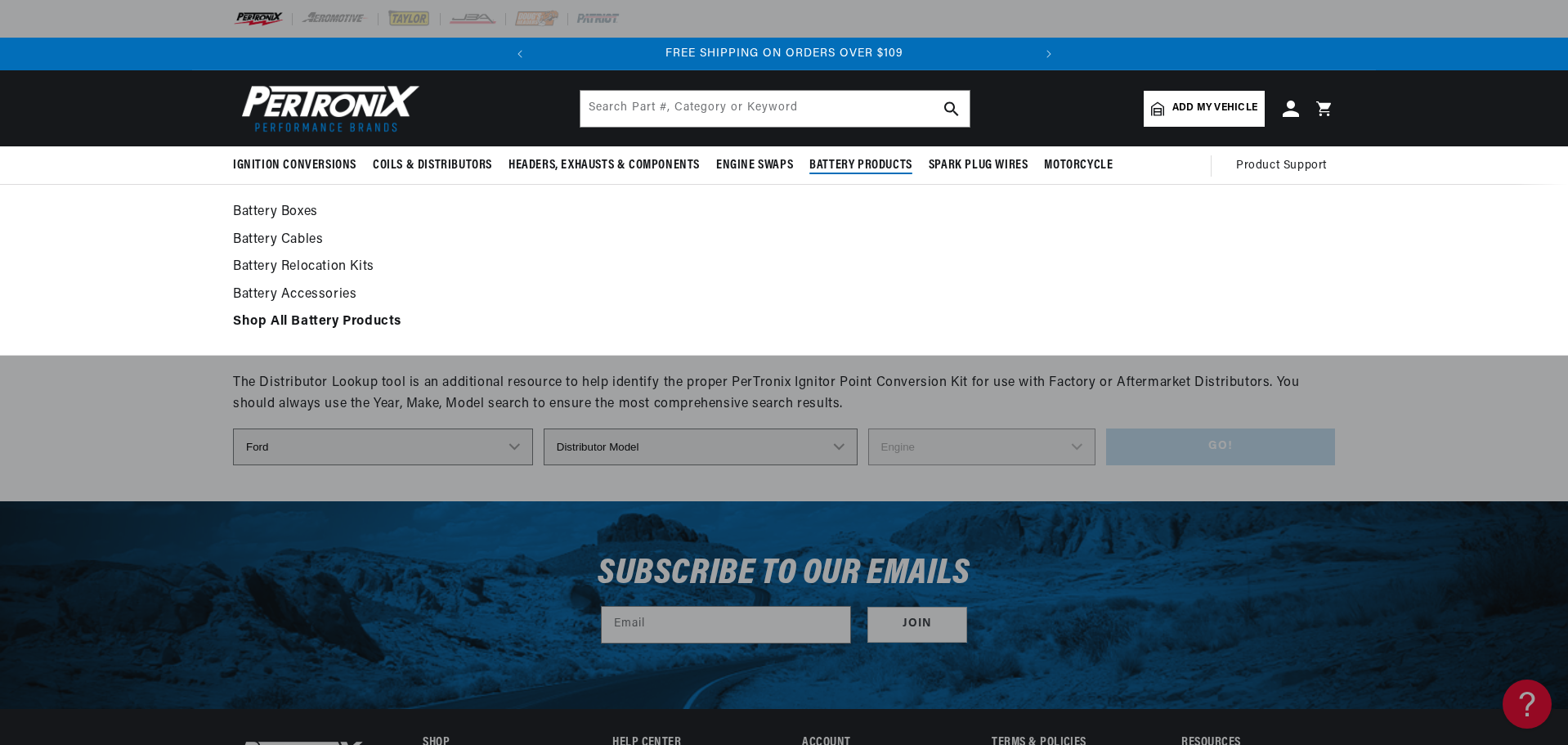
scroll to position [0, 620]
select select "FDN-12127A"
click at [544, 465] on select "Distributor Model 35513 311185 11A-12127 2N **Side Mount* 5GA-12127 701 DA 1EC …" at bounding box center [701, 447] width 314 height 37
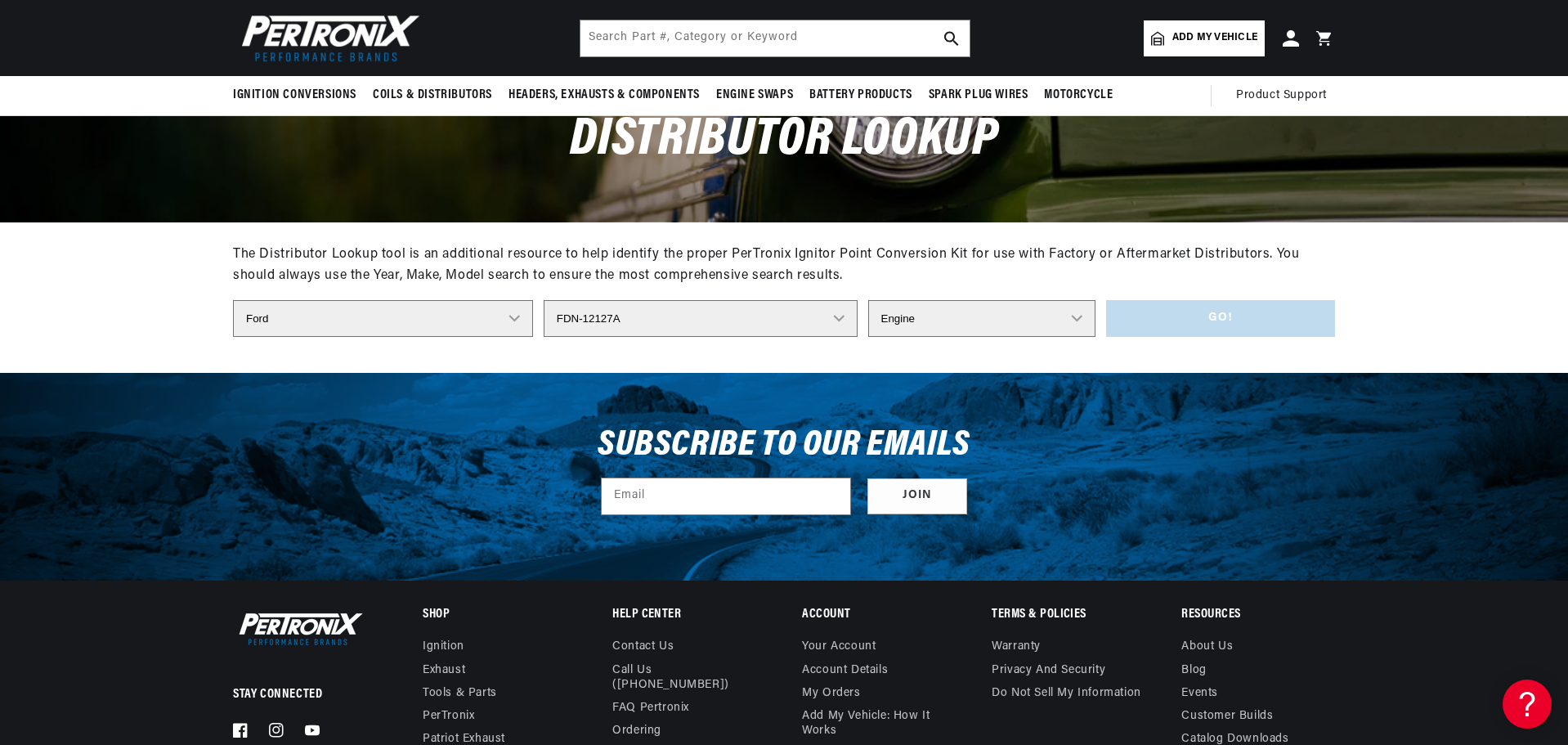
scroll to position [0, 0]
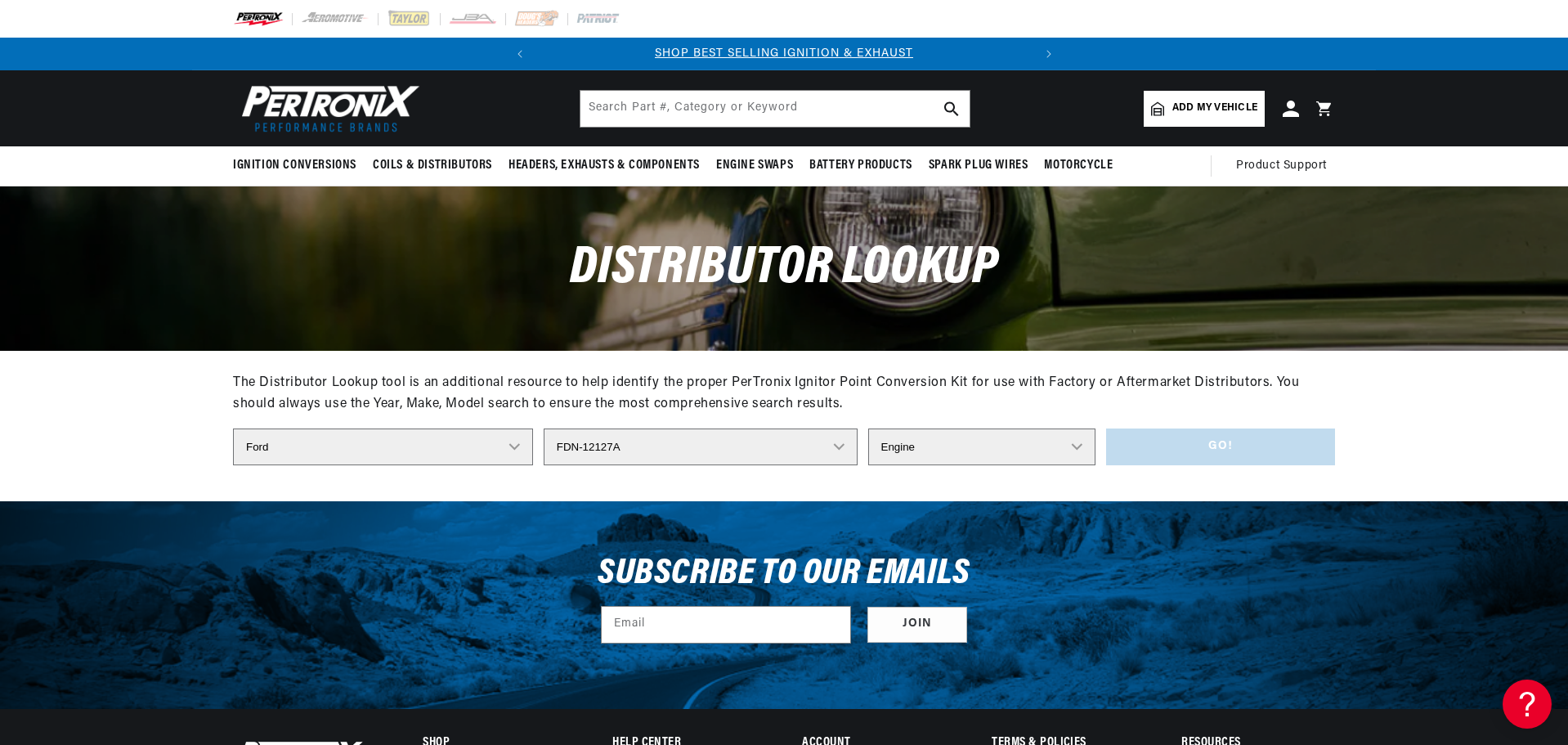
click at [1096, 465] on select "Engine 4" at bounding box center [982, 447] width 228 height 37
select select "4"
click at [868, 465] on select "Engine 4" at bounding box center [982, 447] width 228 height 37
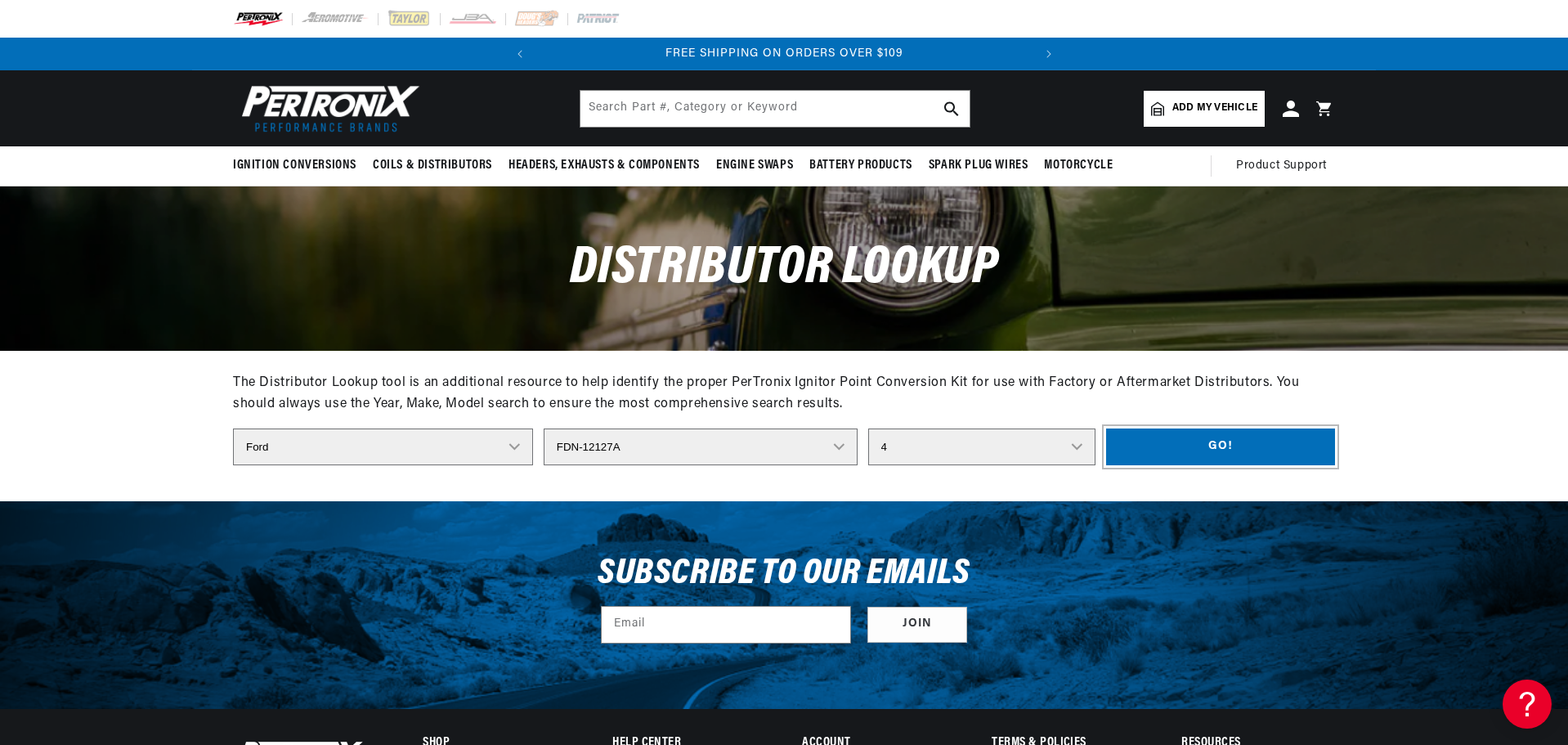
click at [1320, 465] on button "Go!" at bounding box center [1220, 447] width 229 height 37
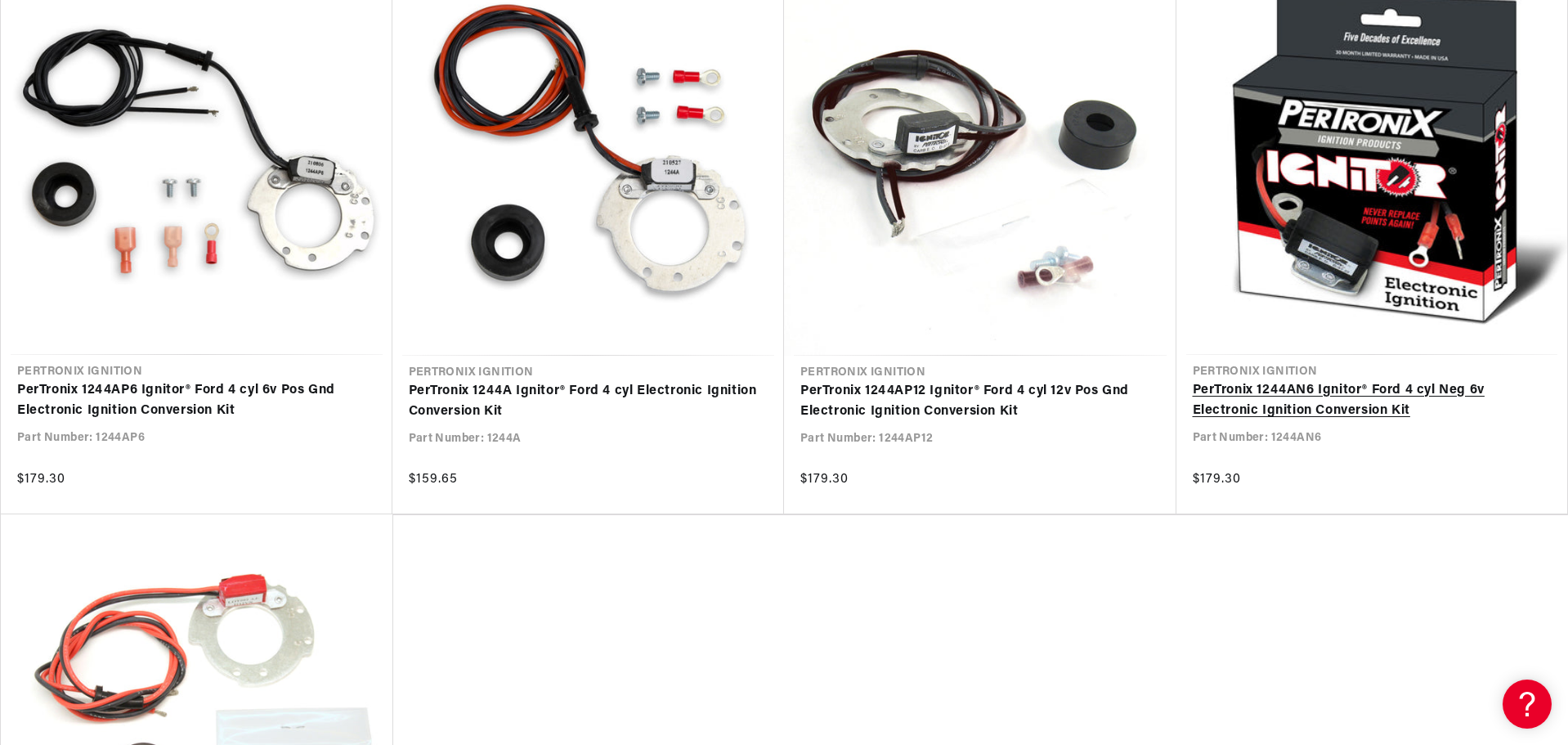
click at [1342, 380] on link "PerTronix 1244AN6 Ignitor® Ford 4 cyl Neg 6v Electronic Ignition Conversion Kit" at bounding box center [1372, 401] width 359 height 42
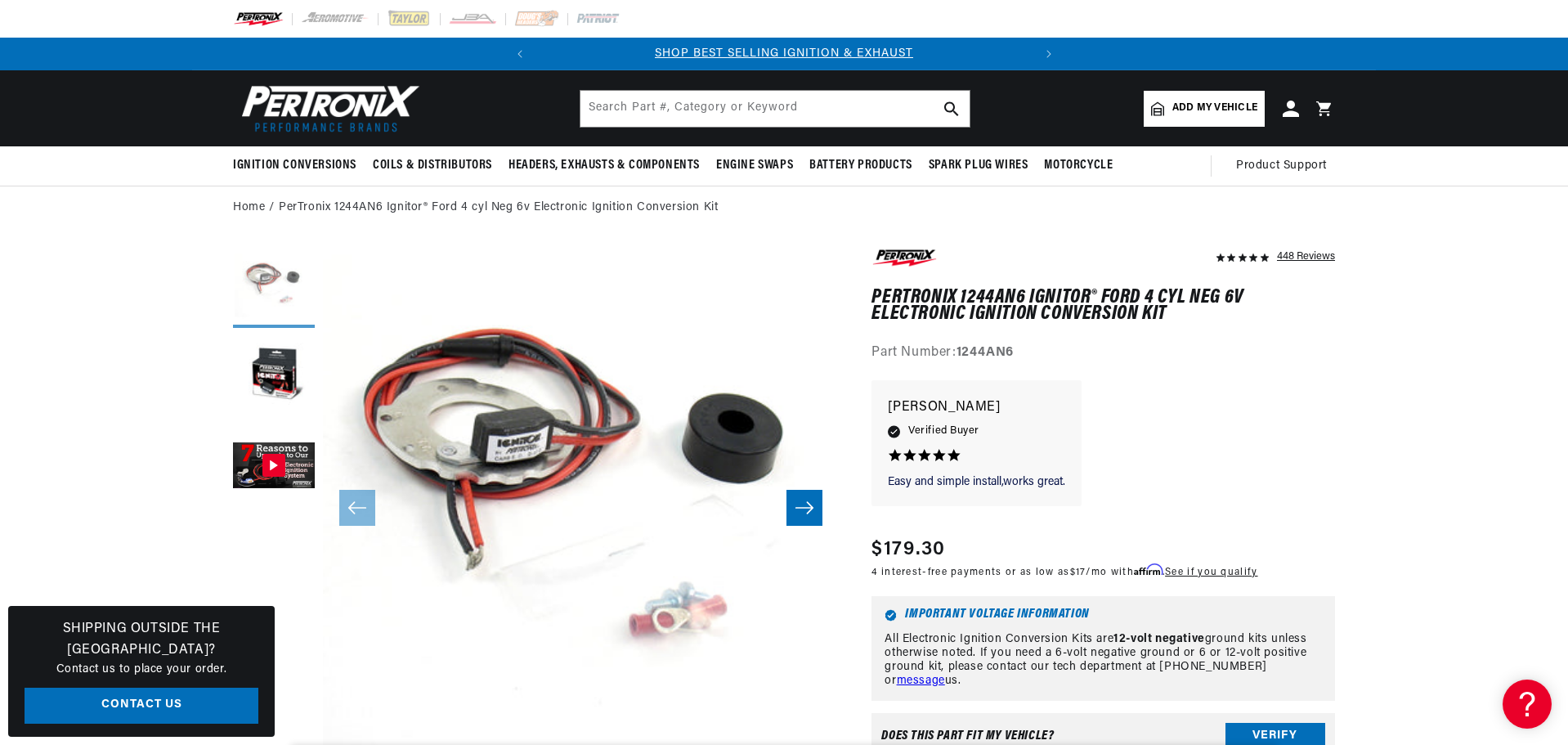
click at [233, 317] on button "Load image 1 in gallery view" at bounding box center [274, 287] width 82 height 82
click at [233, 312] on button "Load image 1 in gallery view" at bounding box center [274, 287] width 82 height 82
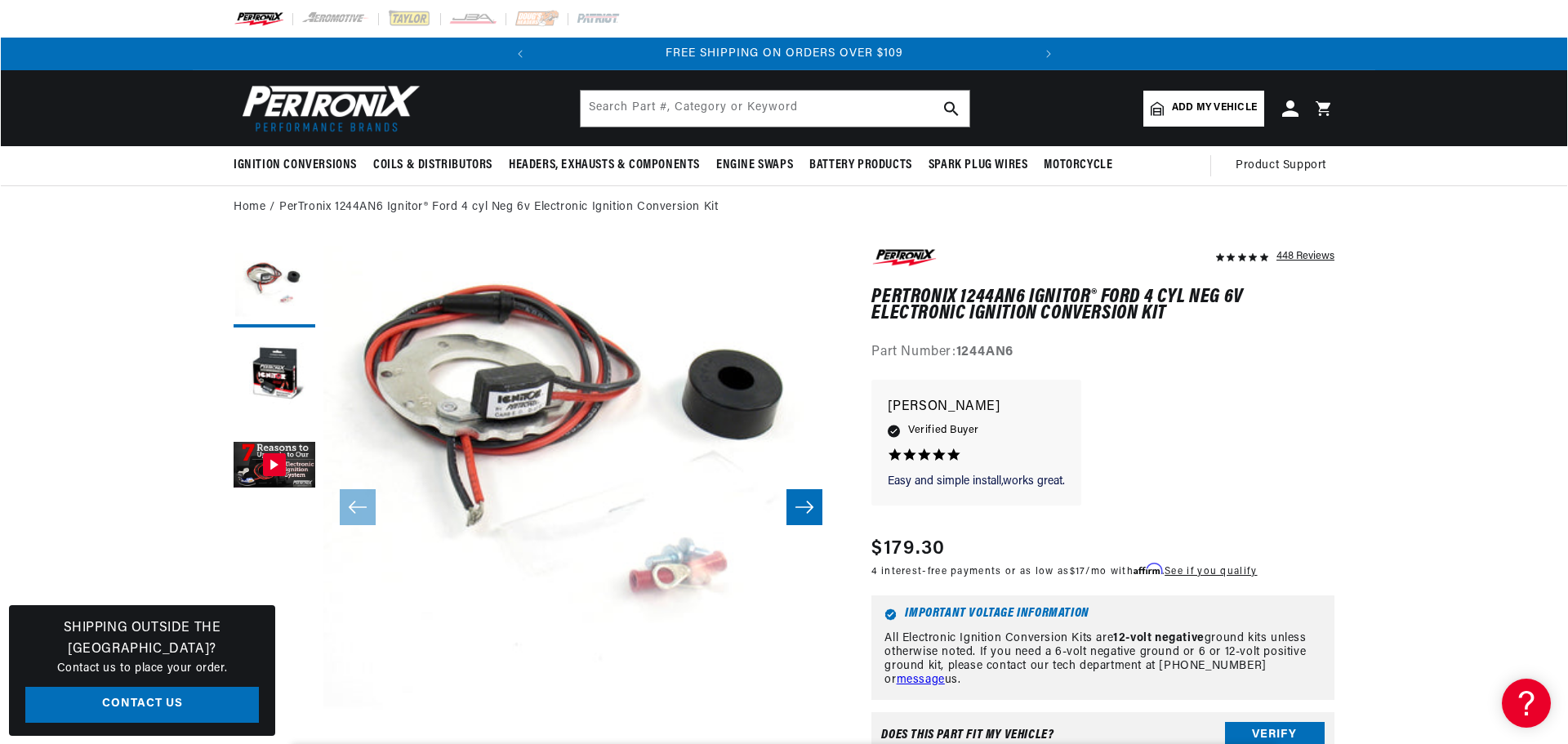
scroll to position [67, 0]
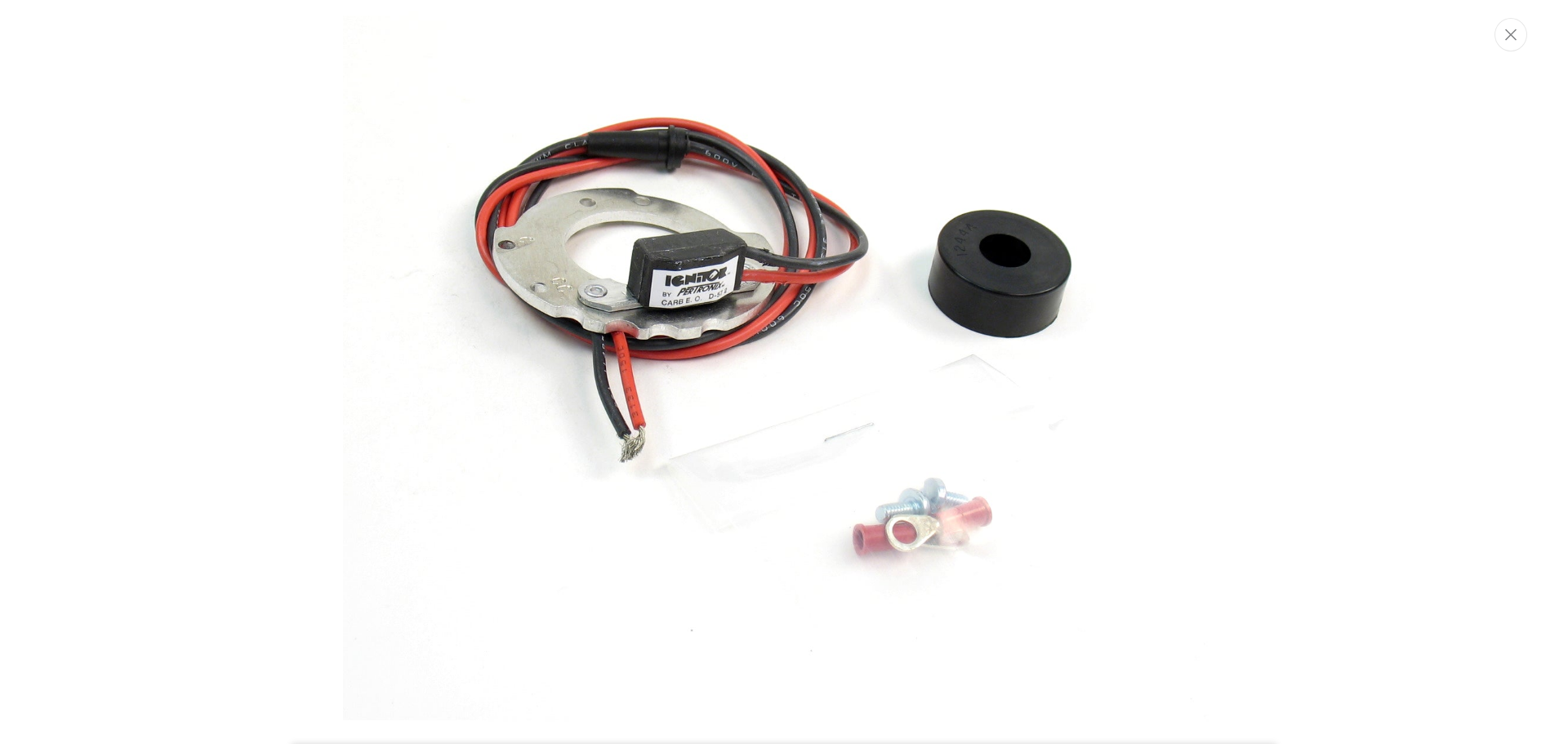
scroll to position [0, 619]
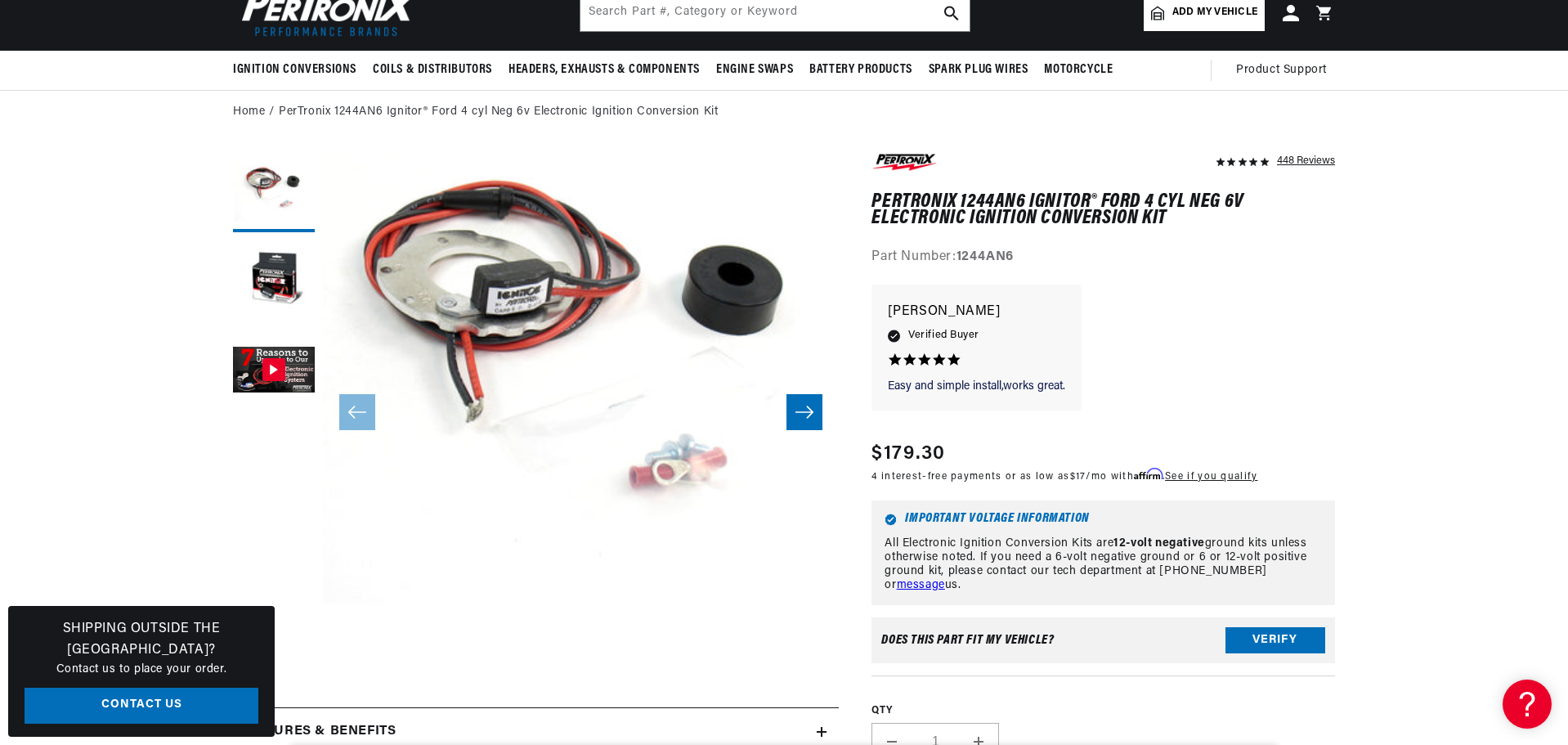
scroll to position [82, 0]
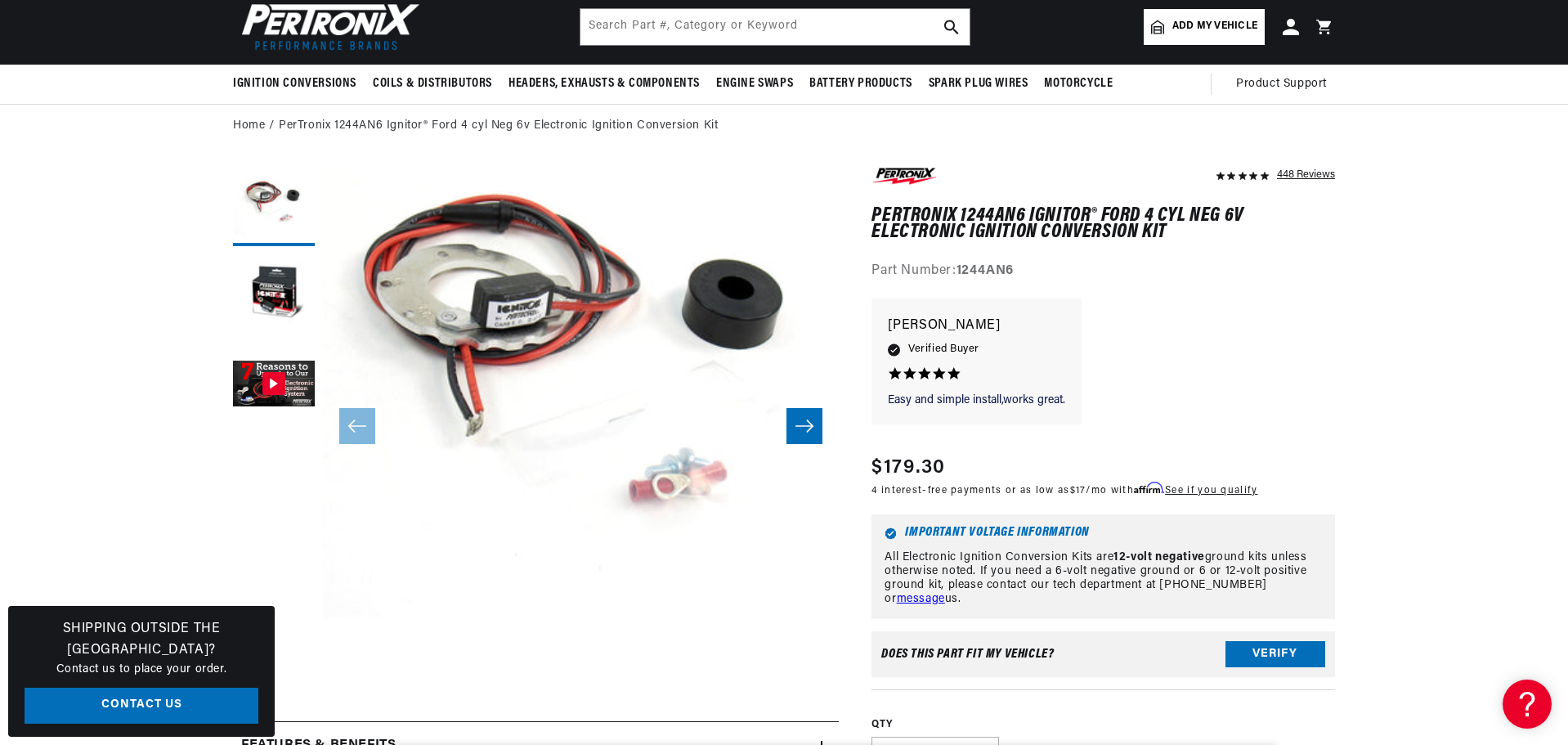
click at [814, 433] on icon "Slide right" at bounding box center [804, 426] width 18 height 12
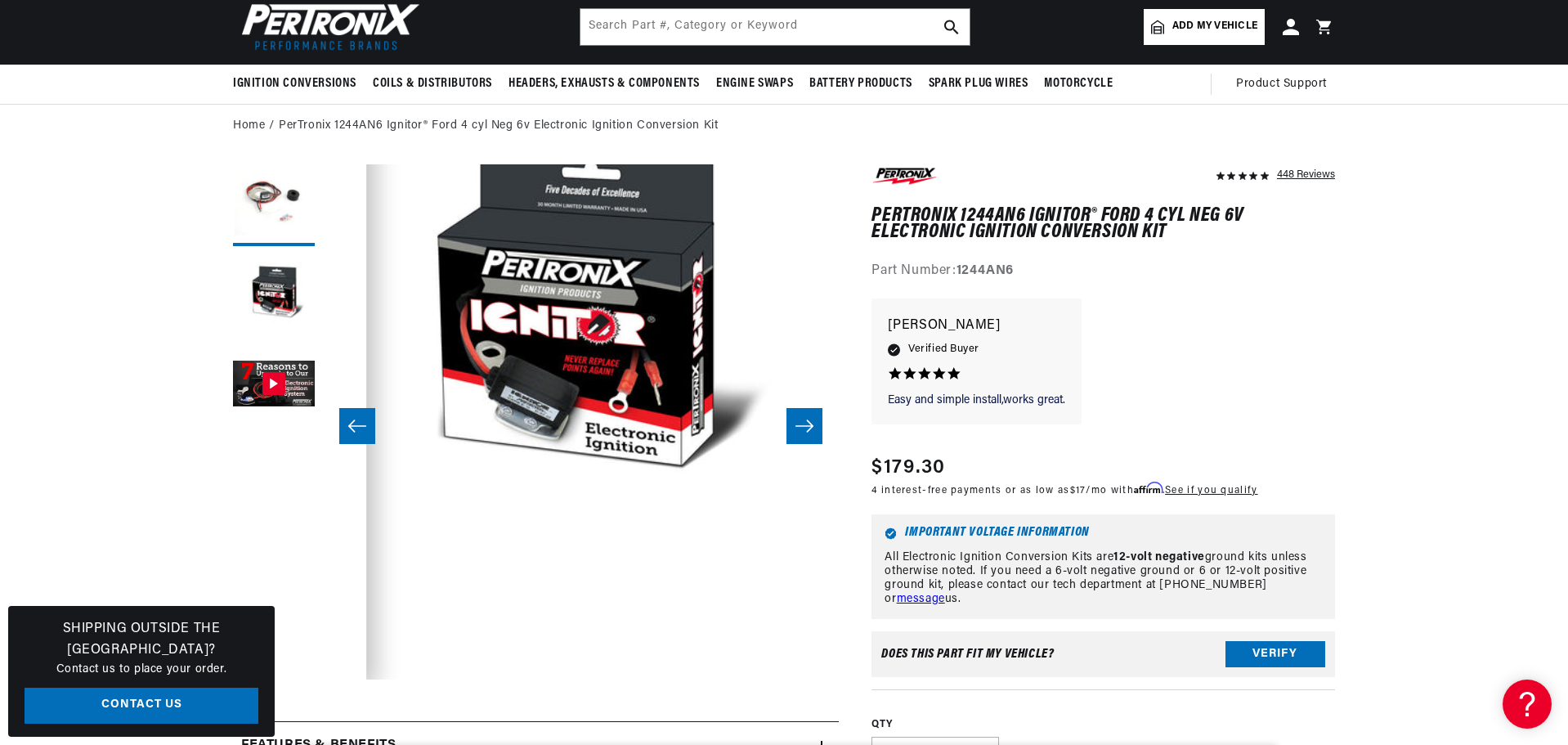
scroll to position [0, 620]
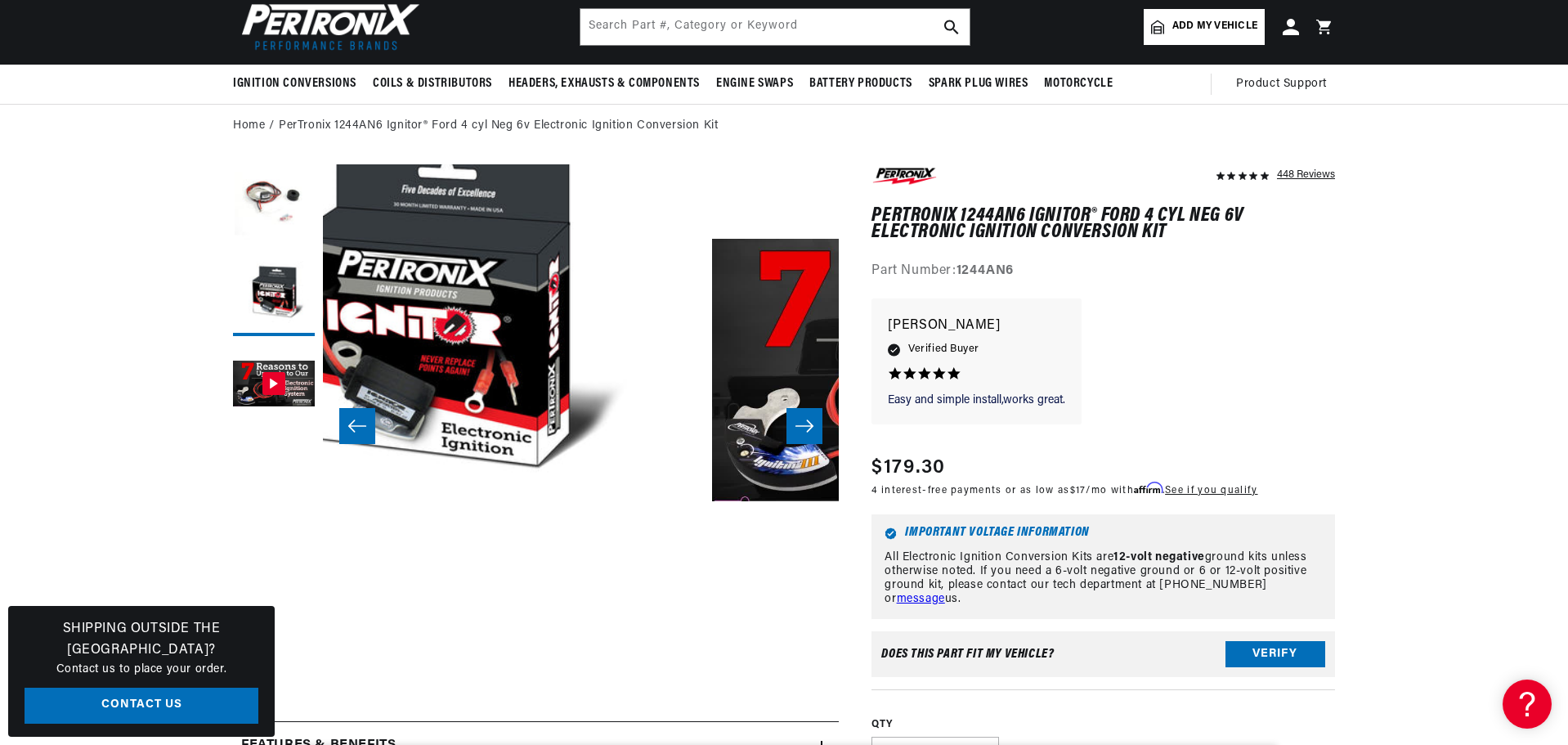
click at [814, 433] on icon "Slide right" at bounding box center [804, 426] width 18 height 12
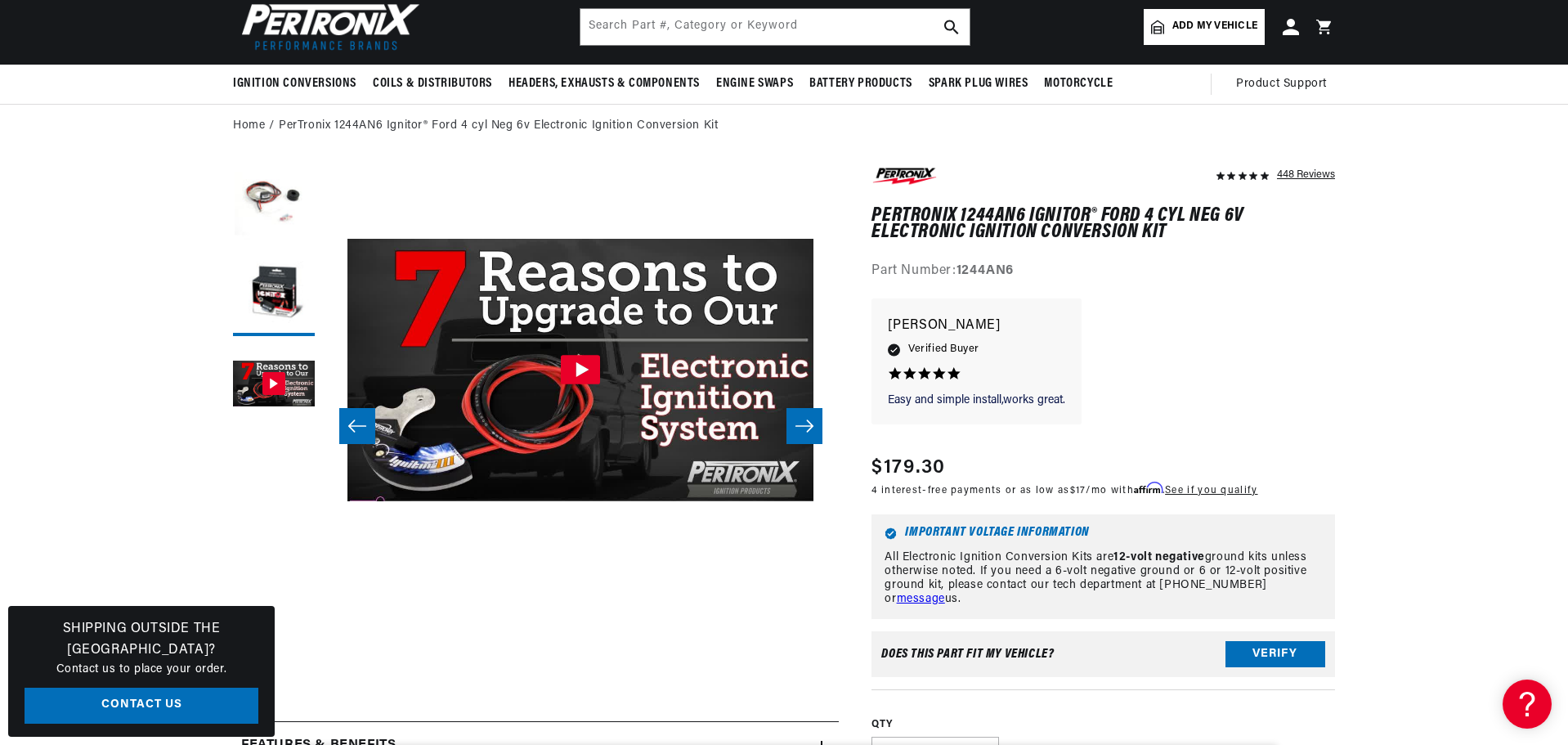
scroll to position [67, 1335]
click at [814, 433] on icon "Slide right" at bounding box center [804, 426] width 18 height 12
click at [233, 243] on button "Load image 1 in gallery view" at bounding box center [274, 204] width 82 height 82
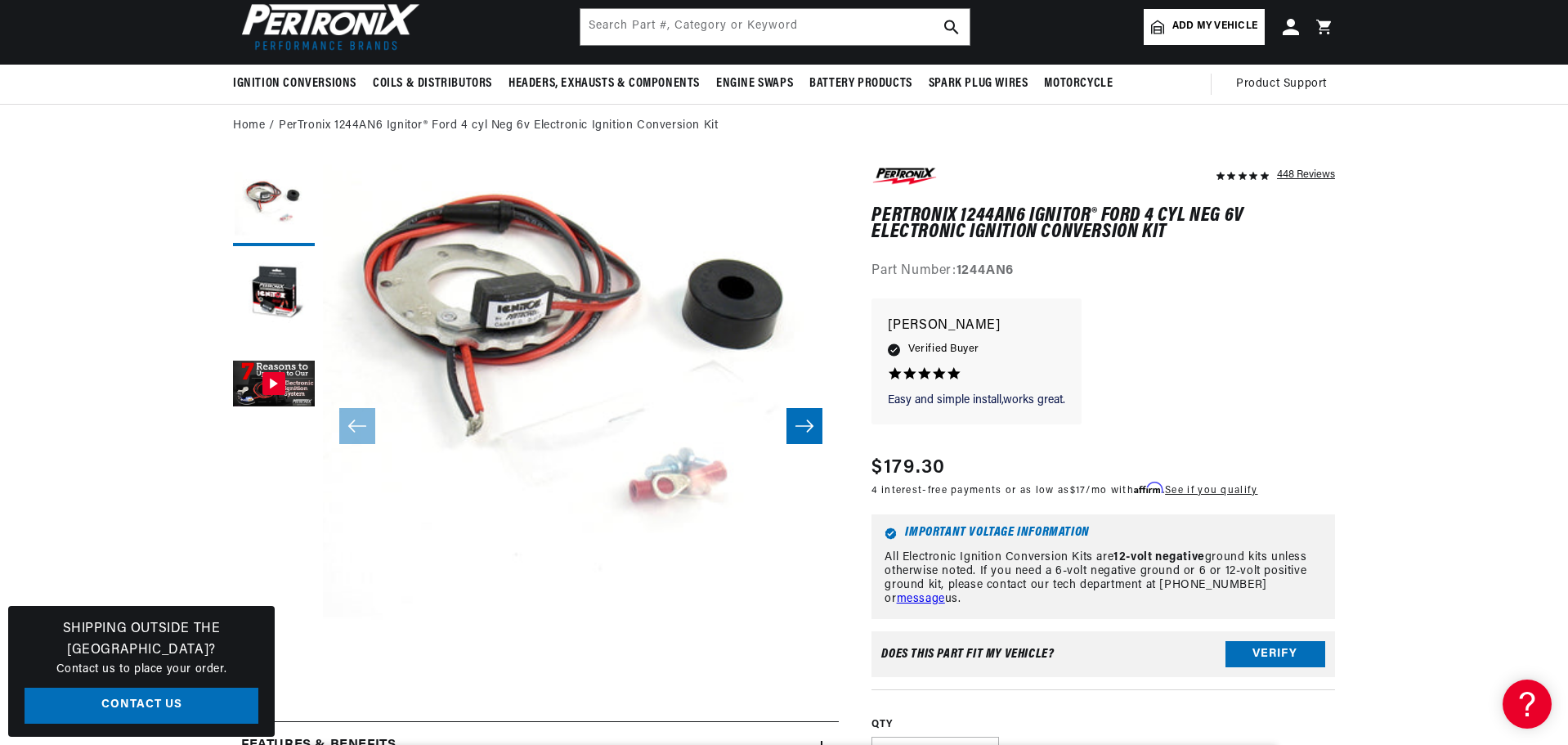
scroll to position [0, 0]
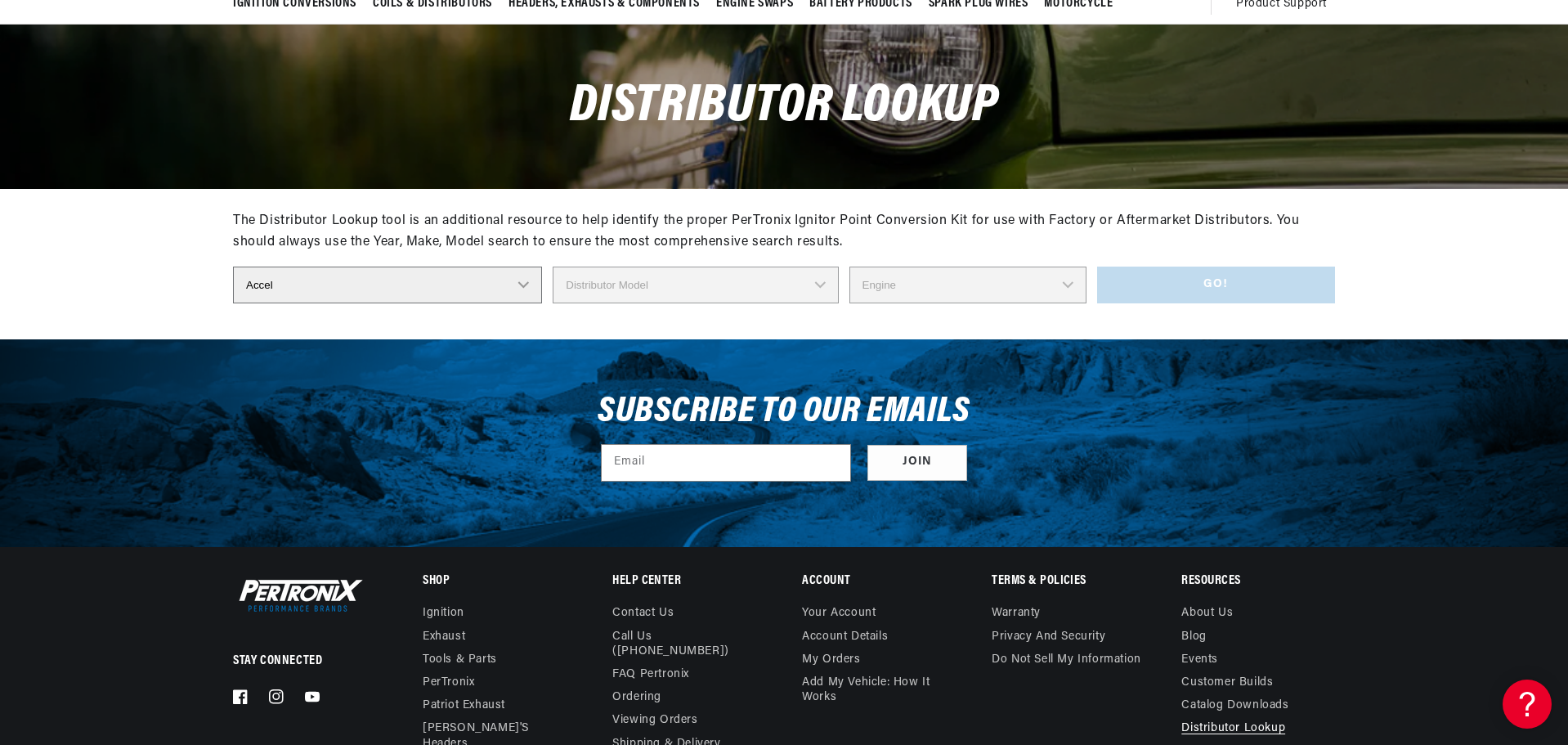
scroll to position [163, 0]
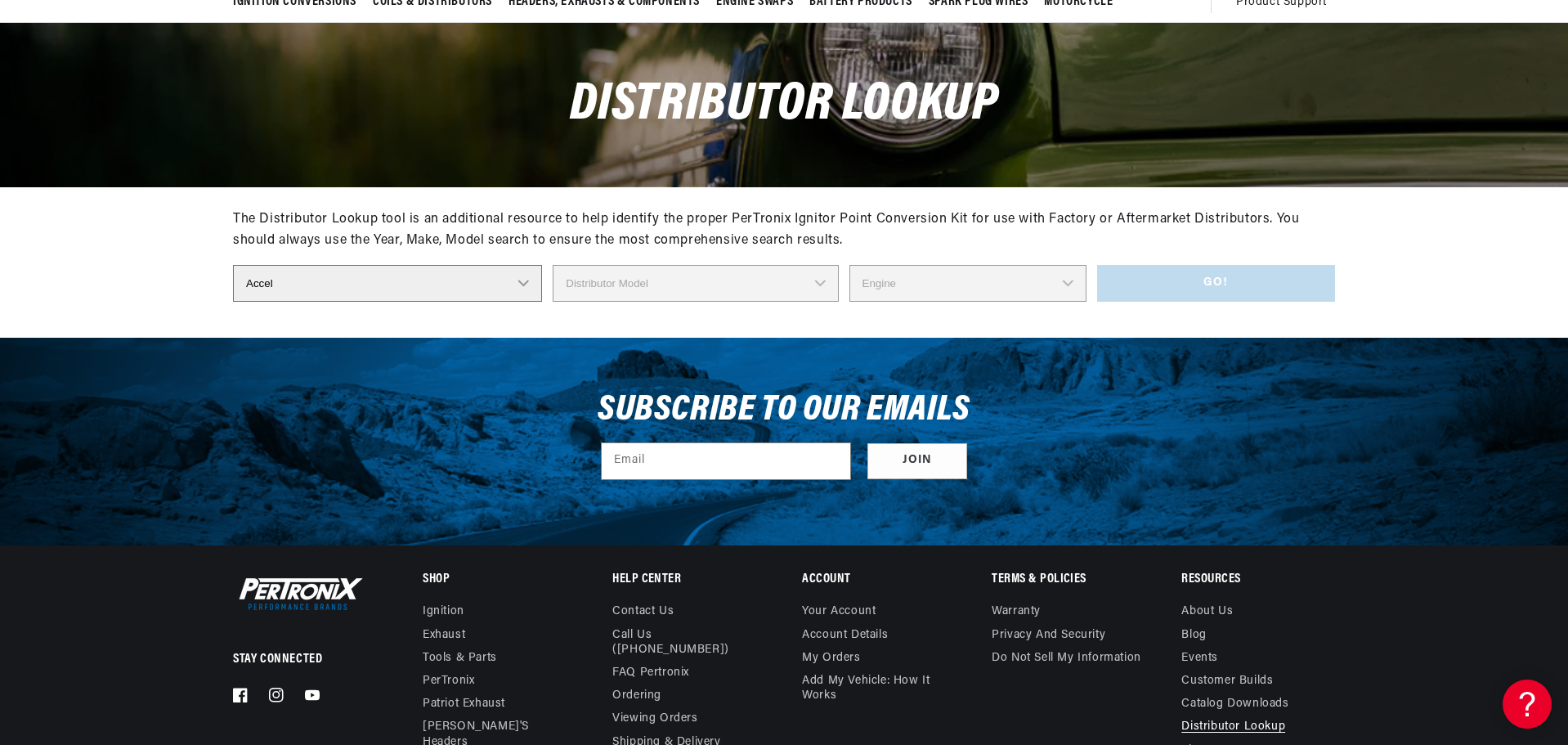
click at [462, 302] on select "Distributor Make Accel [PERSON_NAME] Autolite Bosch Century Chrysler Clark Colt…" at bounding box center [388, 283] width 309 height 37
select select "Ford"
click at [233, 302] on select "Distributor Make Accel [PERSON_NAME] Autolite Bosch Century Chrysler Clark Colt…" at bounding box center [388, 283] width 309 height 37
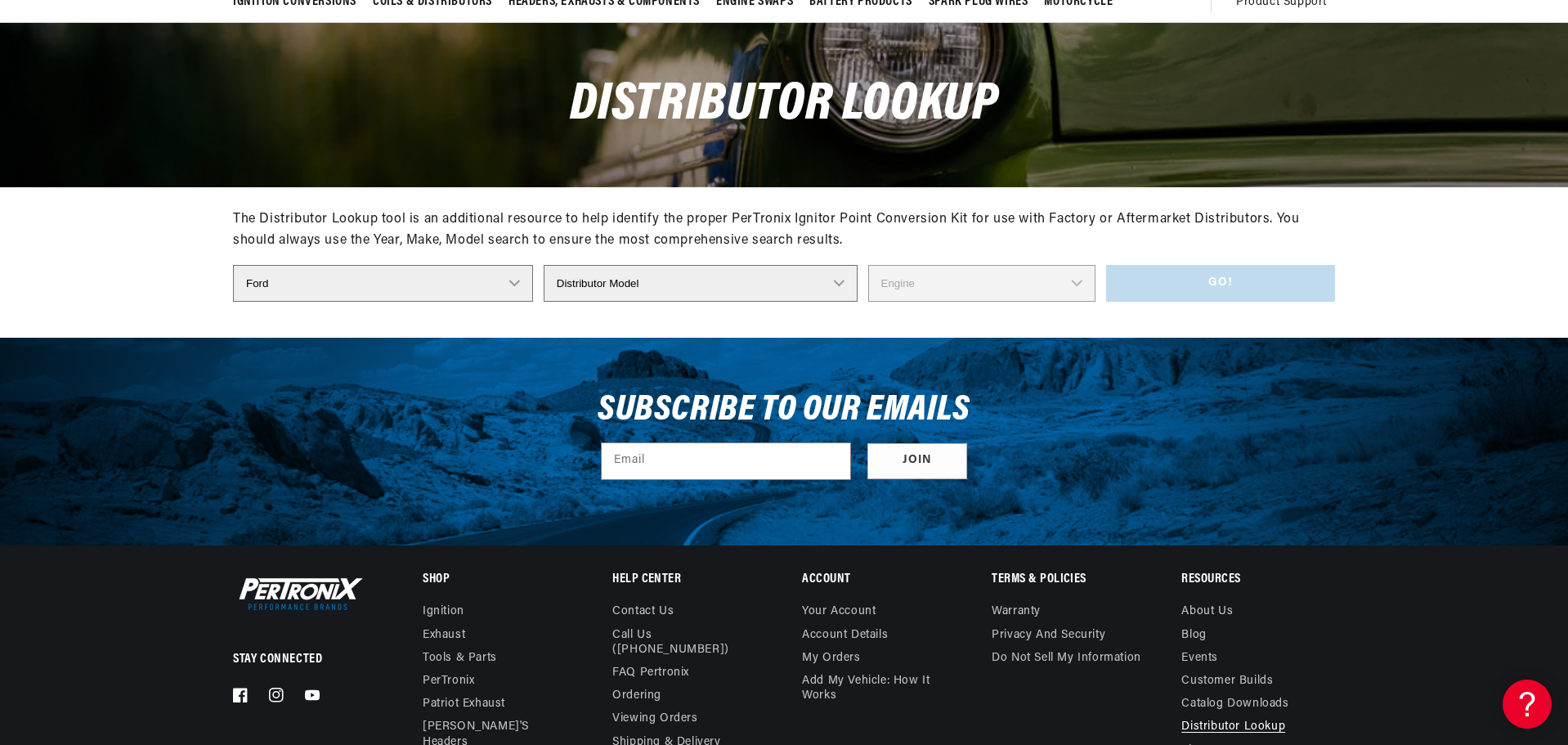
click at [837, 302] on select "Distributor Model 35513 311185 11A-12127 2N **Side Mount* 5GA-12127 701 DA 1EC …" at bounding box center [701, 283] width 314 height 37
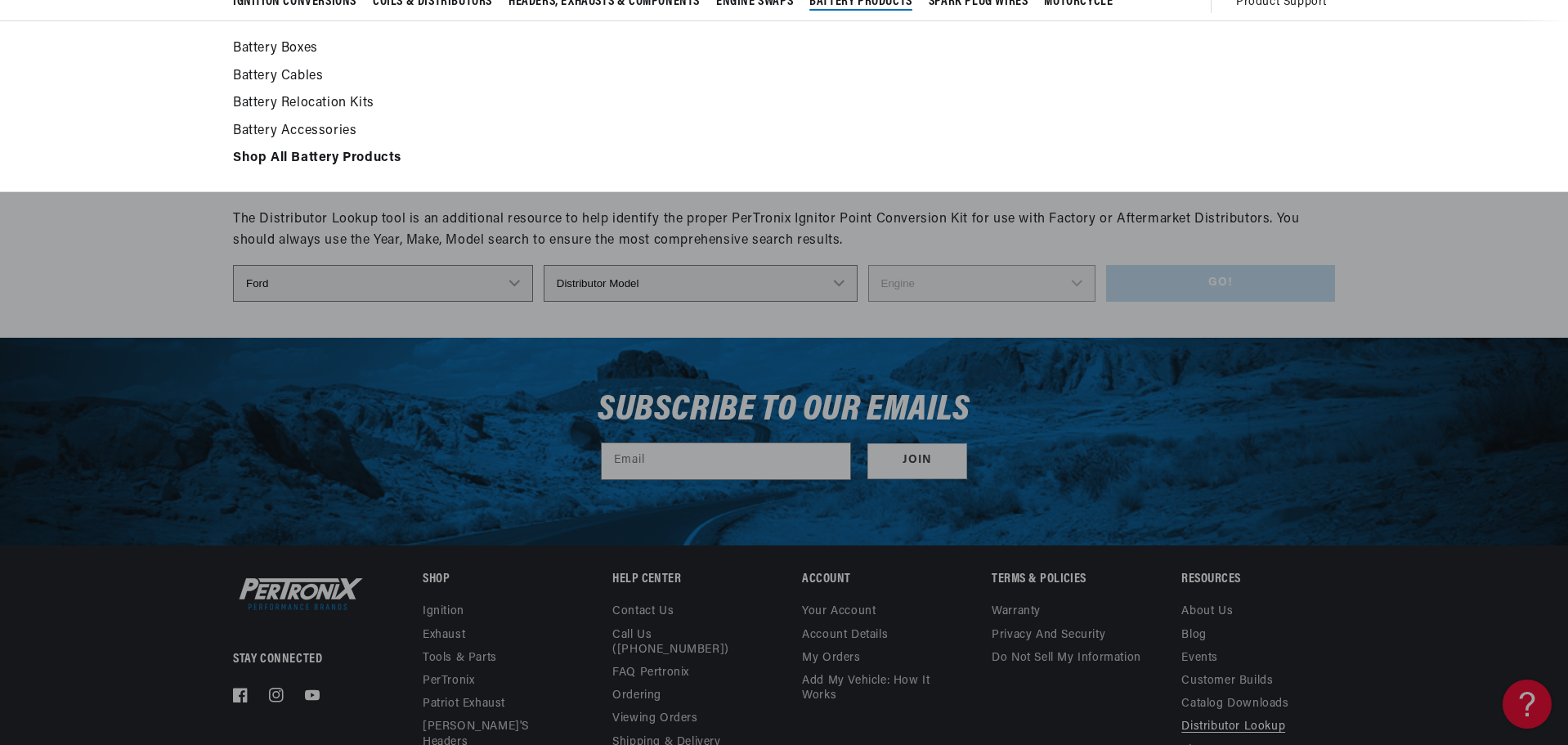
select select "FDN-12127A"
click at [544, 302] on select "Distributor Model 35513 311185 11A-12127 2N **Side Mount* 5GA-12127 701 DA 1EC …" at bounding box center [701, 283] width 314 height 37
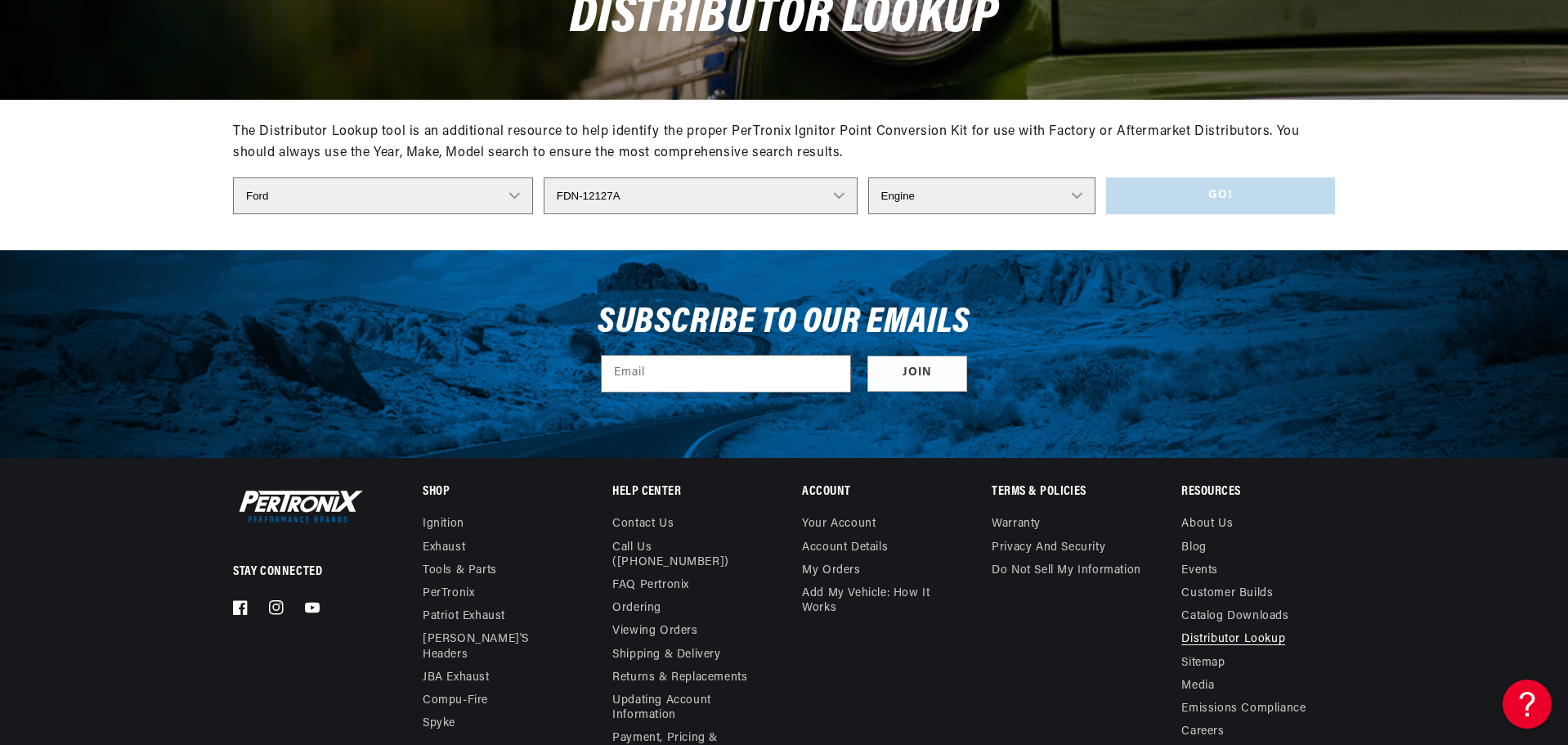
scroll to position [409, 0]
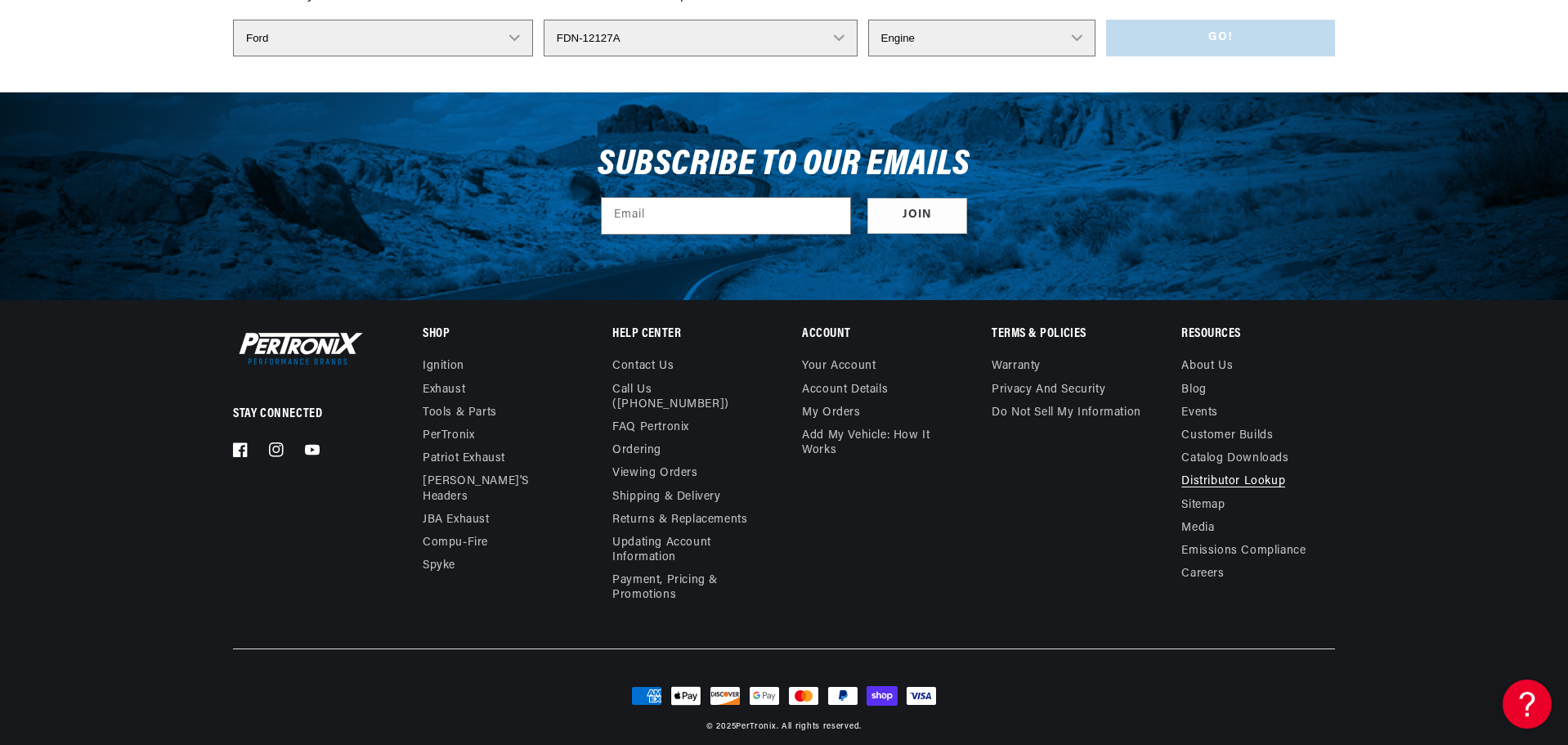
click at [1096, 56] on select "Engine 4" at bounding box center [982, 38] width 228 height 37
select select "4"
click at [868, 56] on select "Engine 4" at bounding box center [982, 38] width 228 height 37
click at [1326, 56] on button "Go!" at bounding box center [1220, 38] width 229 height 37
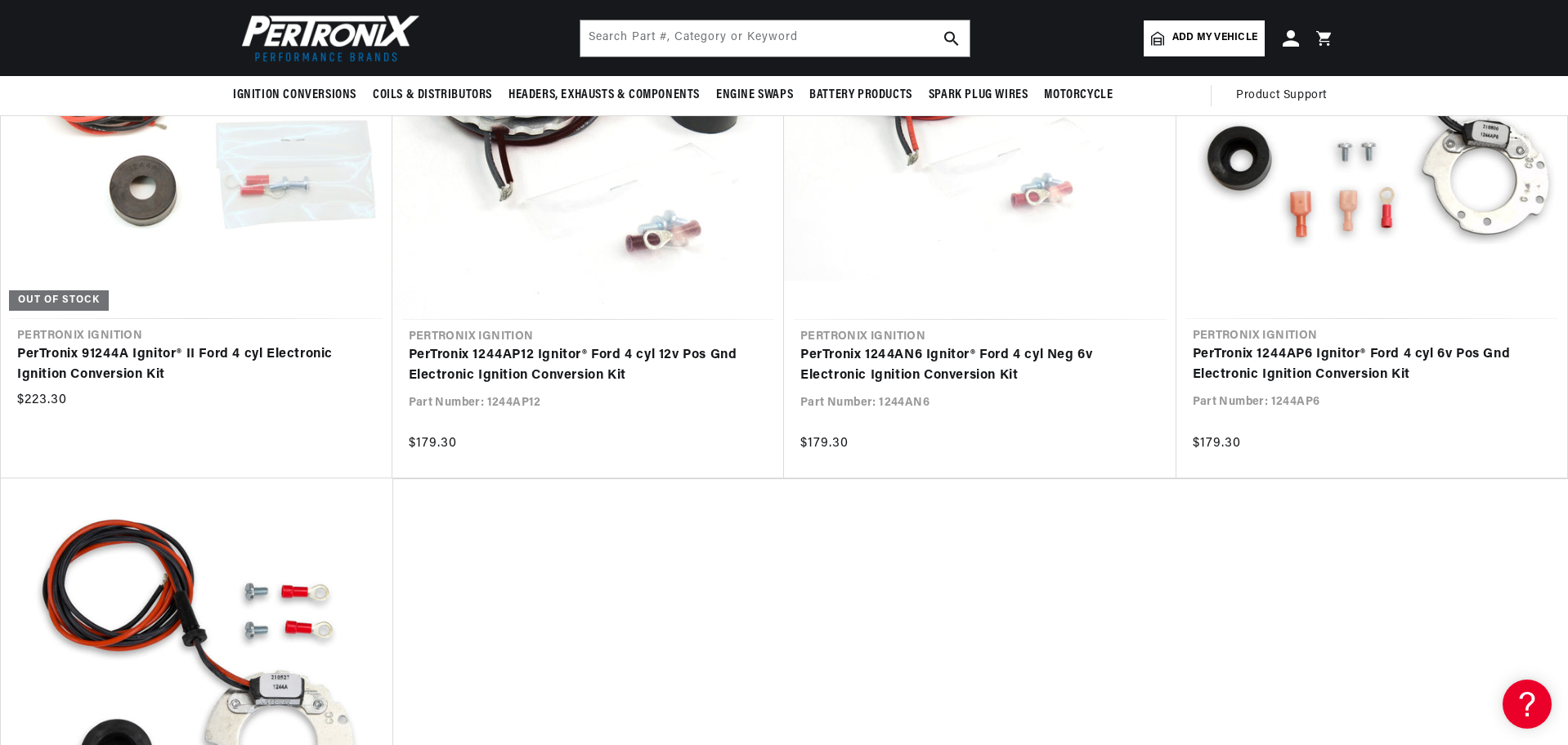
scroll to position [573, 0]
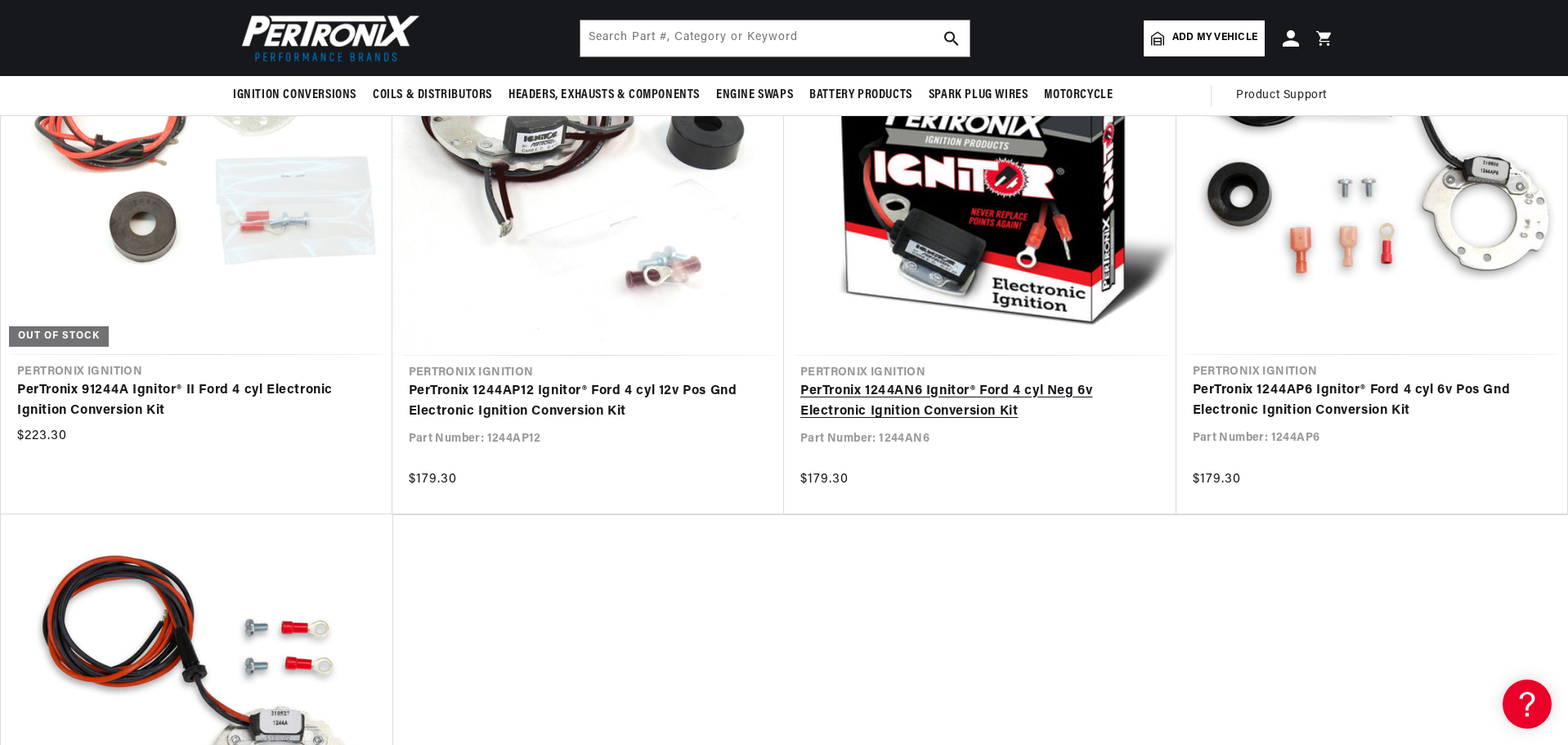
click at [969, 381] on link "PerTronix 1244AN6 Ignitor® Ford 4 cyl Neg 6v Electronic Ignition Conversion Kit" at bounding box center [980, 402] width 360 height 42
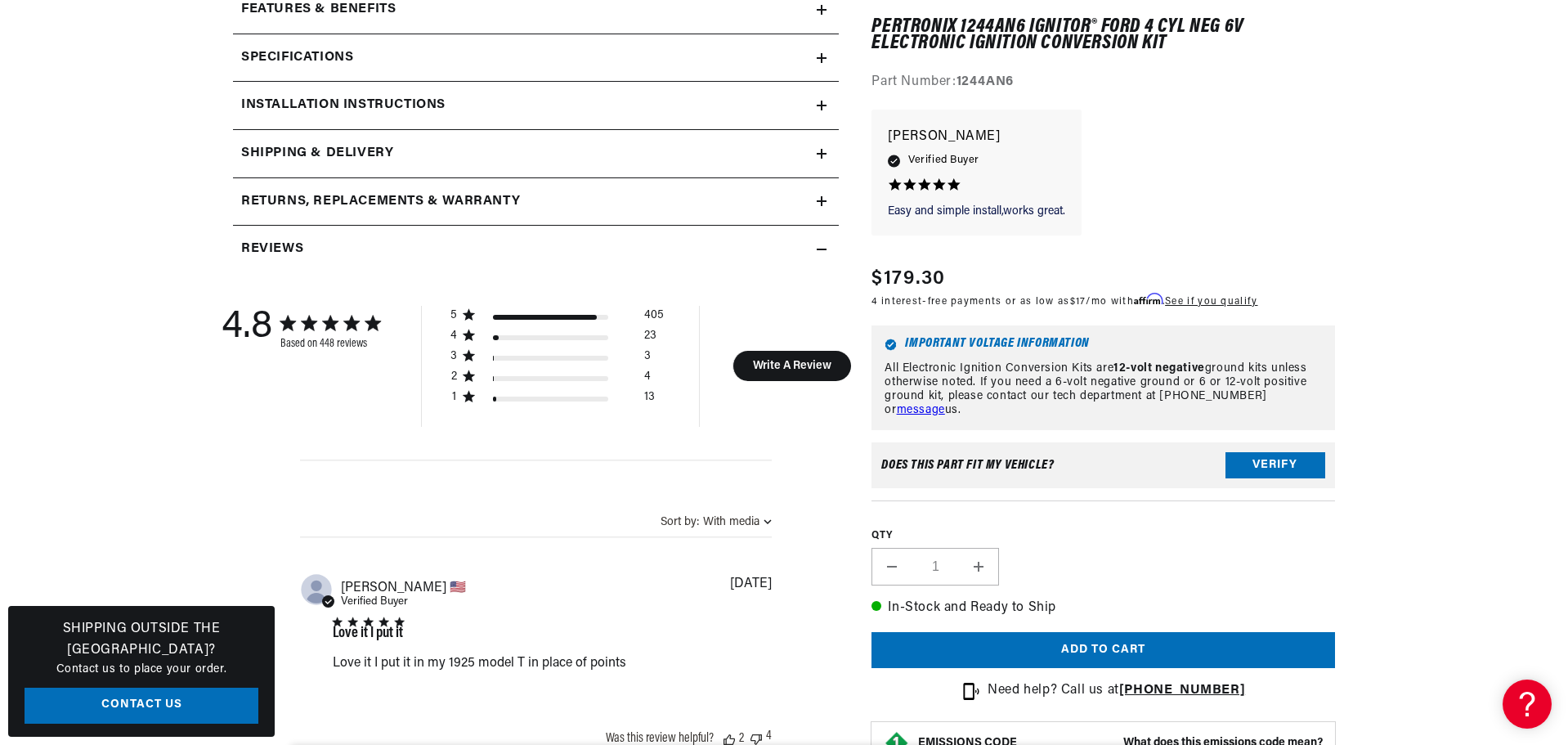
click at [800, 212] on div "Returns, Replacements & Warranty" at bounding box center [525, 202] width 584 height 21
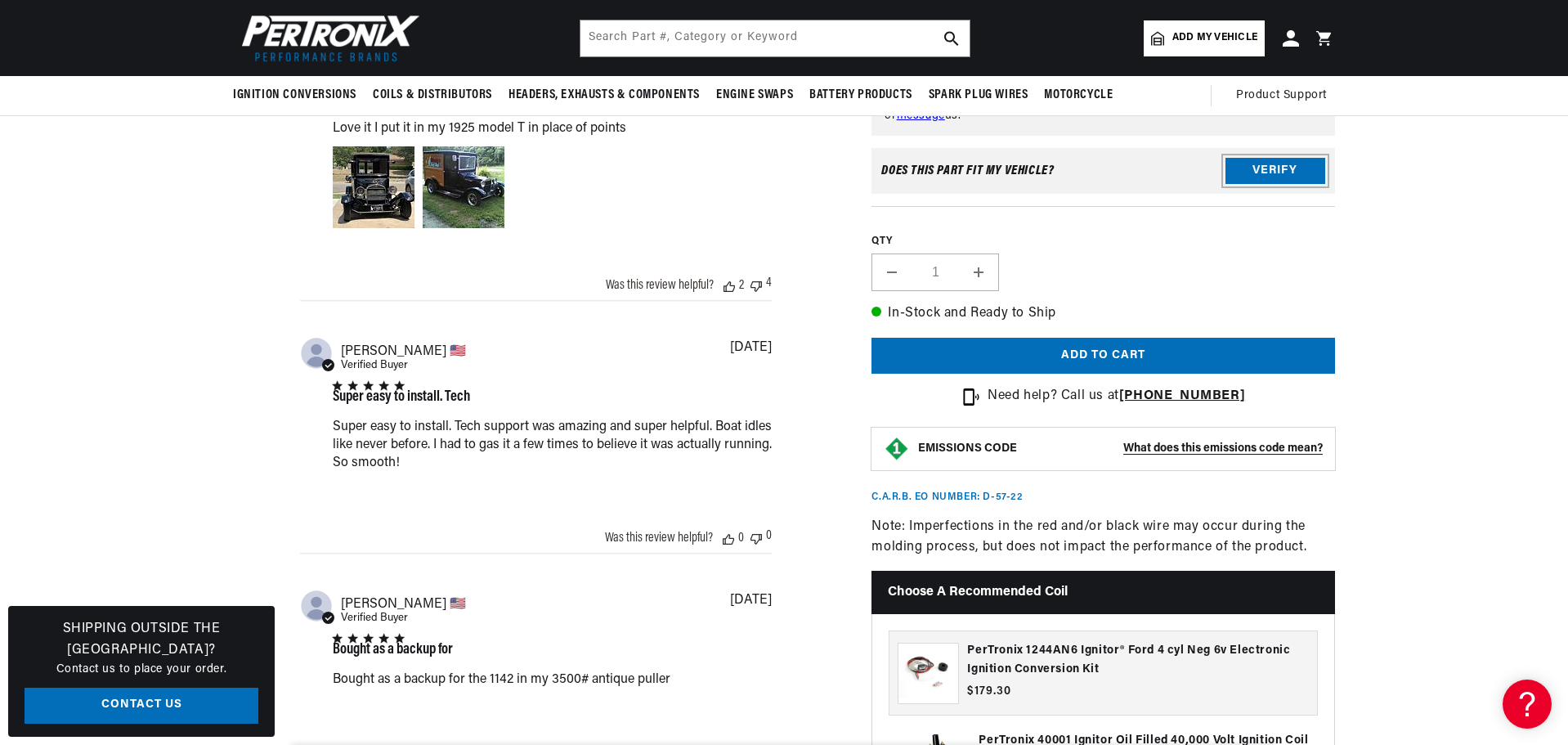
click at [1325, 185] on button "Verify" at bounding box center [1275, 172] width 100 height 26
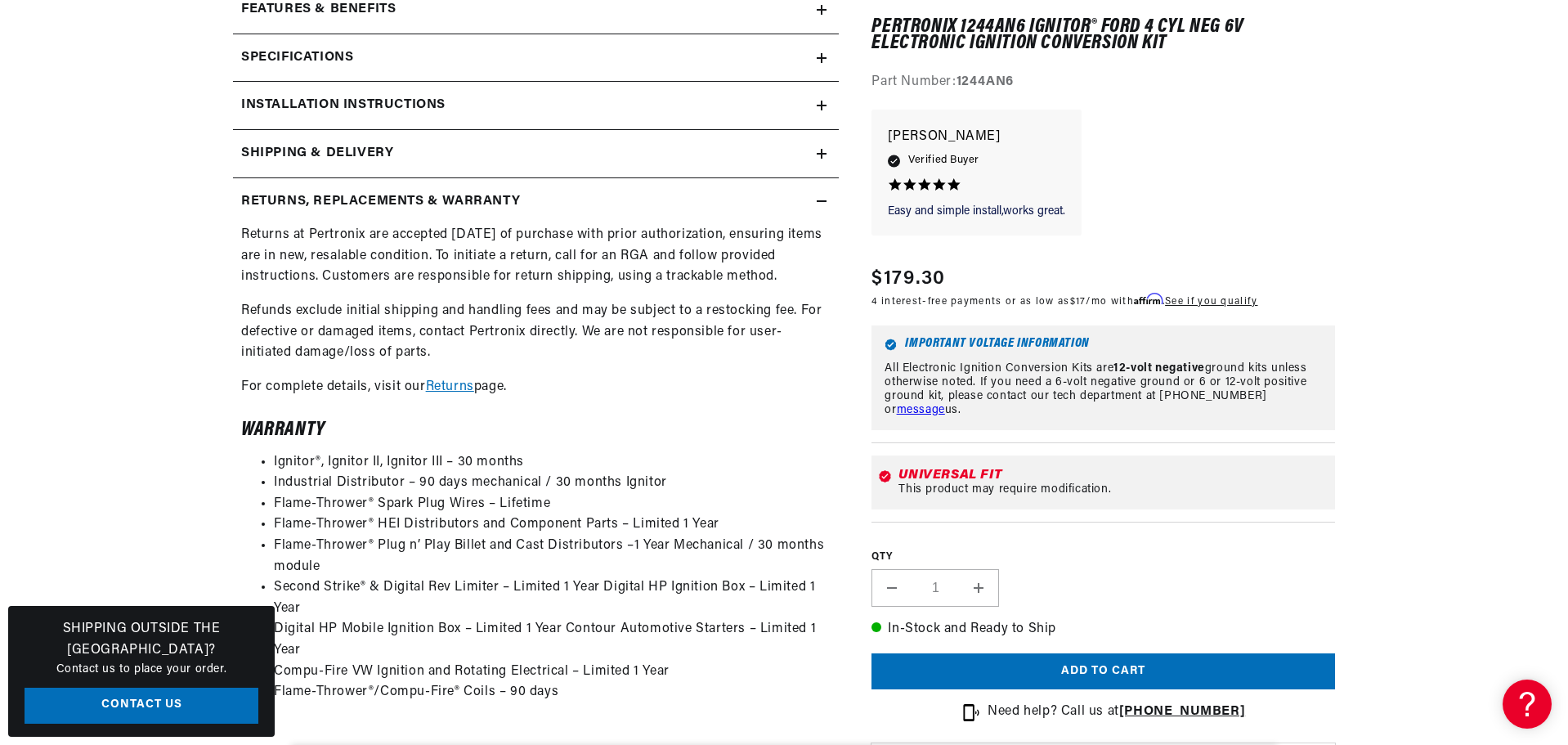
scroll to position [0, 620]
click at [816, 116] on div "Installation instructions" at bounding box center [525, 105] width 584 height 21
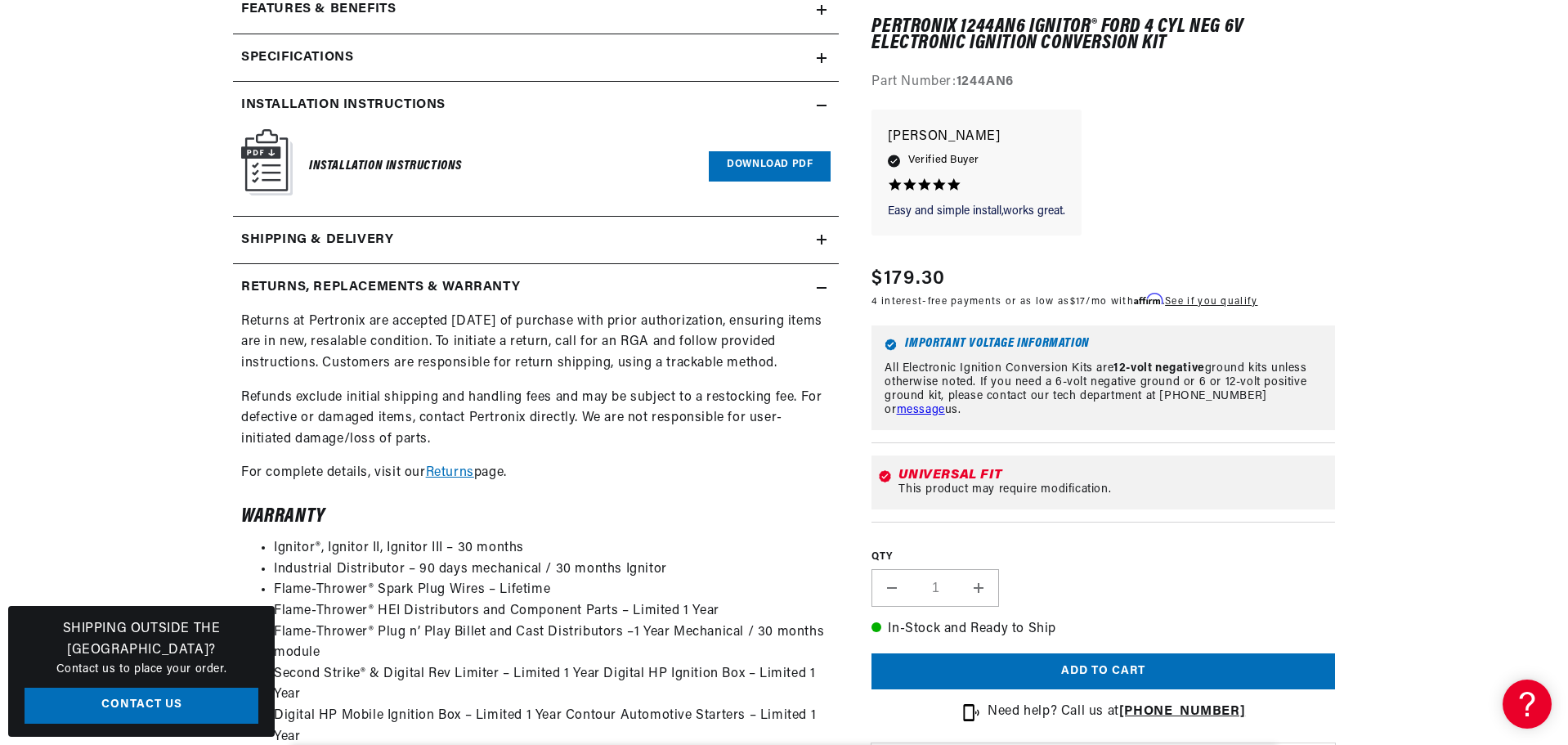
click at [786, 182] on link "Download PDF" at bounding box center [769, 166] width 122 height 30
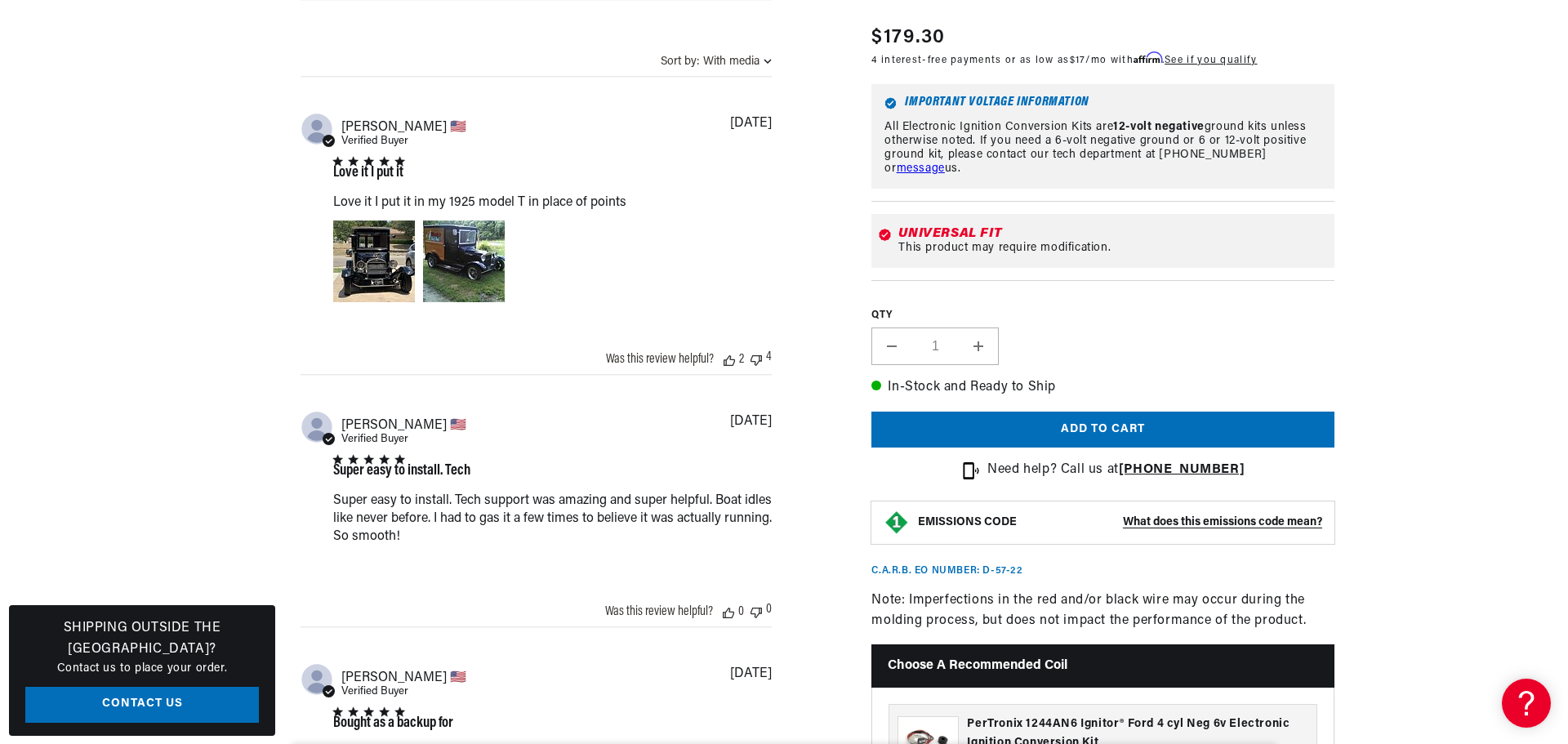
scroll to position [2369, 0]
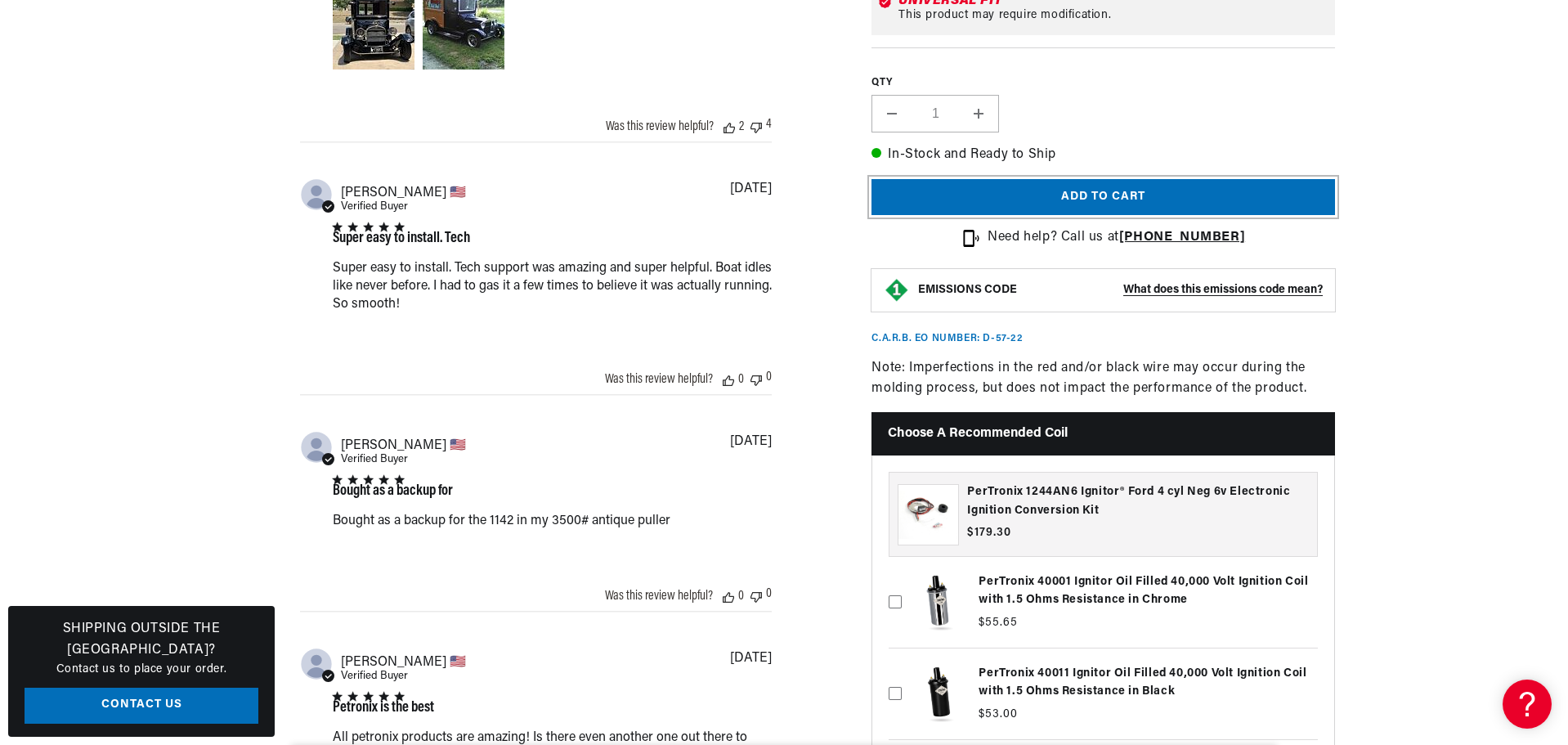
click at [1171, 216] on button "Add to cart" at bounding box center [1103, 197] width 464 height 37
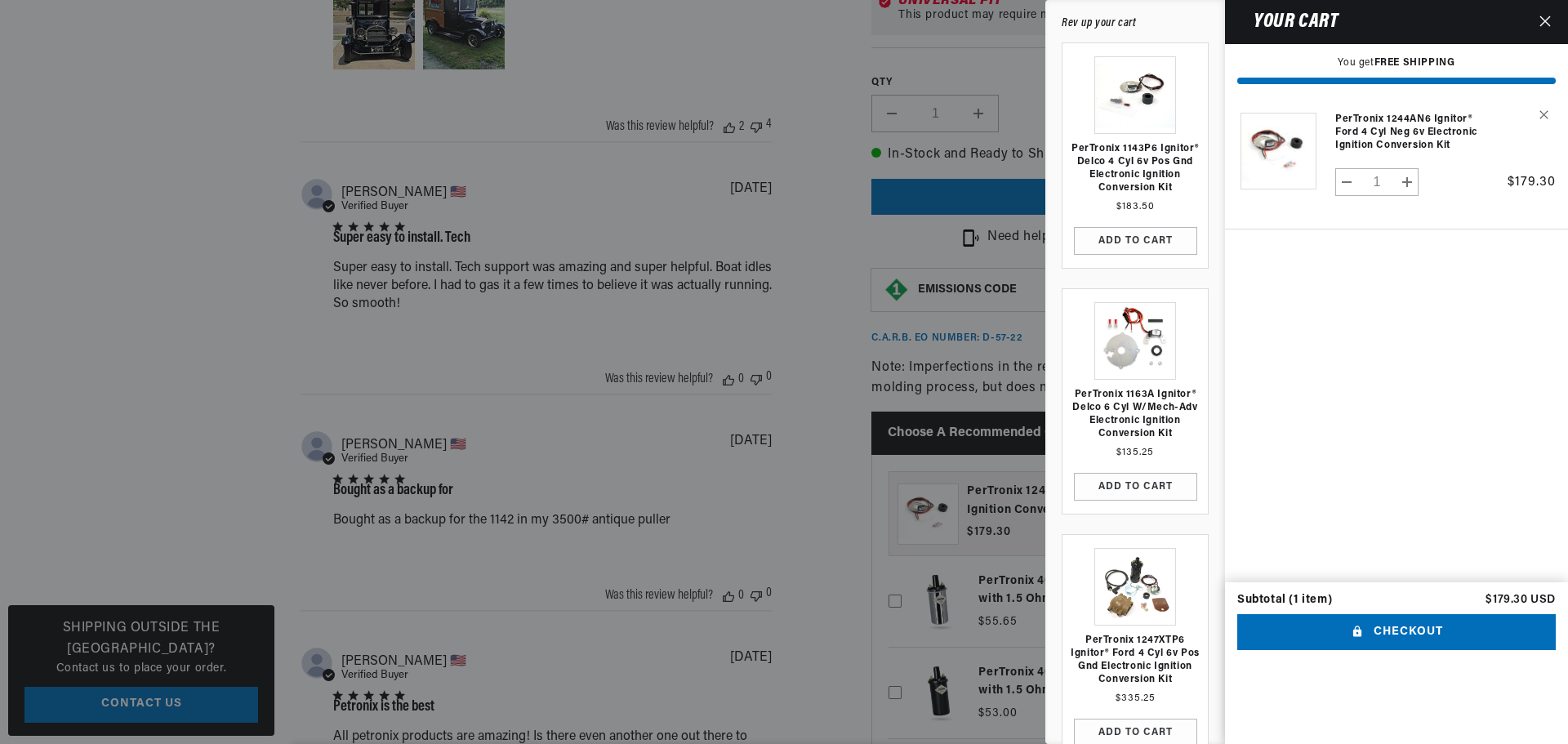
scroll to position [0, 0]
click at [1357, 651] on button "Checkout" at bounding box center [1396, 633] width 319 height 37
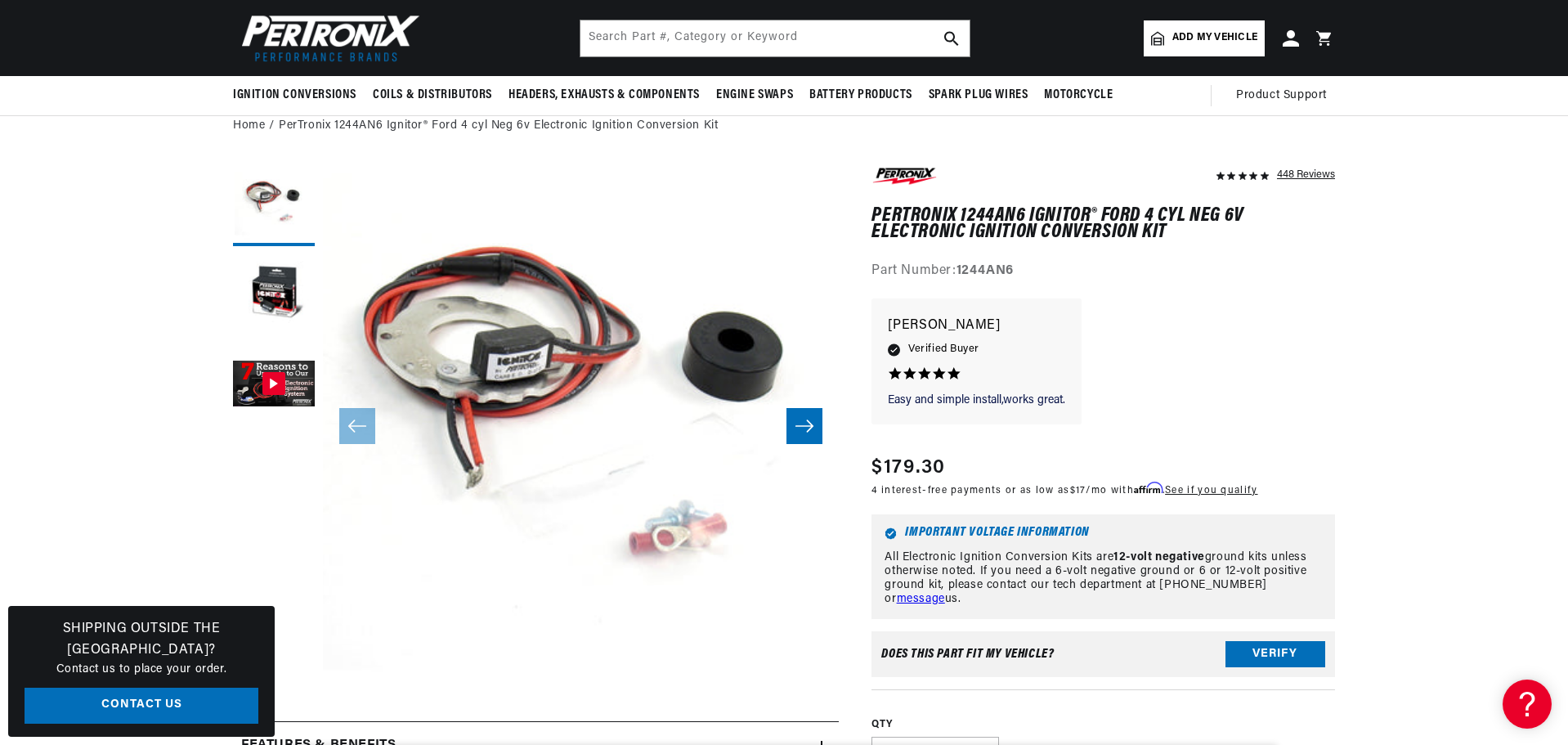
scroll to position [0, 620]
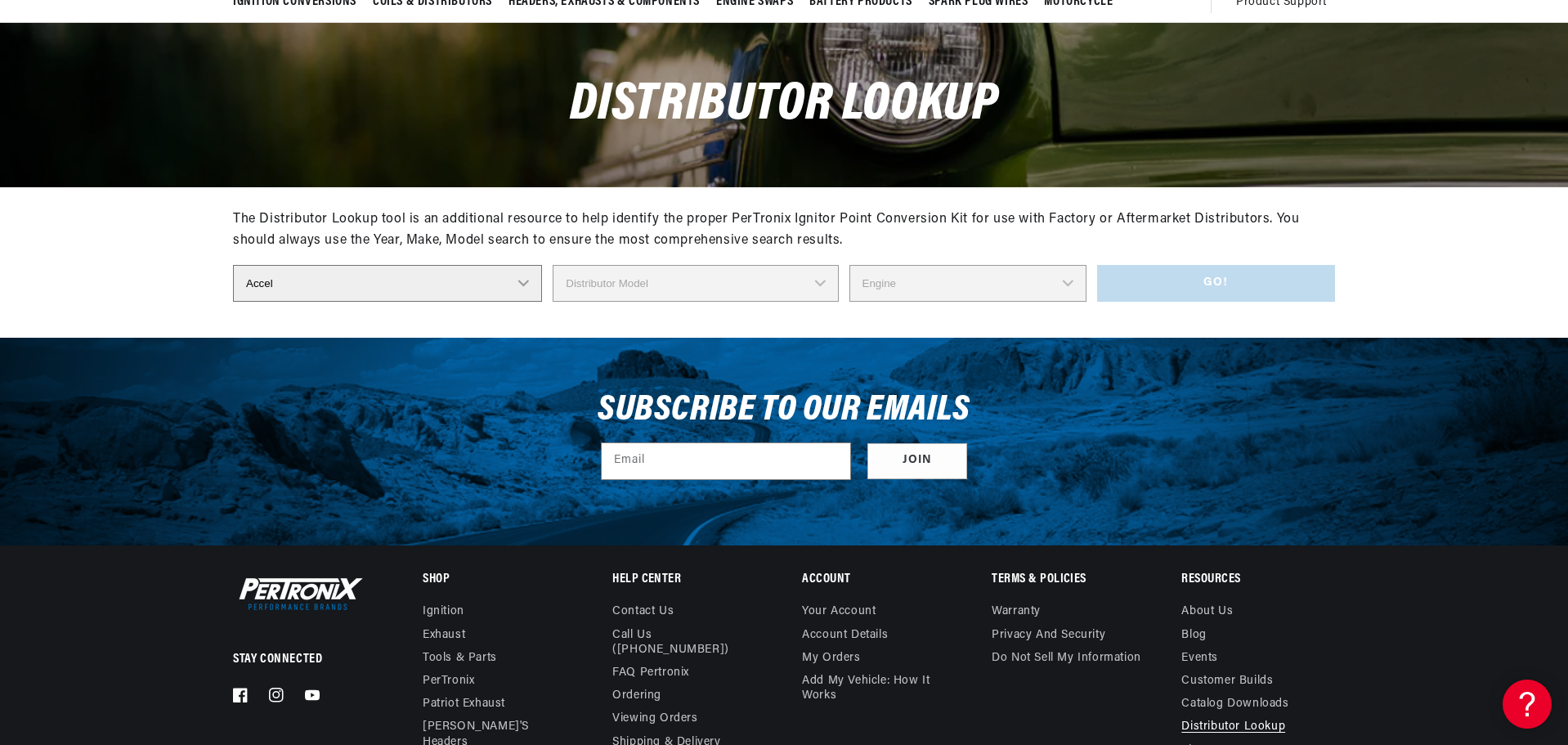
scroll to position [0, 620]
click at [468, 302] on select "Distributor Make Accel [PERSON_NAME] Autolite Bosch Century Chrysler Clark Colt…" at bounding box center [388, 283] width 309 height 37
select select "Ford"
click at [233, 302] on select "Distributor Make Accel Aldon Autolite Bosch Century Chrysler Clark Colt Contine…" at bounding box center [388, 283] width 309 height 37
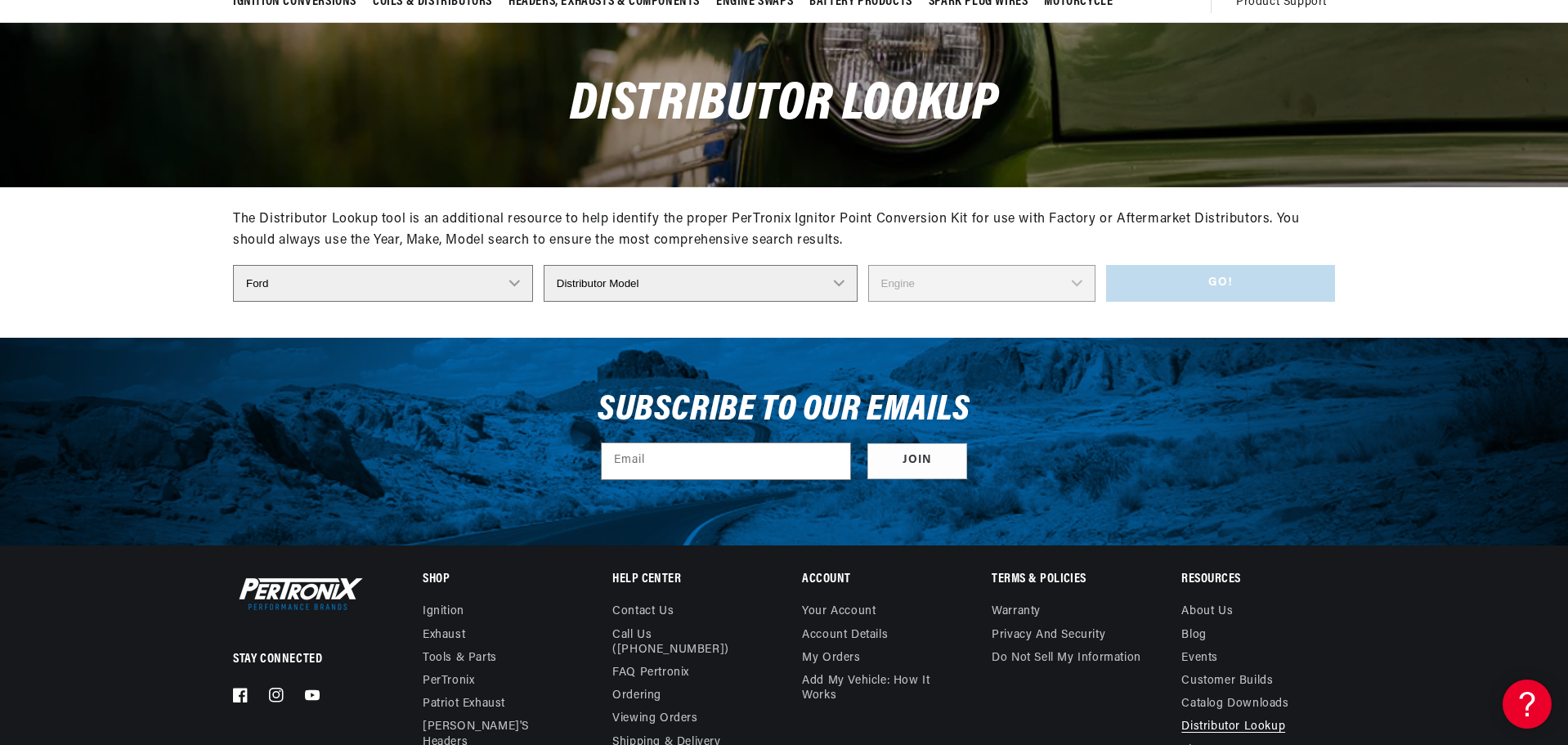
click at [845, 302] on select "Distributor Model 35513 311185 11A-12127 2N **Side Mount* 5GA-12127 701 DA 1EC …" at bounding box center [701, 283] width 314 height 37
select select "FDN-12127A"
click at [544, 302] on select "Distributor Model 35513 311185 11A-12127 2N **Side Mount* 5GA-12127 701 DA 1EC …" at bounding box center [701, 283] width 314 height 37
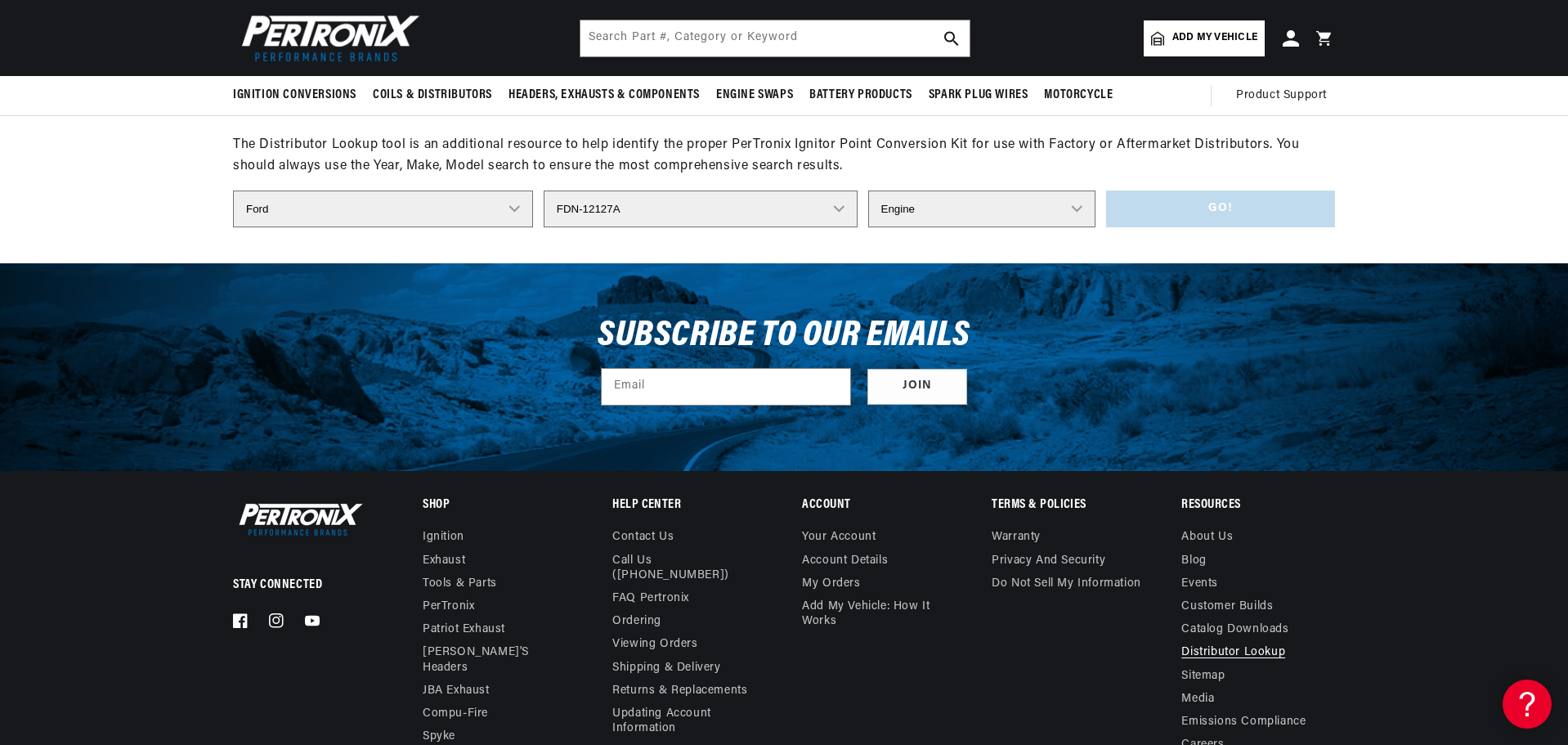
scroll to position [163, 0]
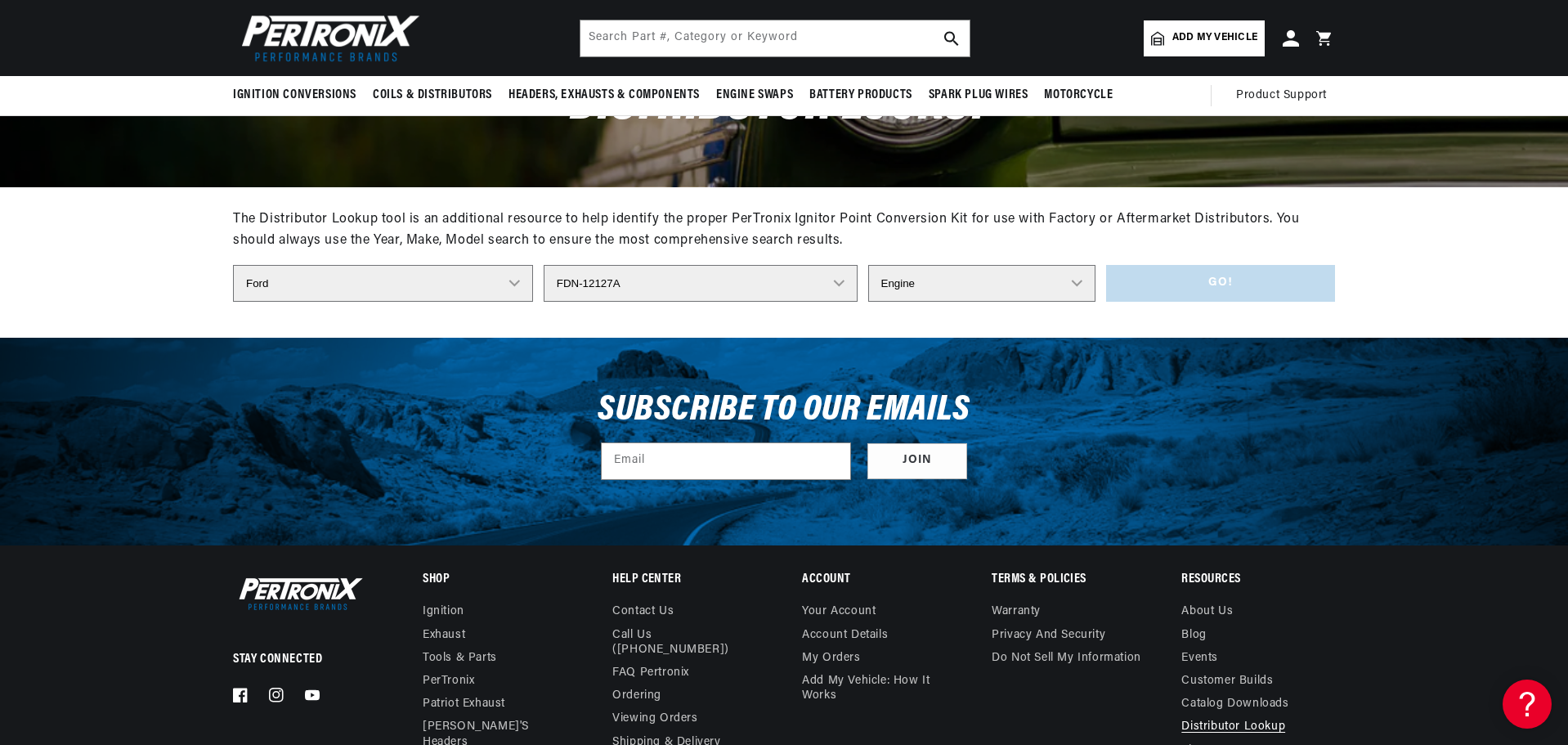
click at [1096, 302] on select "Engine 4" at bounding box center [982, 283] width 228 height 37
select select "4"
click at [868, 302] on select "Engine 4" at bounding box center [982, 283] width 228 height 37
click at [1322, 302] on button "Go!" at bounding box center [1220, 283] width 229 height 37
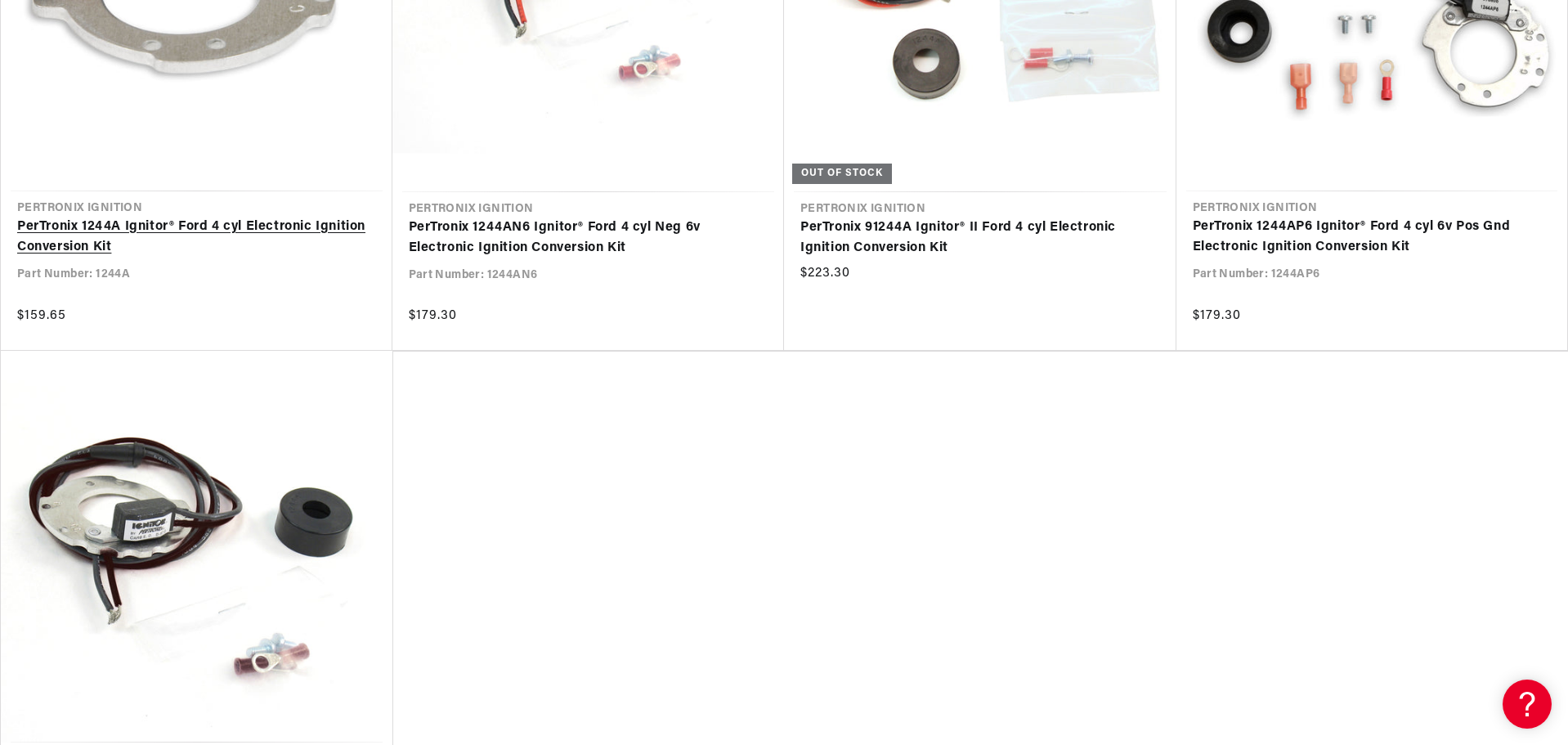
scroll to position [0, 620]
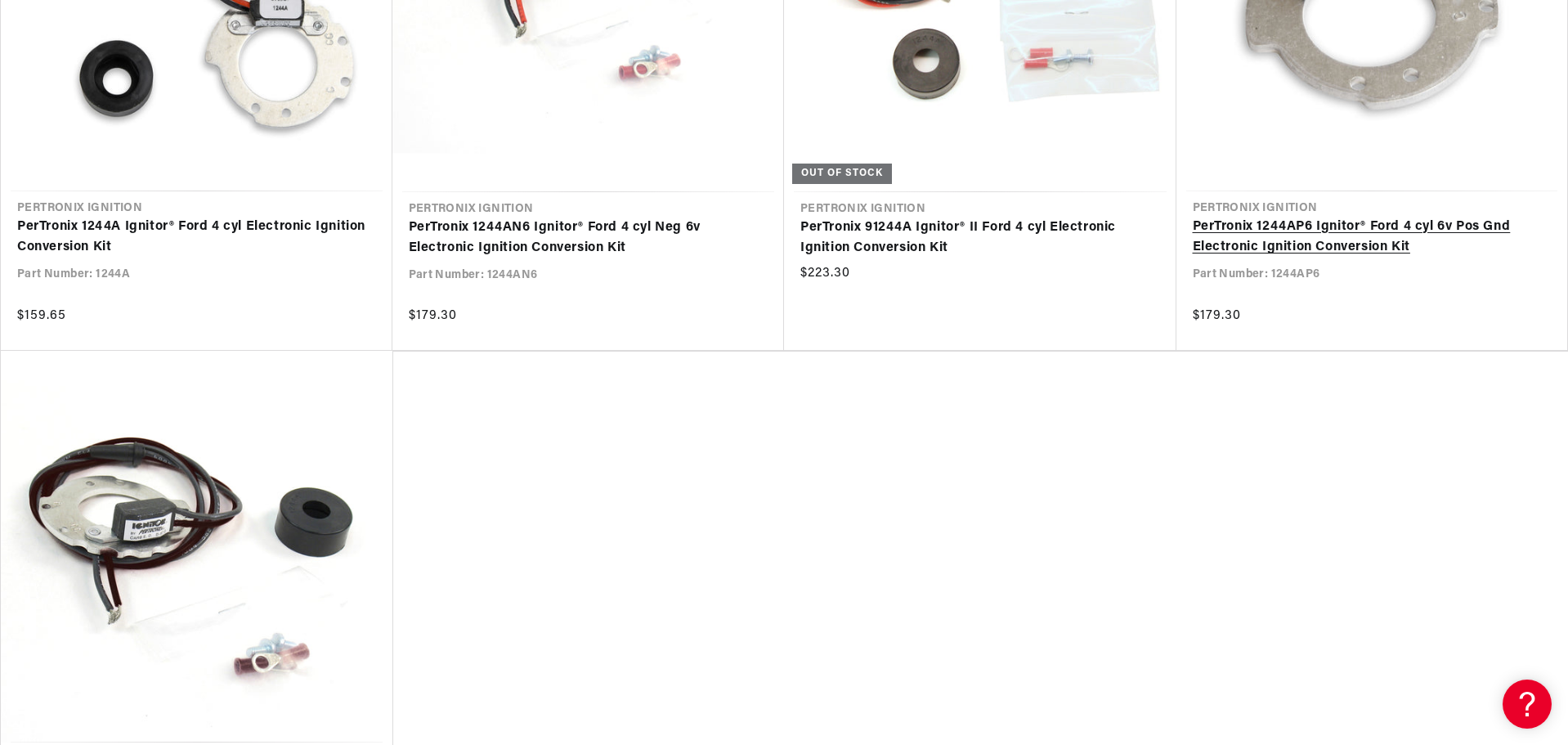
click at [1364, 259] on link "PerTronix 1244AP6 Ignitor® Ford 4 cyl 6v Pos Gnd Electronic Ignition Conversion…" at bounding box center [1372, 238] width 359 height 42
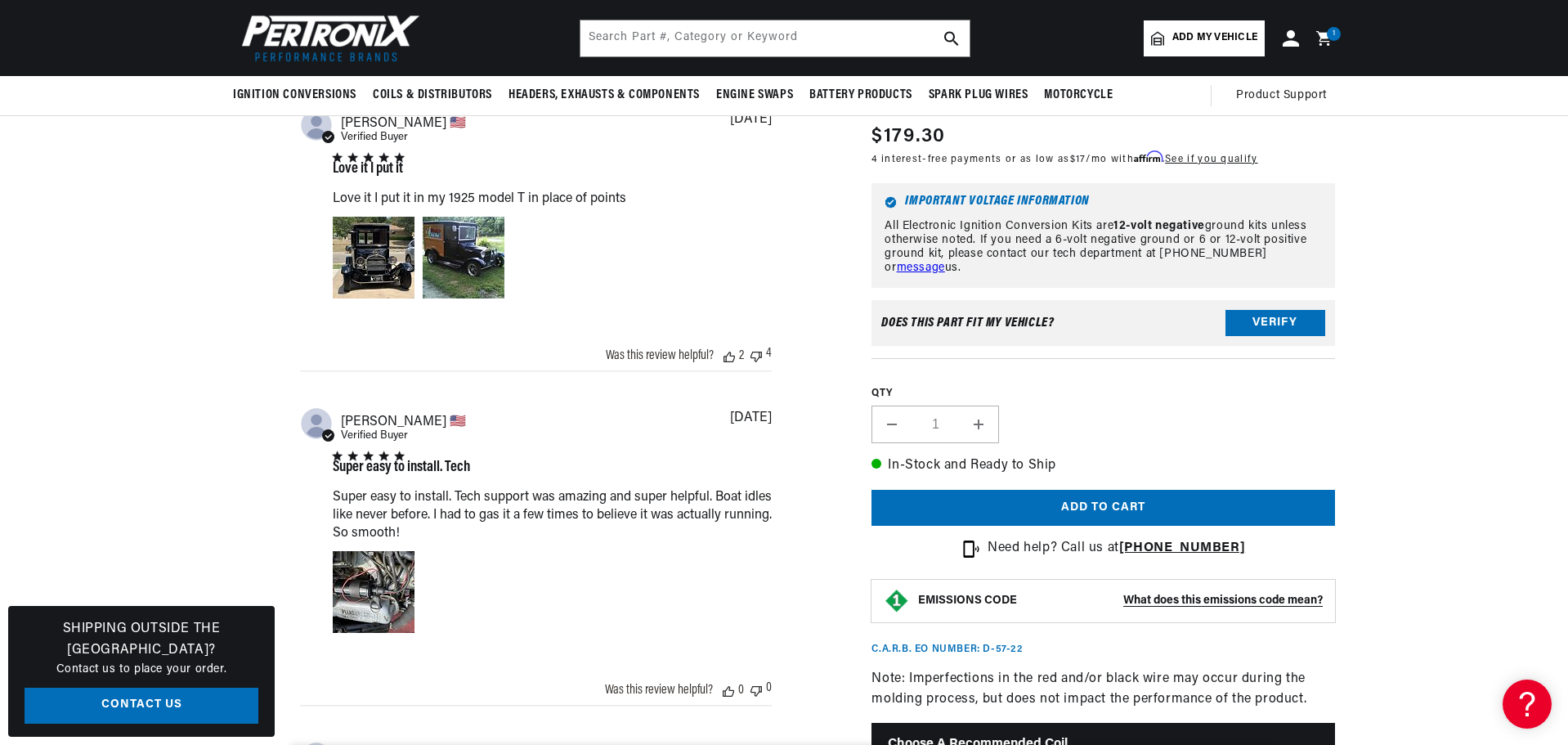
scroll to position [1145, 0]
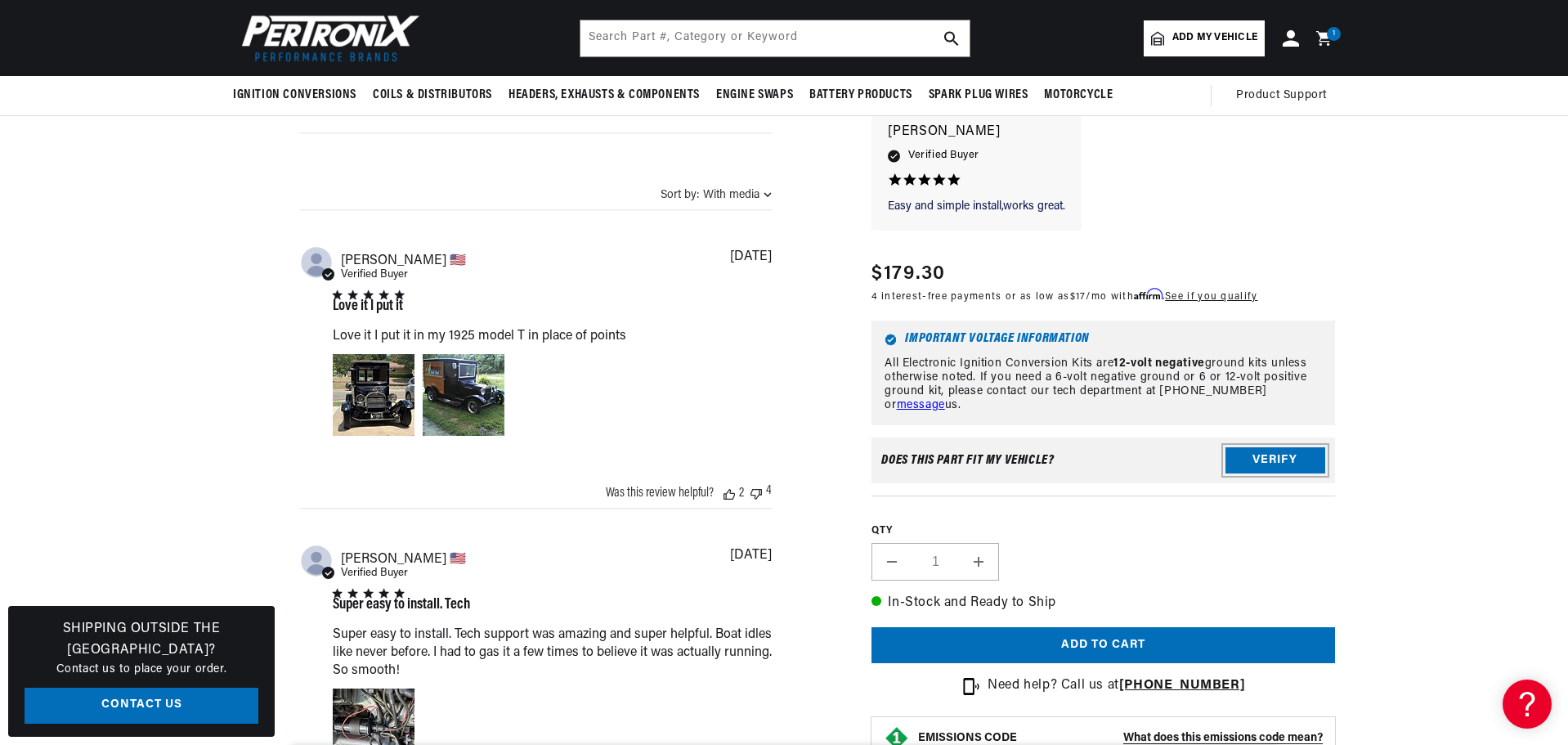
click at [1325, 455] on button "Verify" at bounding box center [1275, 461] width 100 height 26
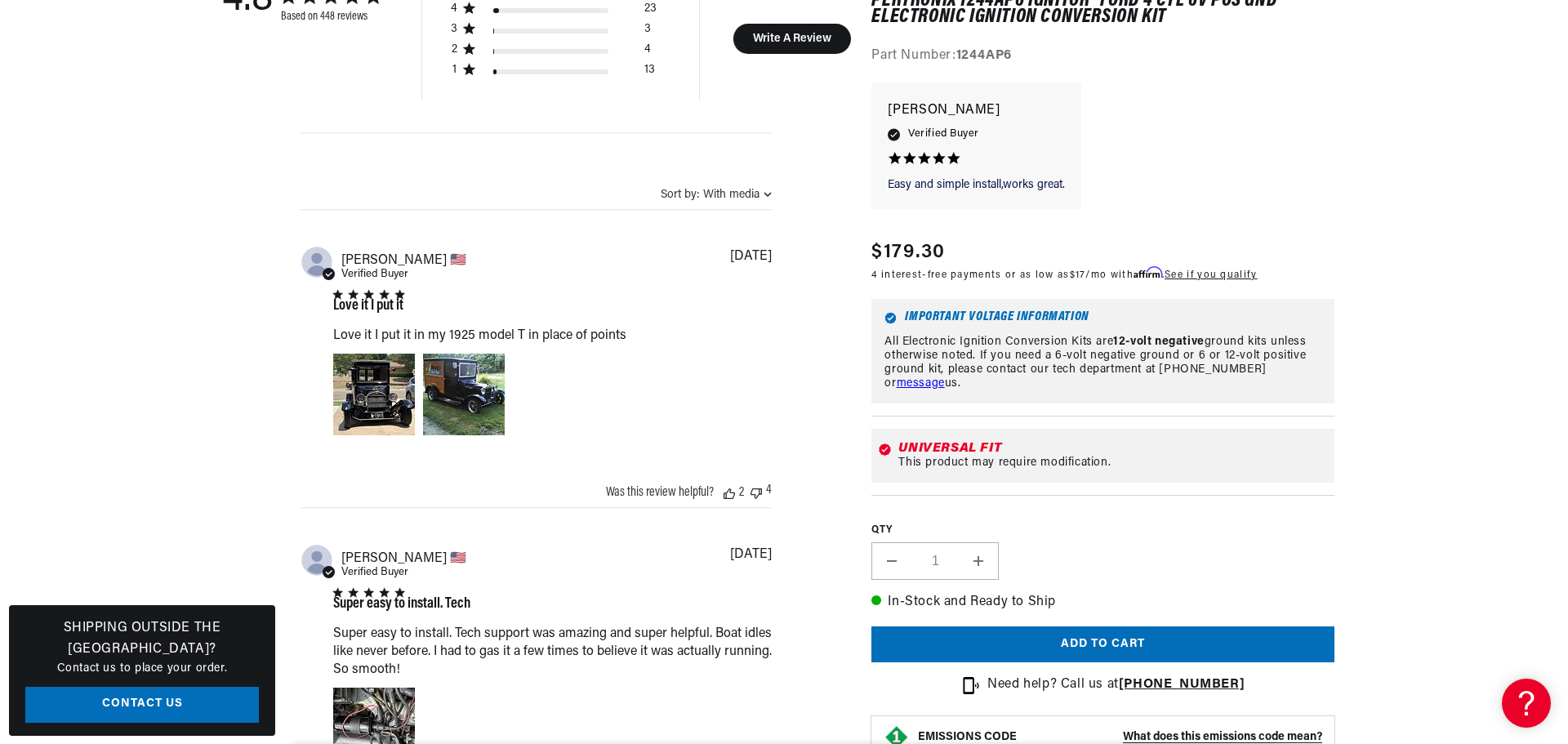
scroll to position [1307, 0]
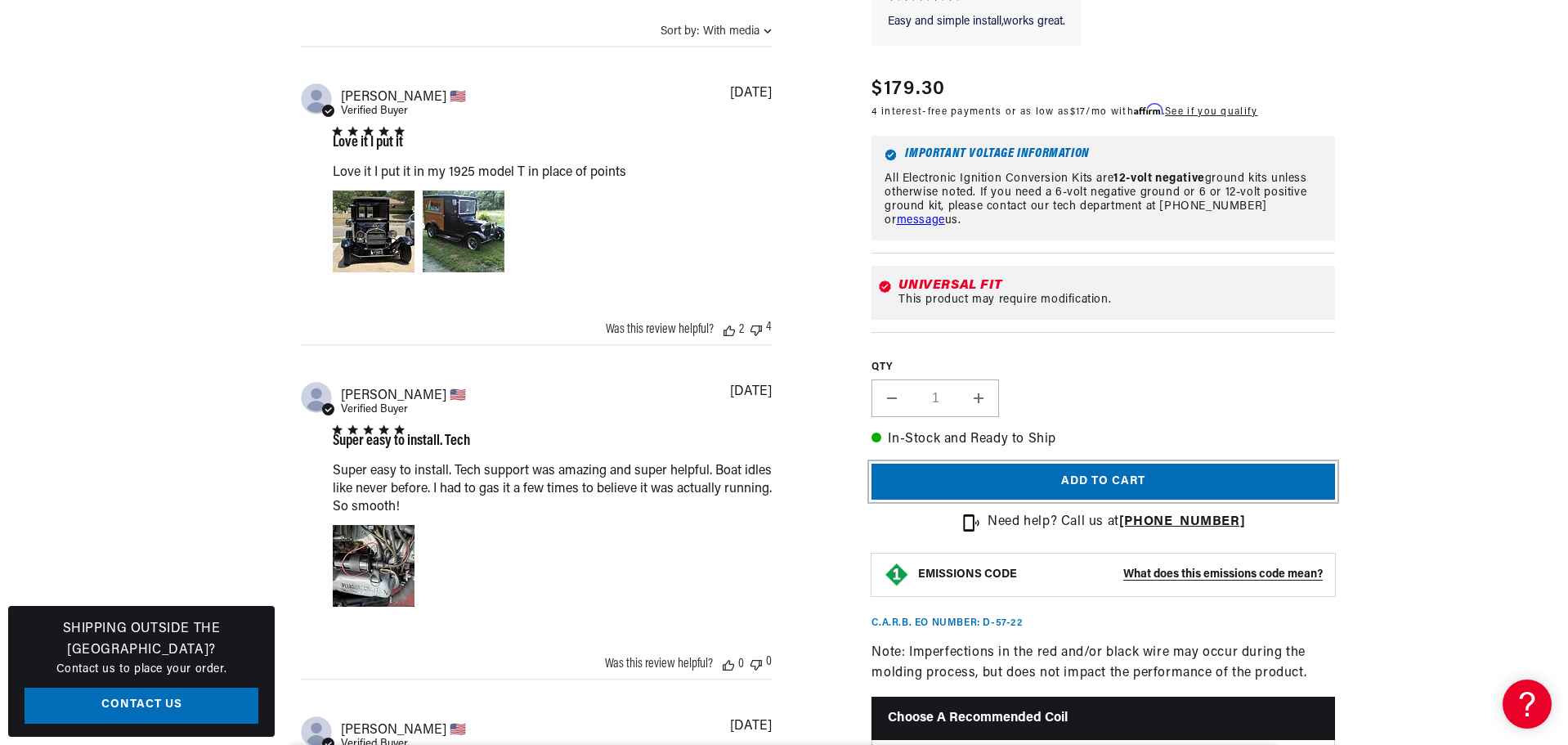
click at [1187, 501] on button "Add to cart" at bounding box center [1103, 483] width 464 height 37
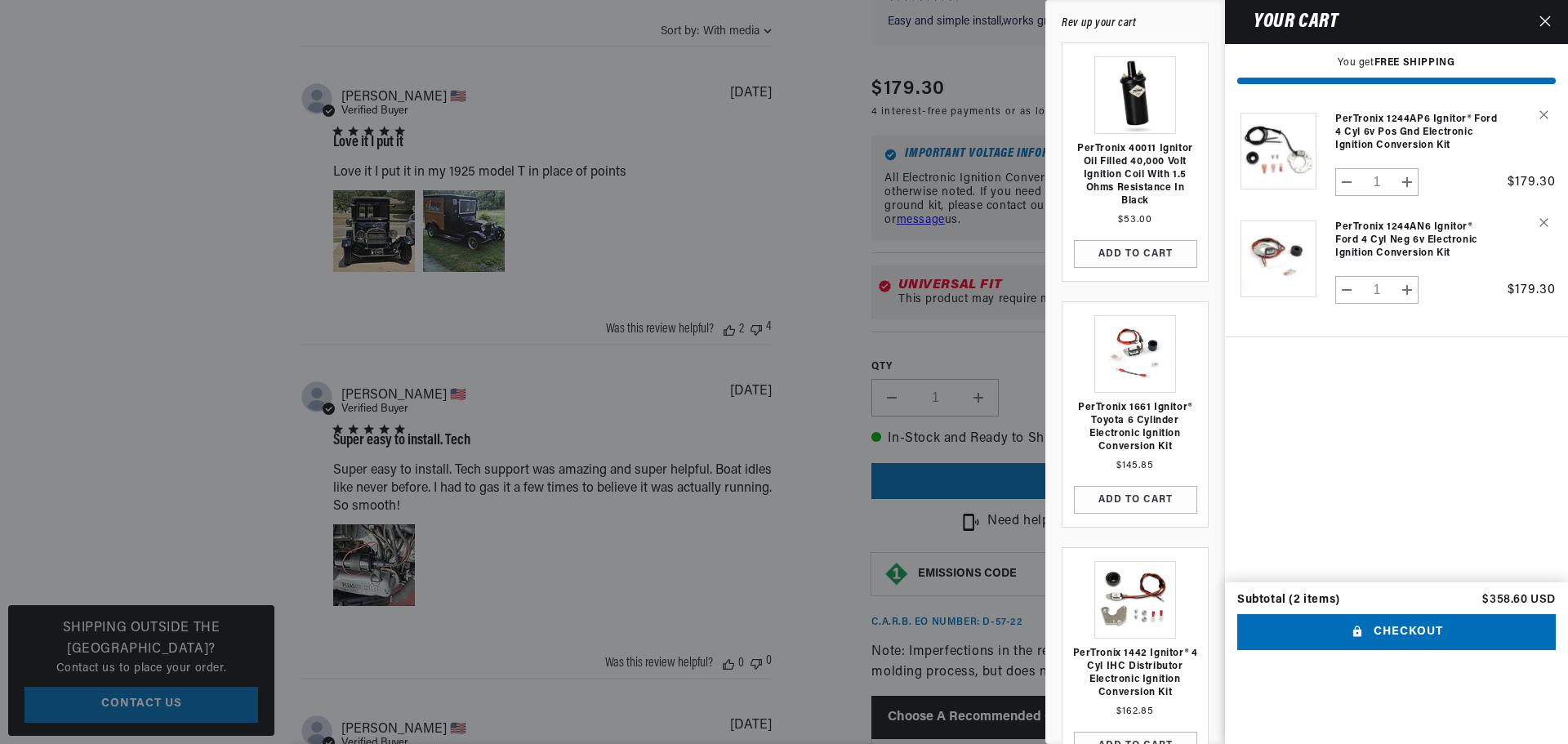
scroll to position [0, 0]
click at [1529, 237] on button "Remove PerTronix 1244AN6 Ignitor® Ford 4 cyl Neg 6v Electronic Ignition Convers…" at bounding box center [1540, 223] width 29 height 29
click at [1344, 651] on button "Checkout" at bounding box center [1396, 633] width 319 height 37
